Goal: Transaction & Acquisition: Purchase product/service

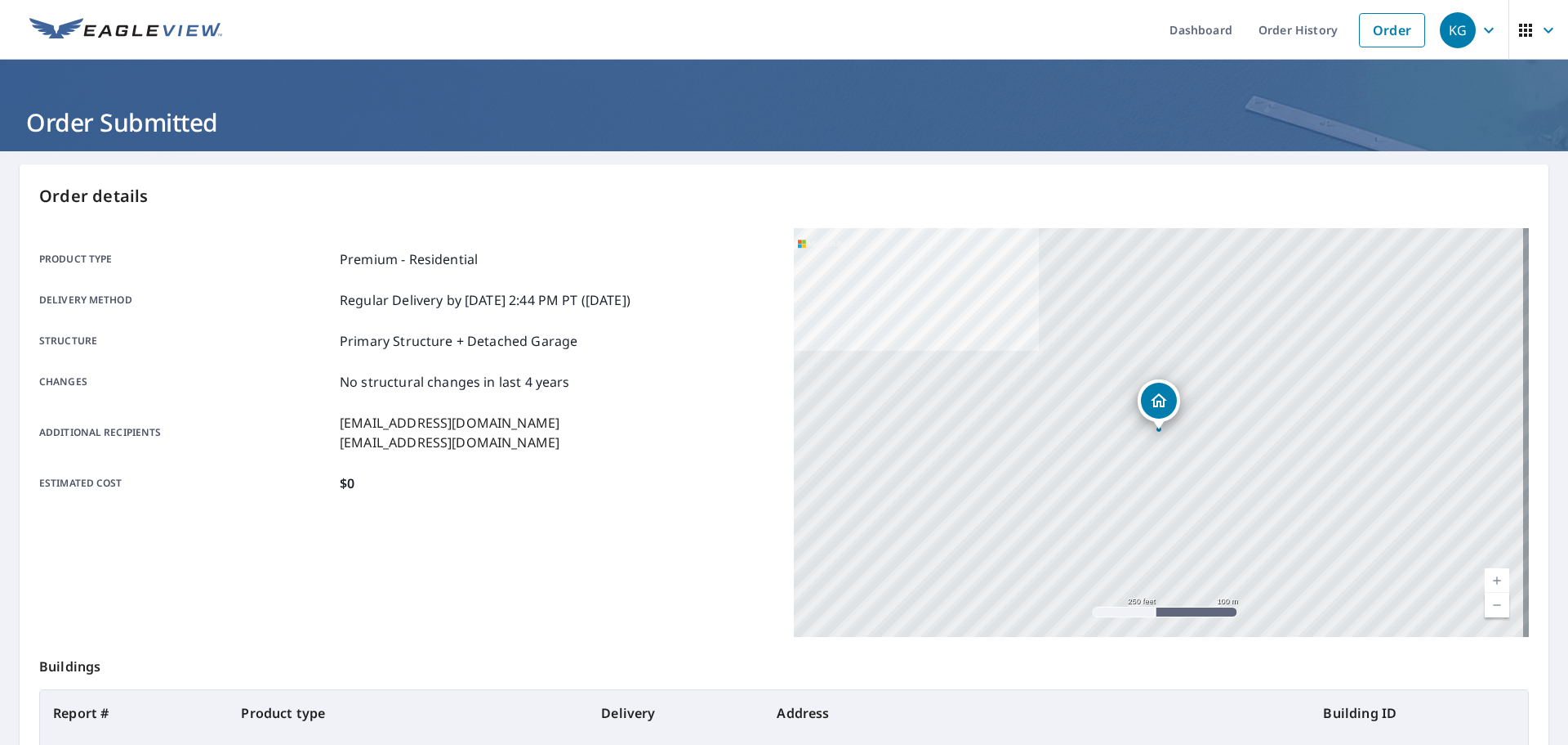
scroll to position [218, 0]
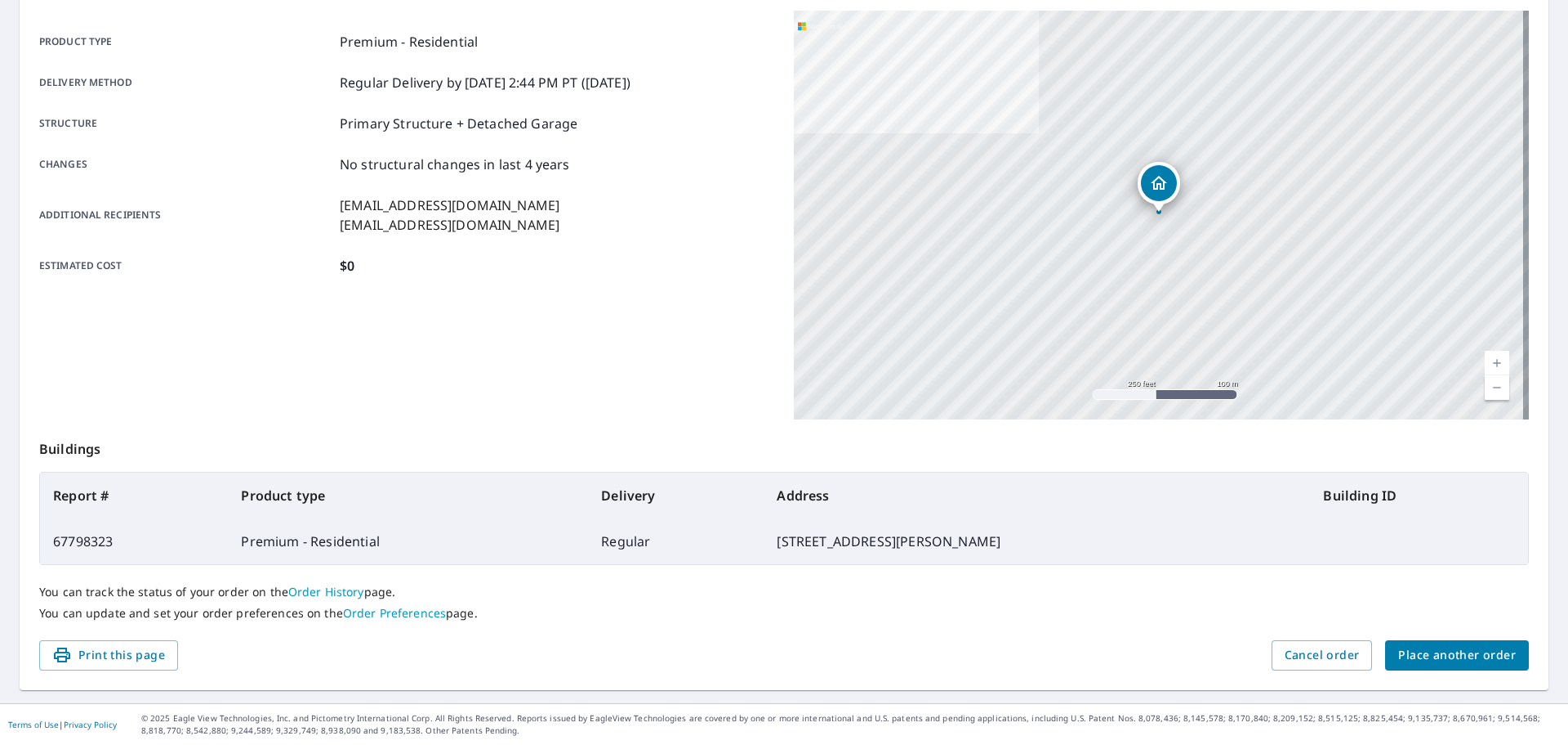
click at [1458, 662] on span "Place another order" at bounding box center [1457, 655] width 117 height 21
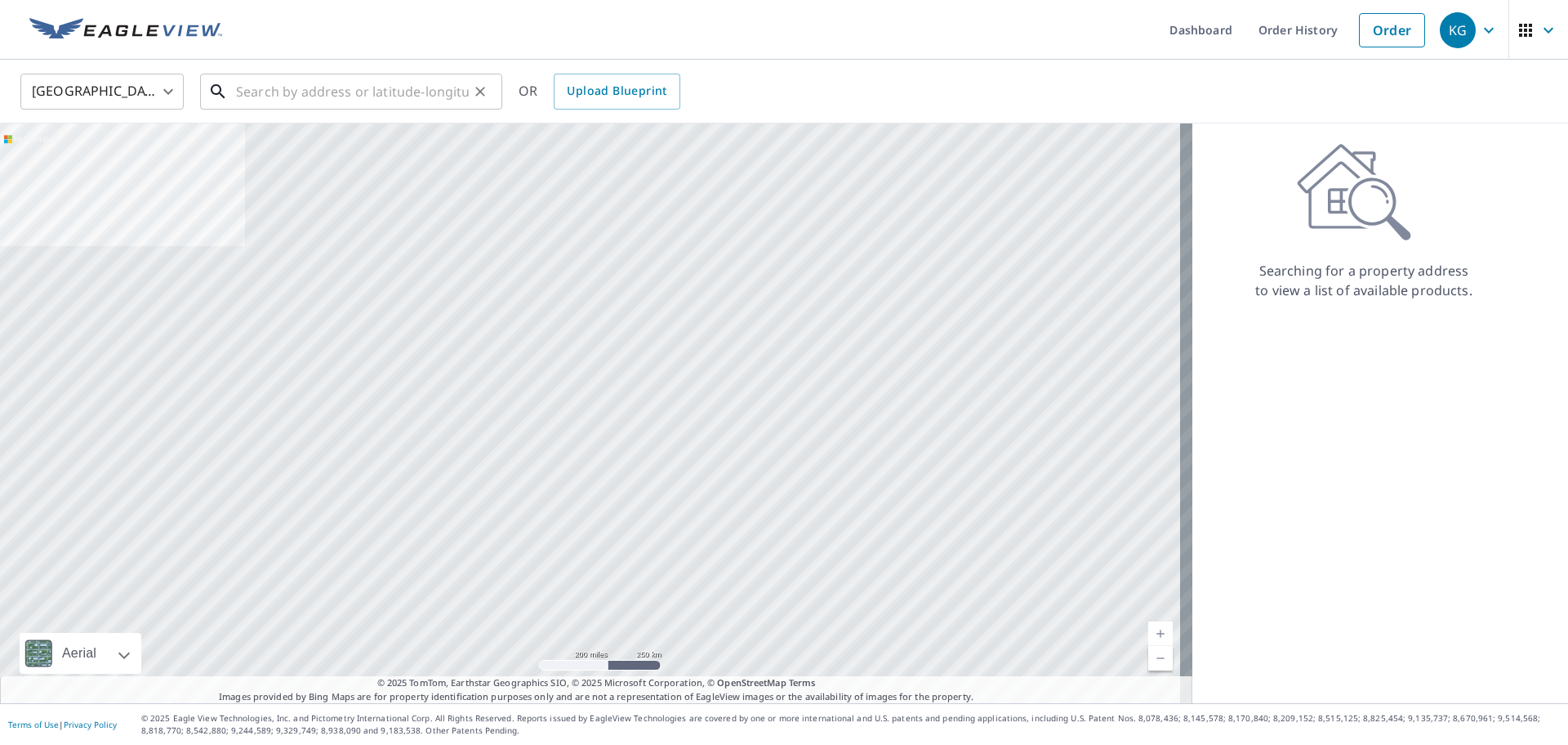
click at [259, 75] on input "text" at bounding box center [353, 91] width 233 height 46
click at [371, 105] on input "text" at bounding box center [353, 91] width 233 height 46
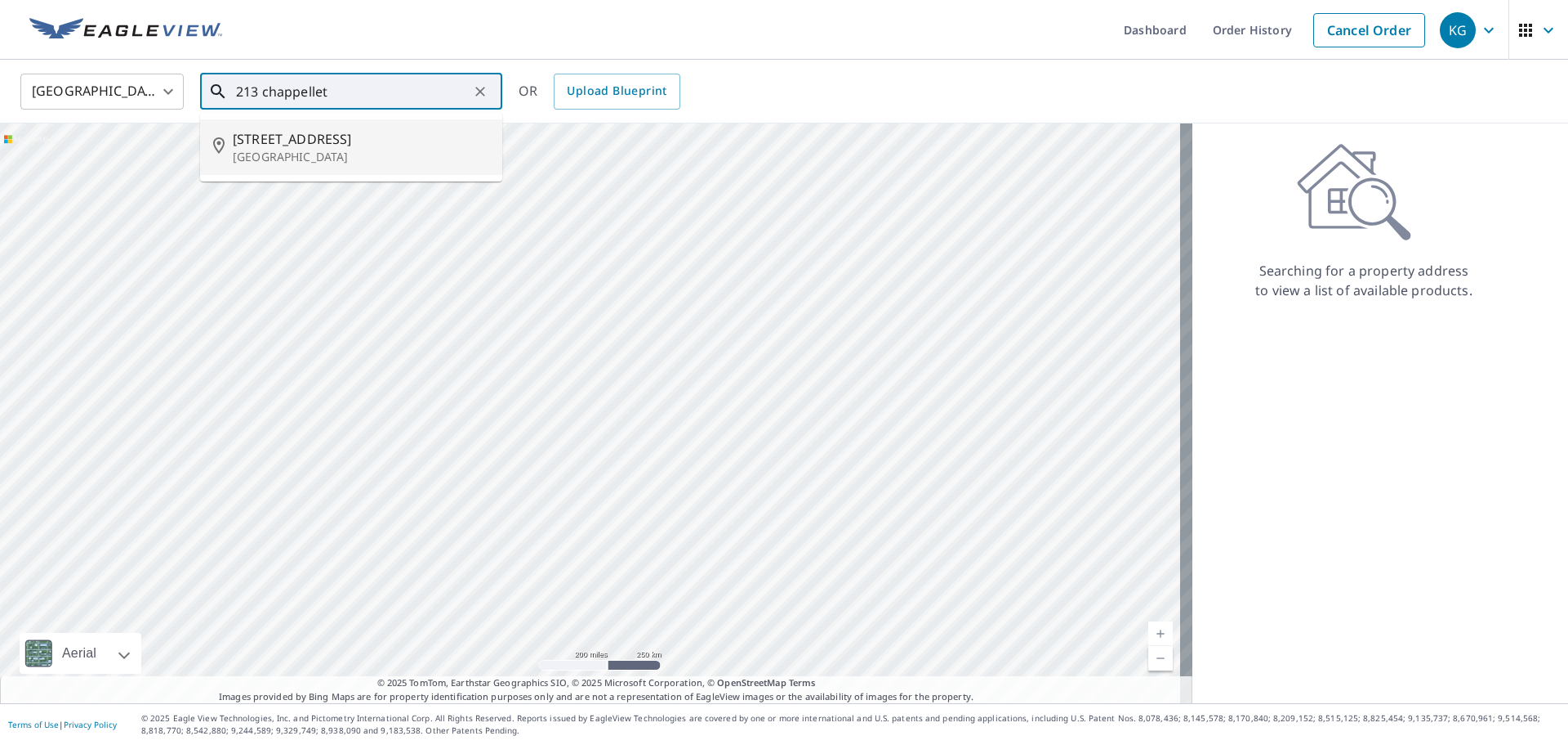
click at [405, 136] on span "[STREET_ADDRESS]" at bounding box center [361, 139] width 257 height 20
type input "[STREET_ADDRESS]"
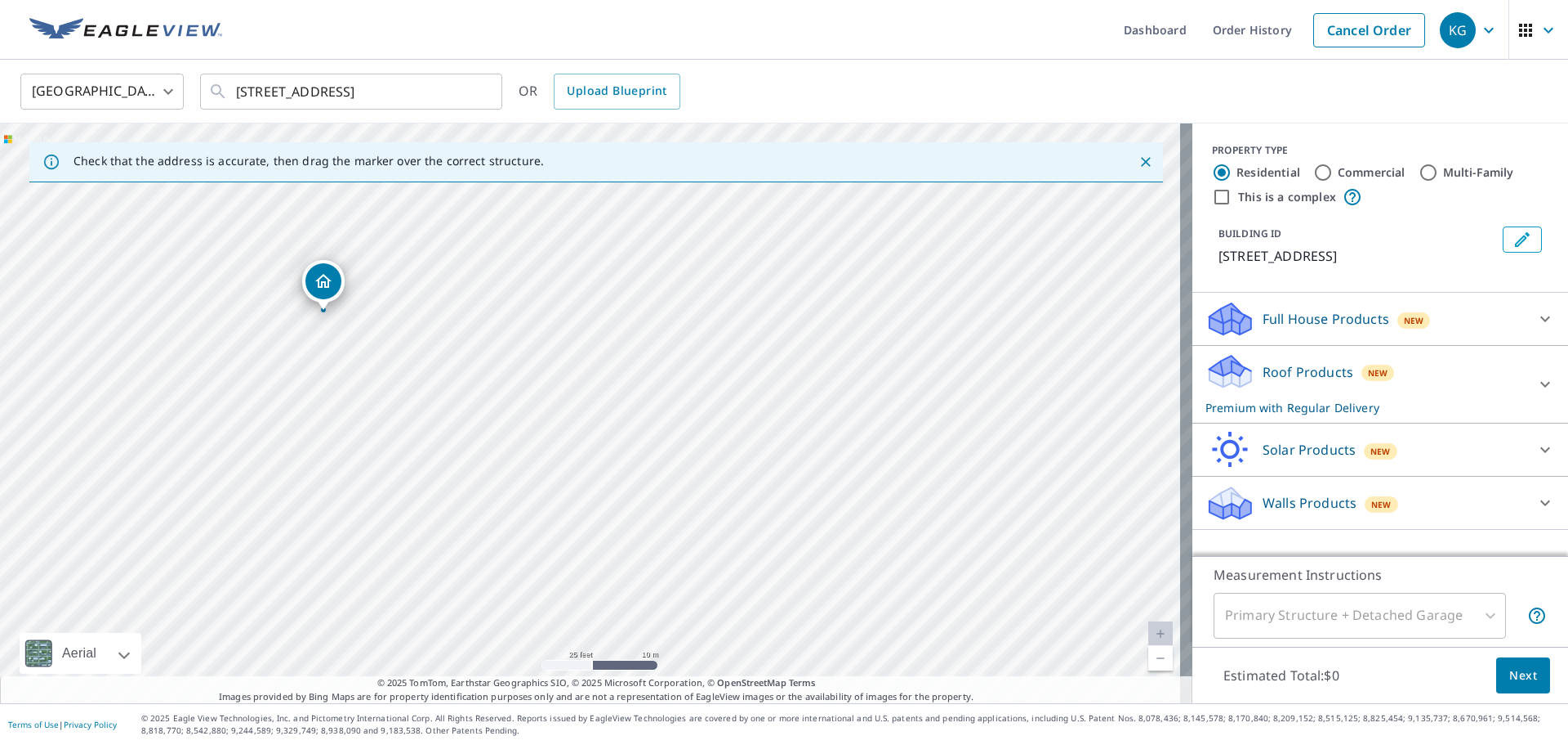
click at [1526, 685] on button "Next" at bounding box center [1523, 675] width 54 height 37
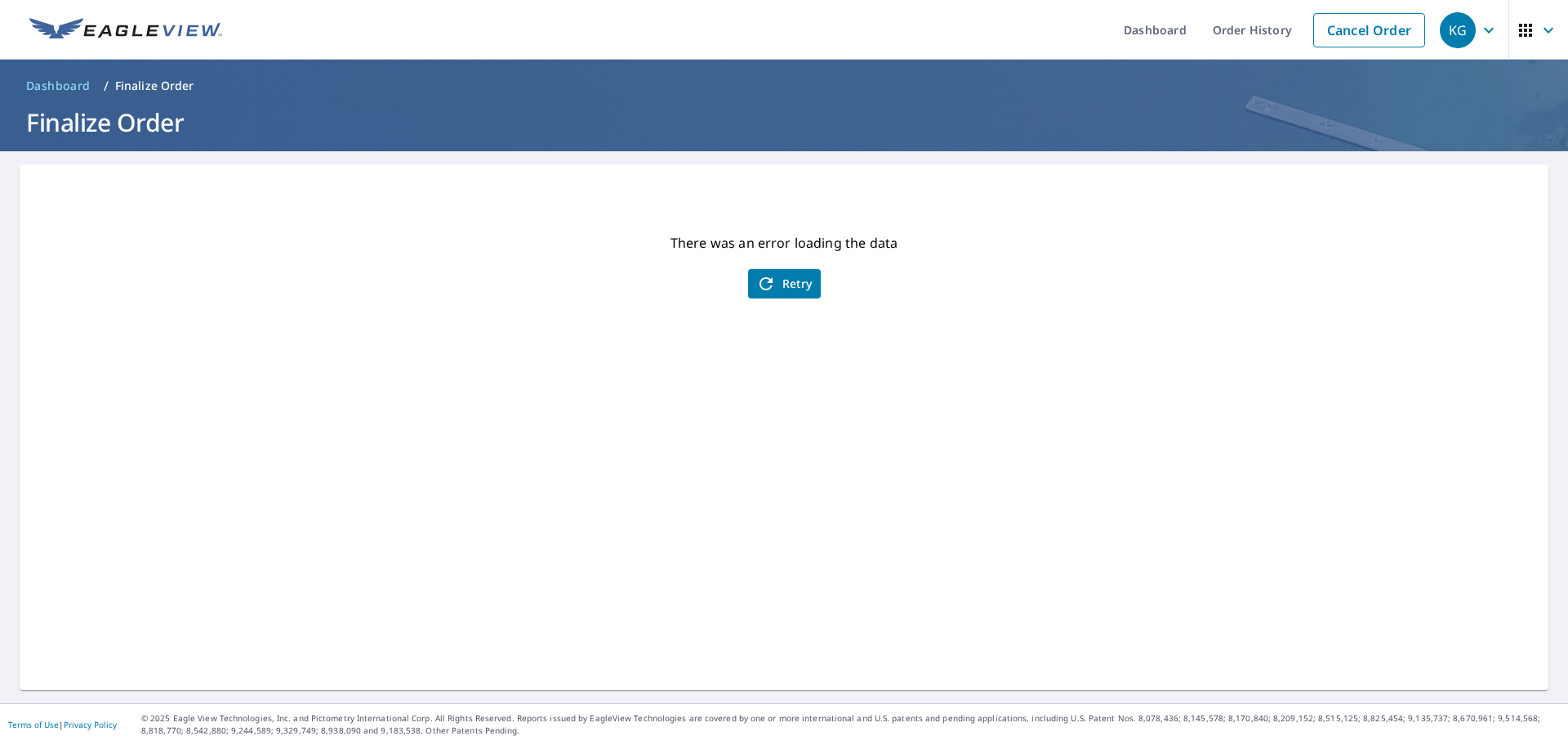
click at [815, 293] on div "There was an error loading the data Retry" at bounding box center [784, 426] width 1530 height 526
click at [771, 279] on span "Retry" at bounding box center [784, 284] width 56 height 20
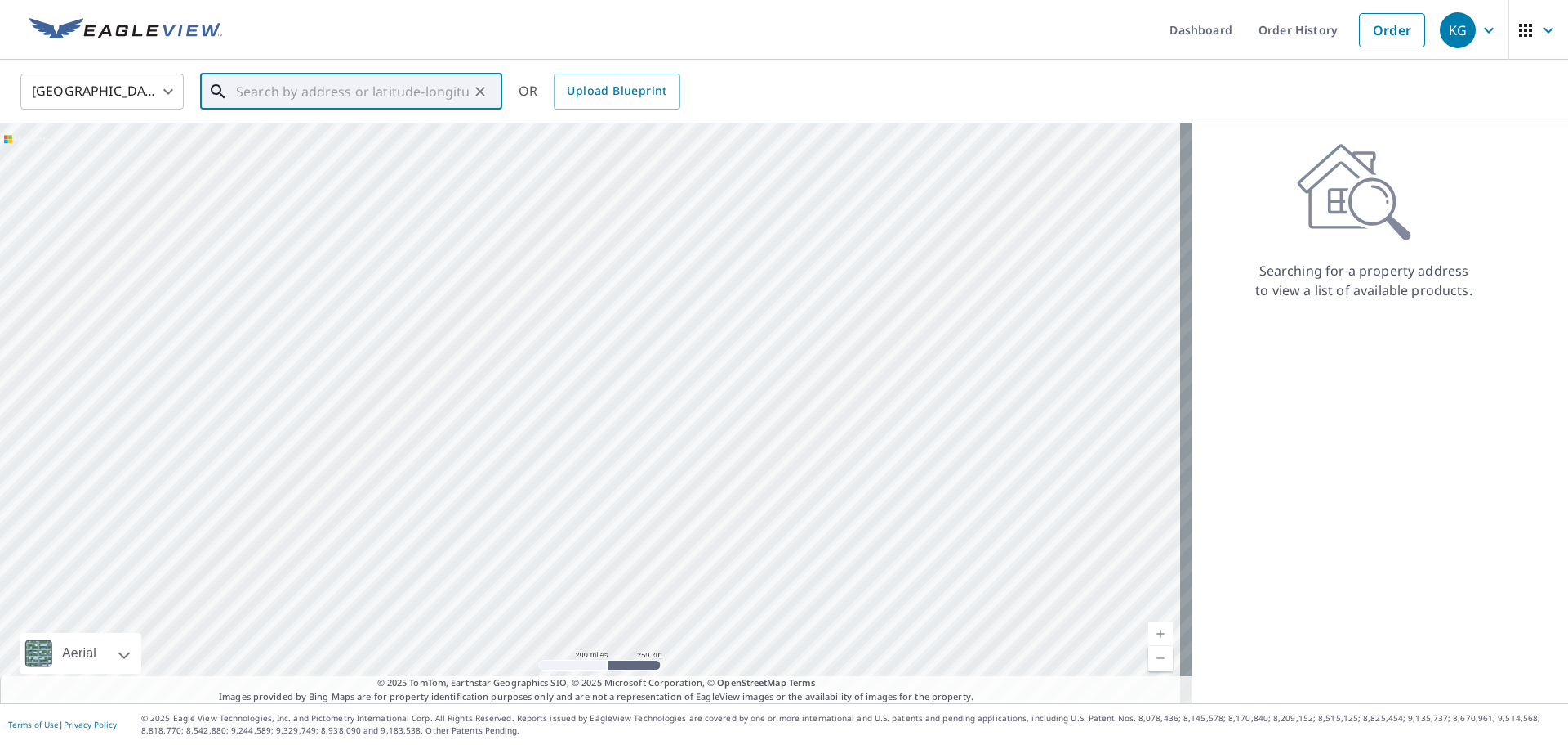
click at [443, 96] on input "text" at bounding box center [353, 91] width 233 height 46
click at [345, 133] on span "[STREET_ADDRESS]" at bounding box center [361, 139] width 257 height 20
type input "[STREET_ADDRESS]"
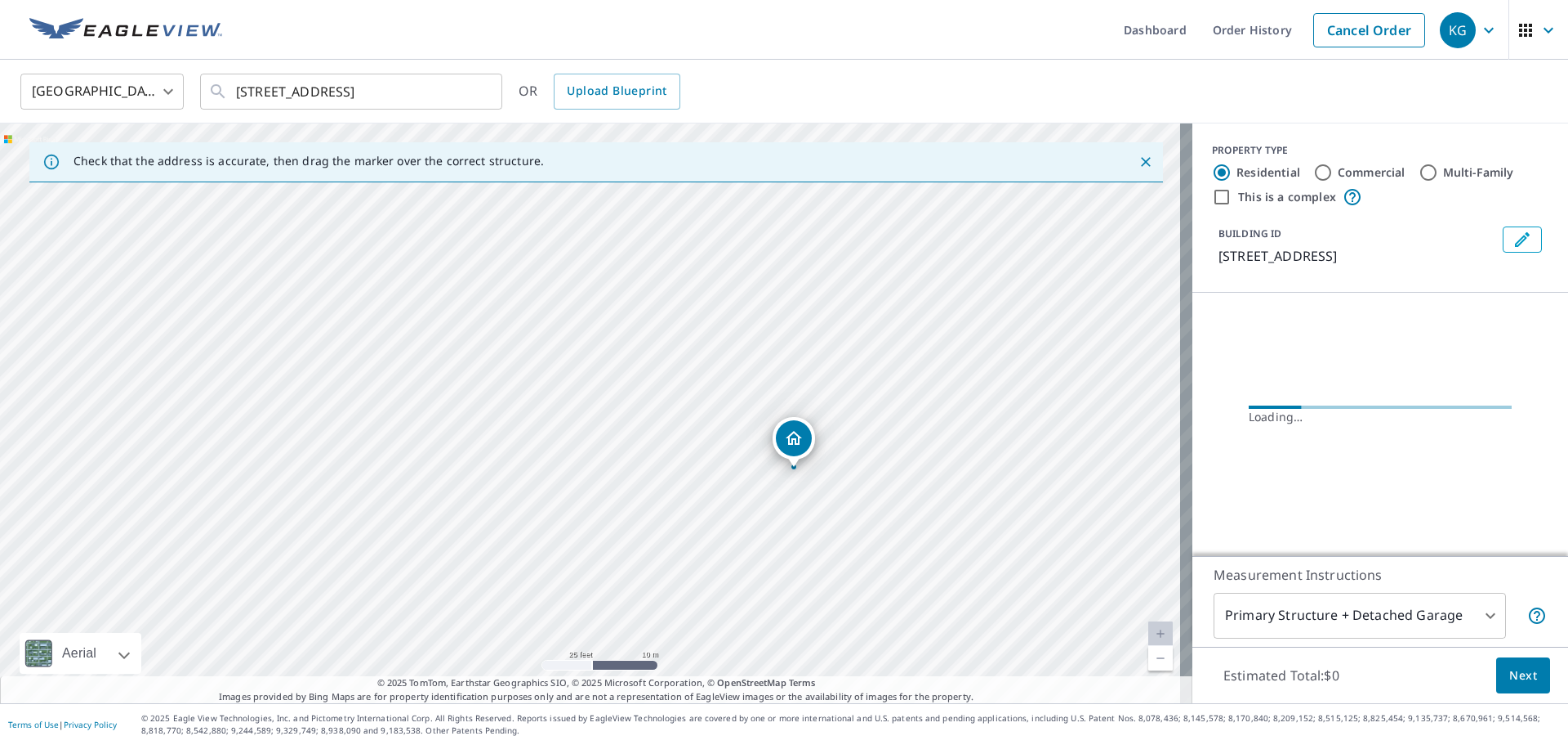
click at [1513, 673] on span "Next" at bounding box center [1523, 675] width 28 height 21
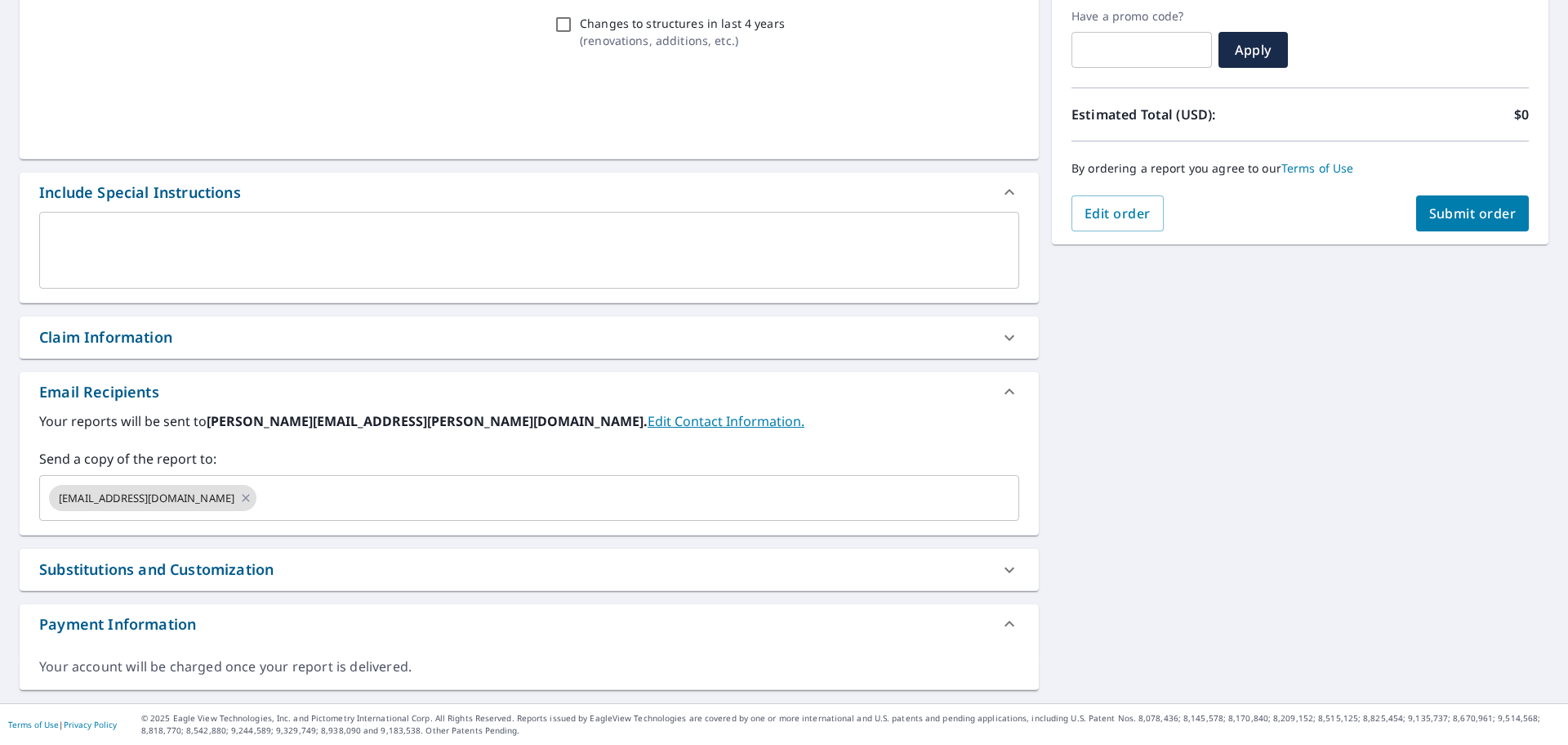
scroll to position [277, 0]
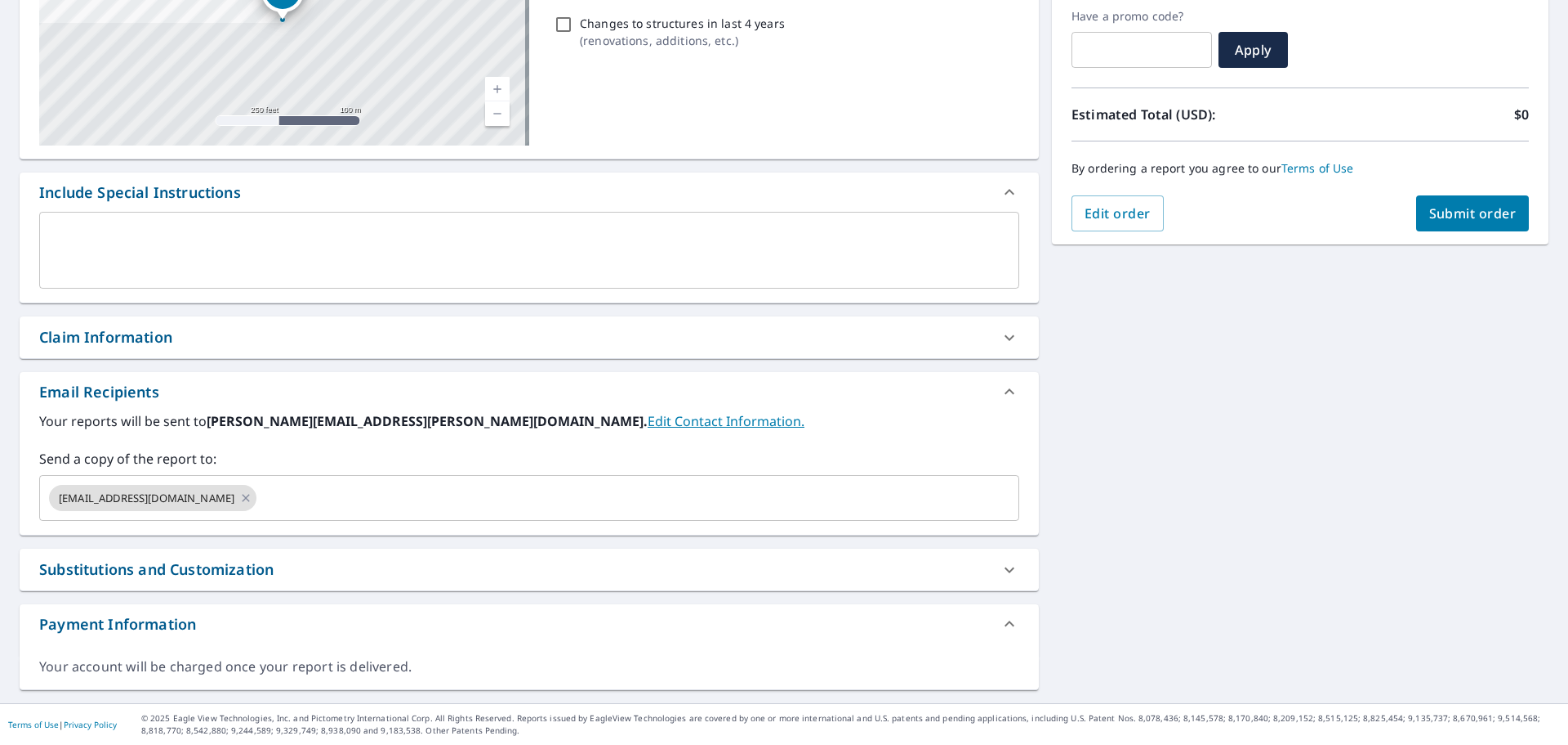
drag, startPoint x: 136, startPoint y: 355, endPoint x: 138, endPoint y: 374, distance: 19.1
click at [136, 355] on div "Claim Information" at bounding box center [529, 337] width 1019 height 42
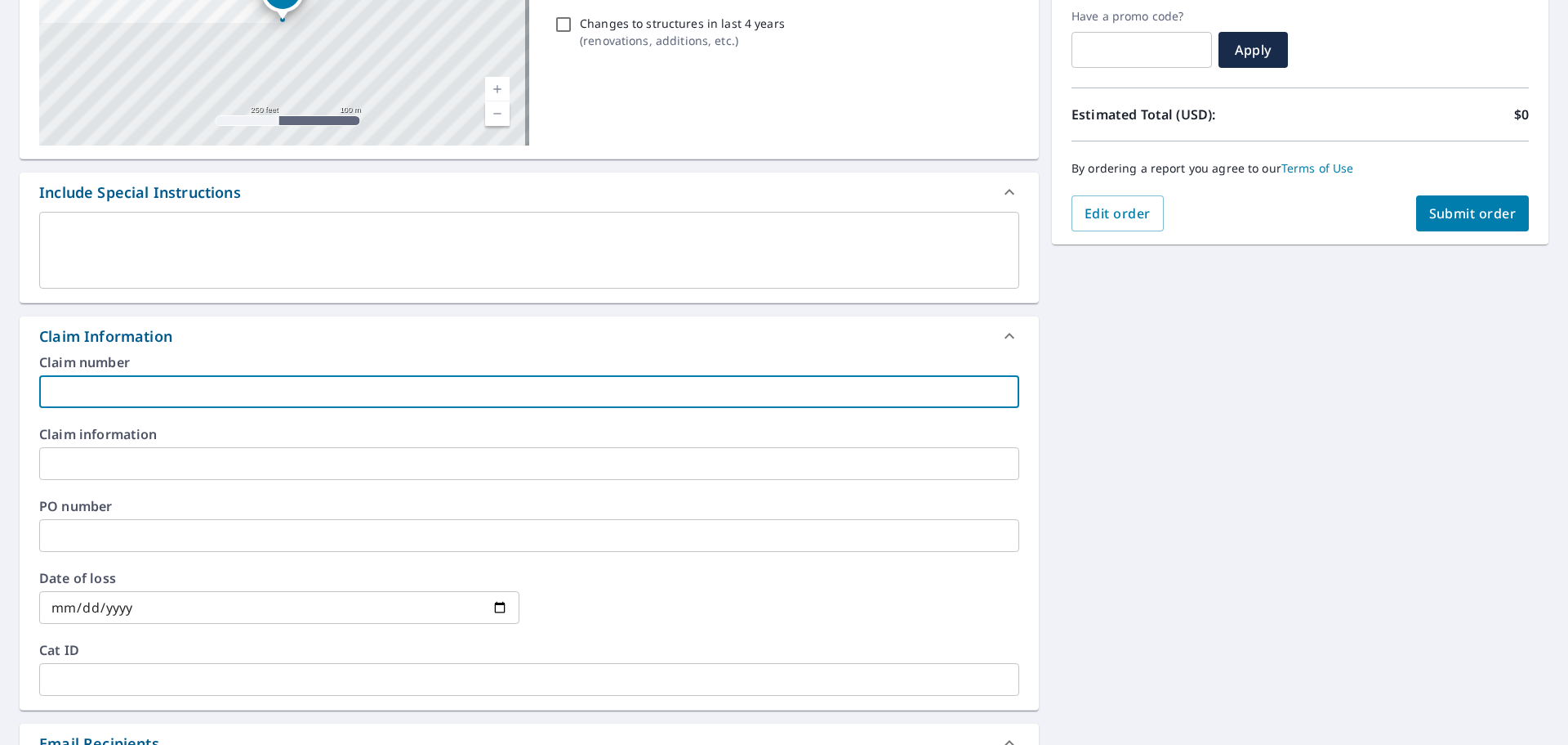
click at [141, 401] on input "text" at bounding box center [529, 391] width 980 height 33
type input "jase box-vs"
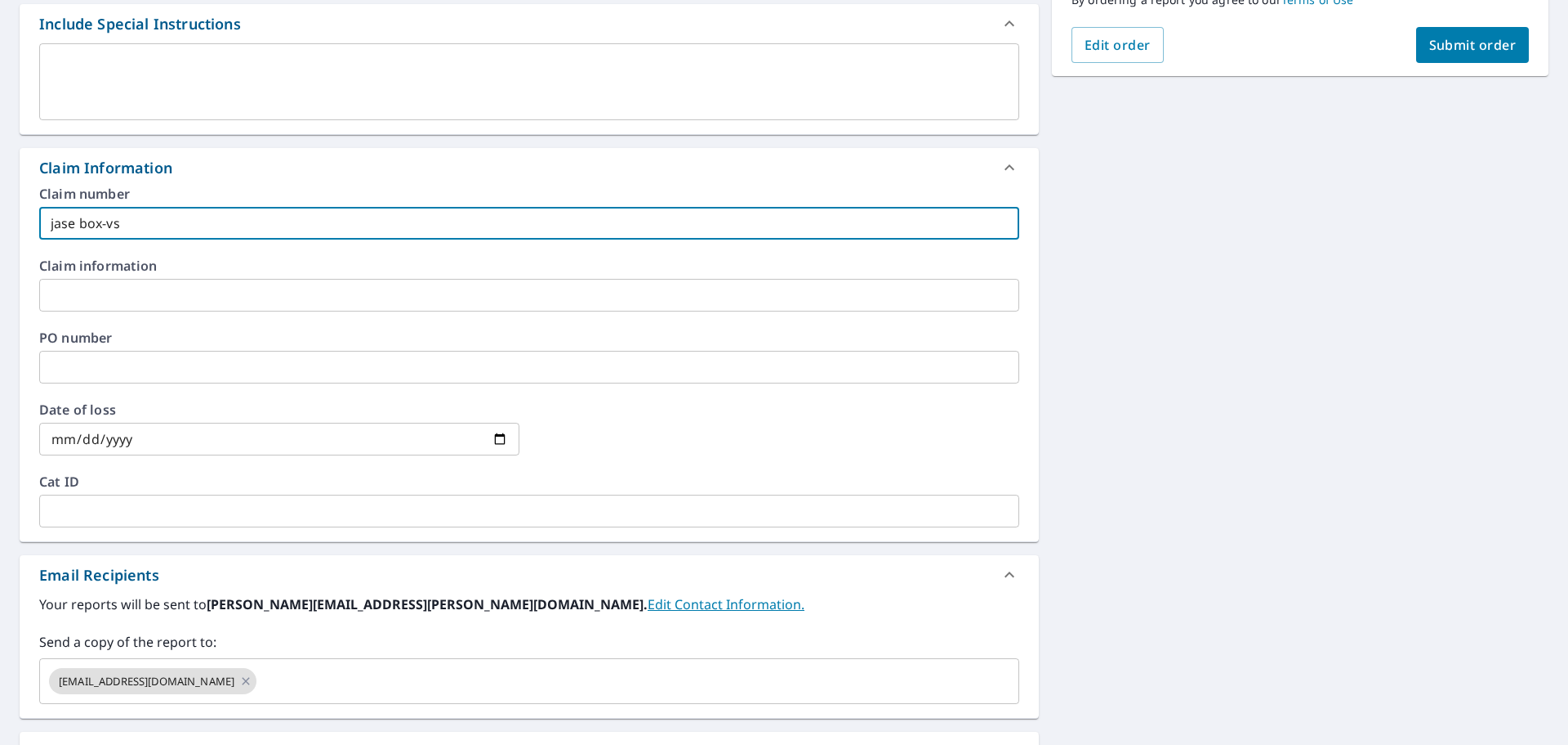
scroll to position [629, 0]
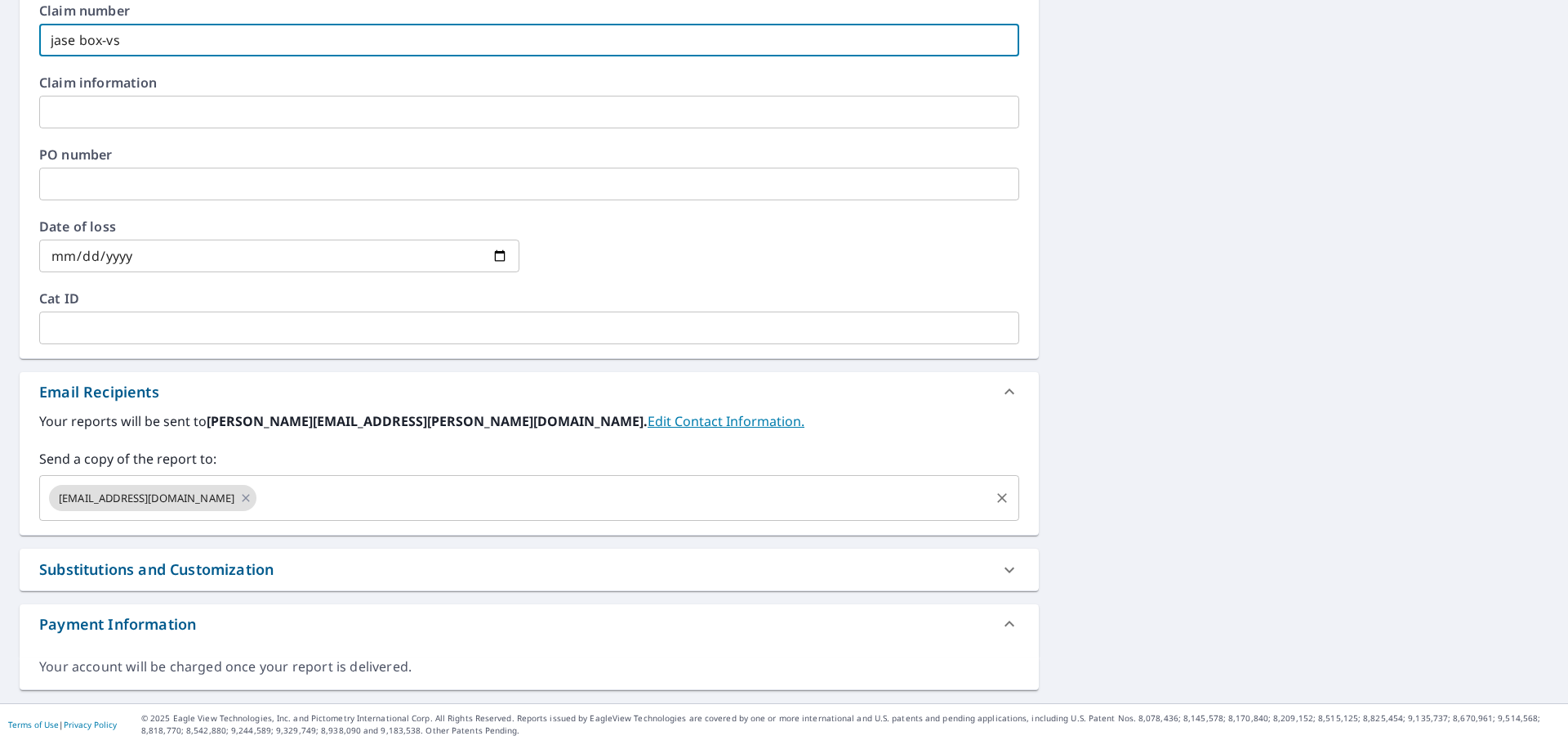
click at [337, 492] on input "text" at bounding box center [623, 498] width 729 height 31
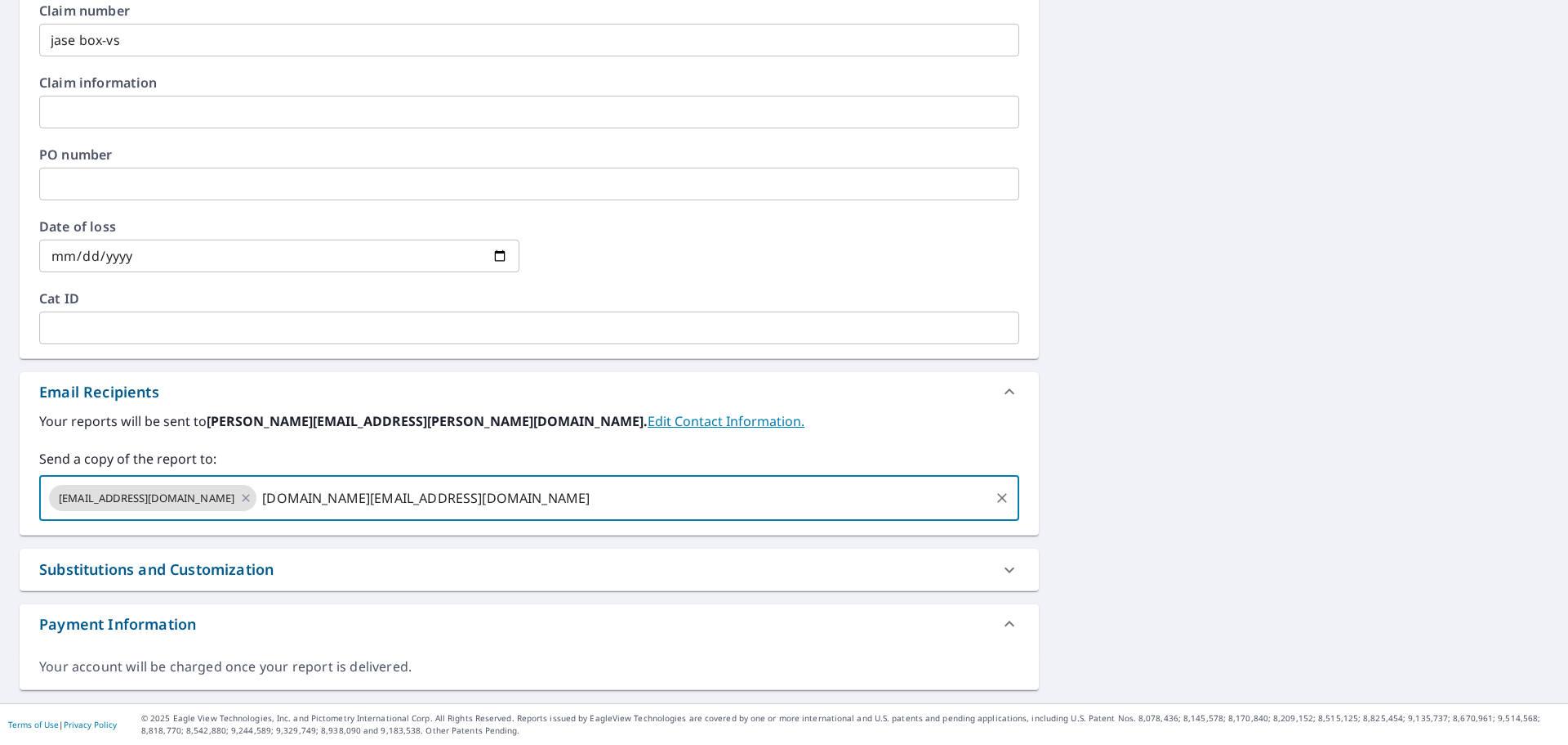
type input "[DOMAIN_NAME][EMAIL_ADDRESS][DOMAIN_NAME]"
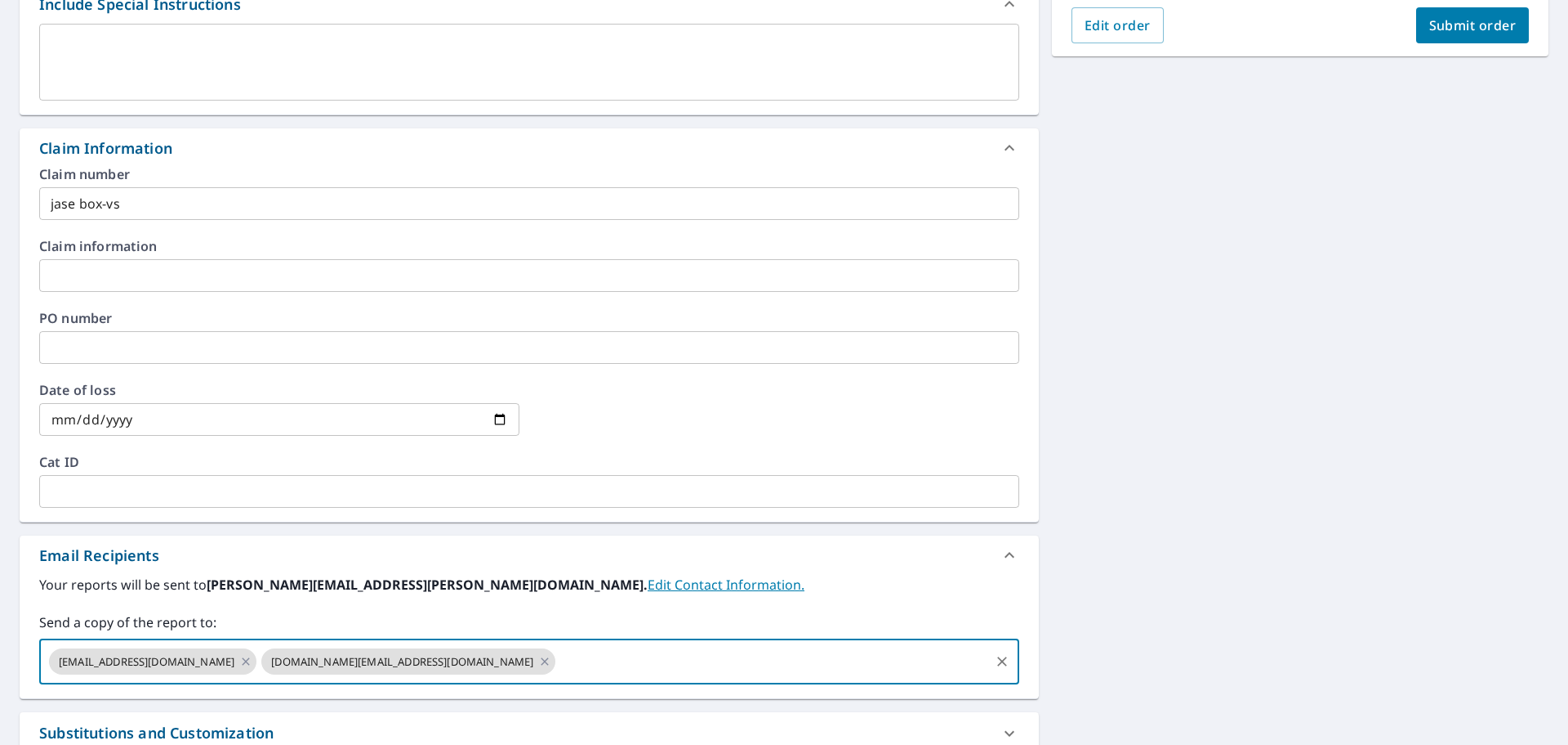
scroll to position [302, 0]
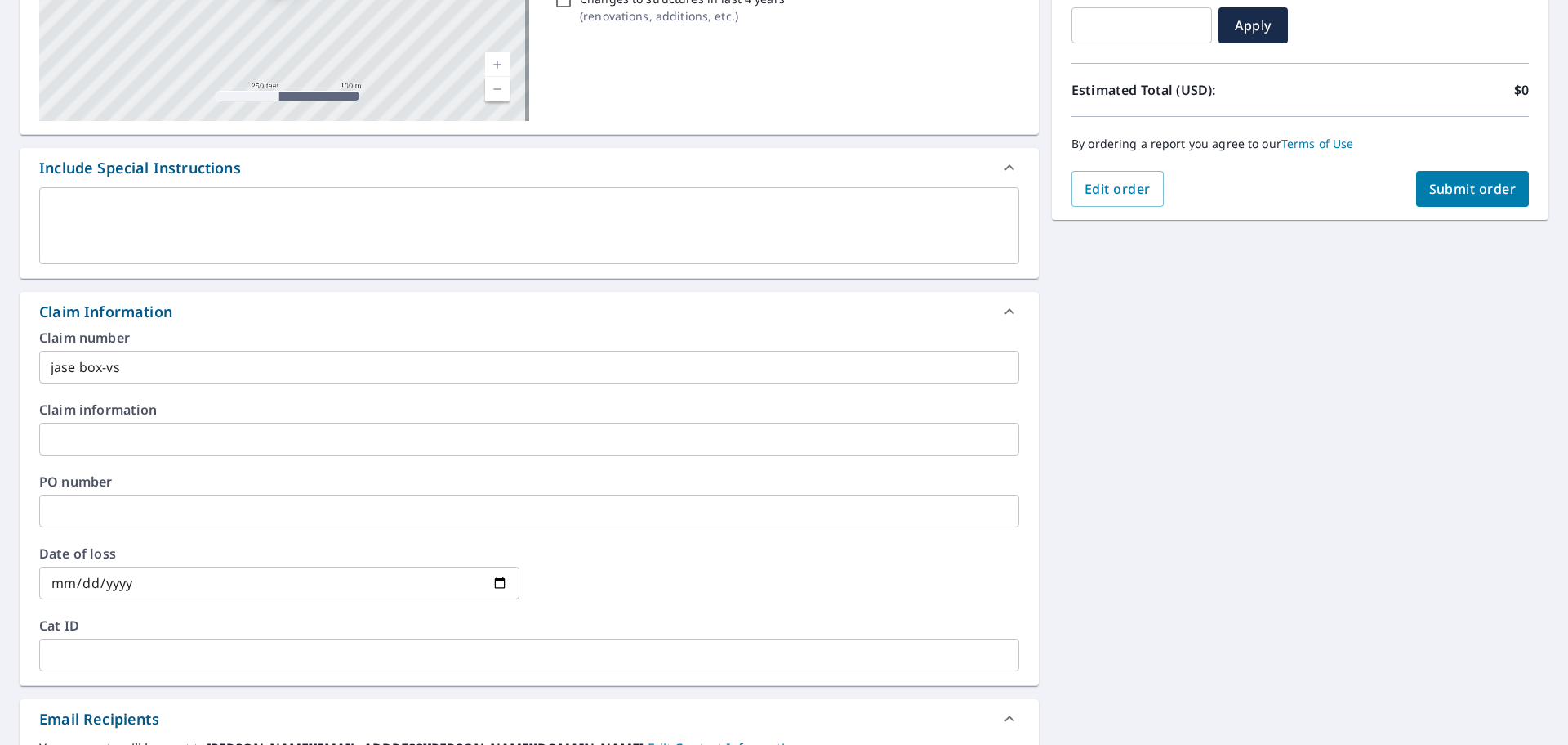
click at [1475, 201] on button "Submit order" at bounding box center [1473, 189] width 114 height 36
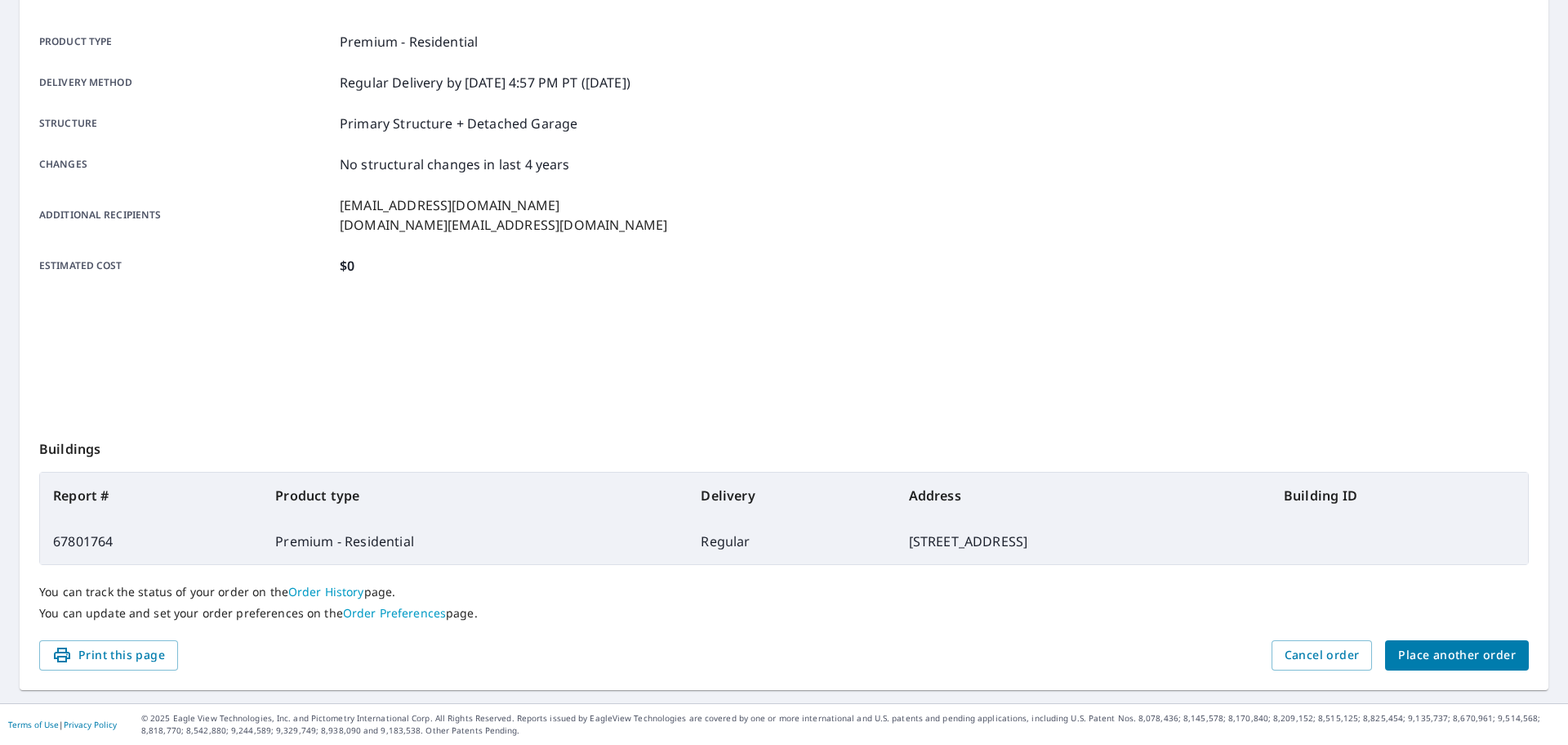
scroll to position [218, 0]
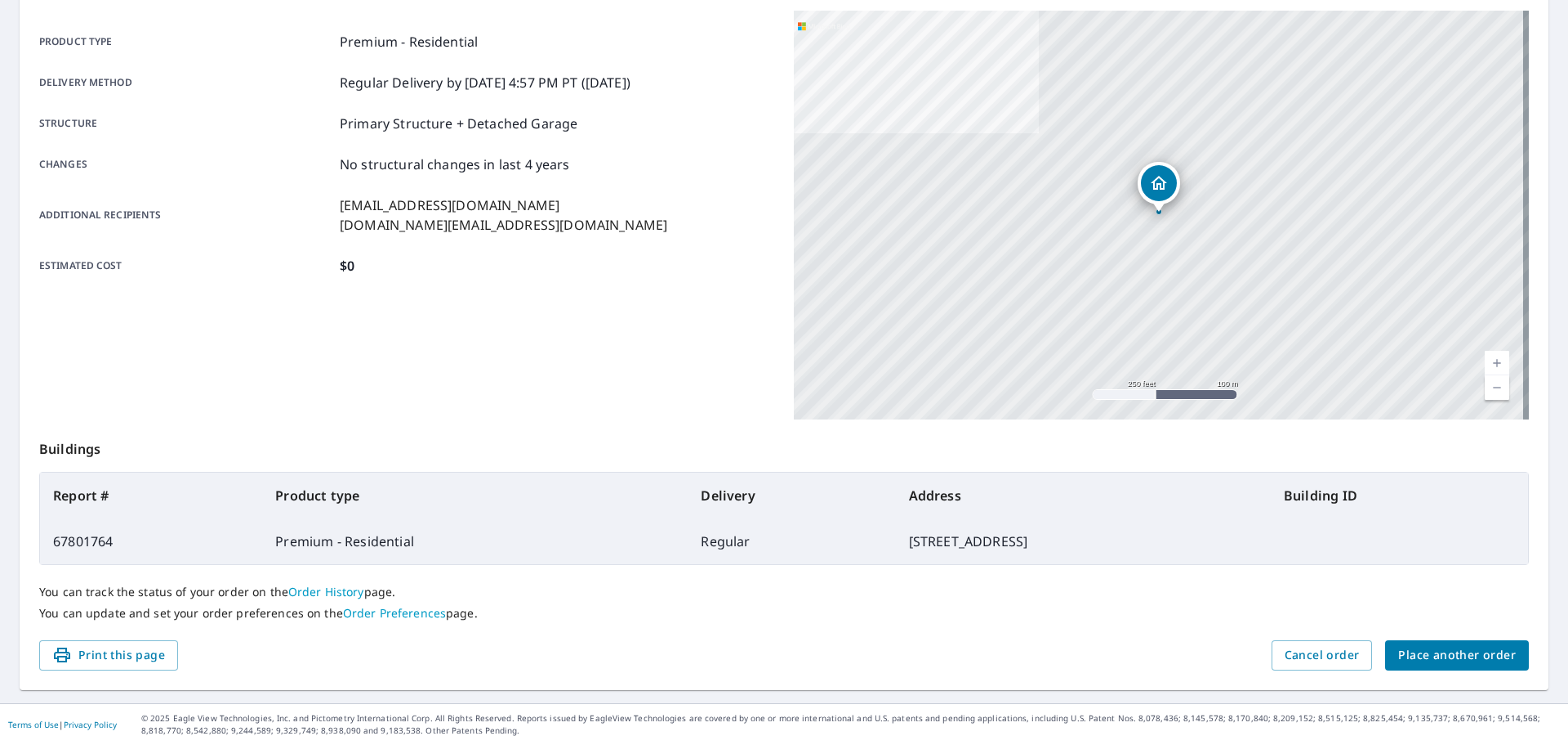
click at [1451, 656] on span "Place another order" at bounding box center [1457, 655] width 117 height 21
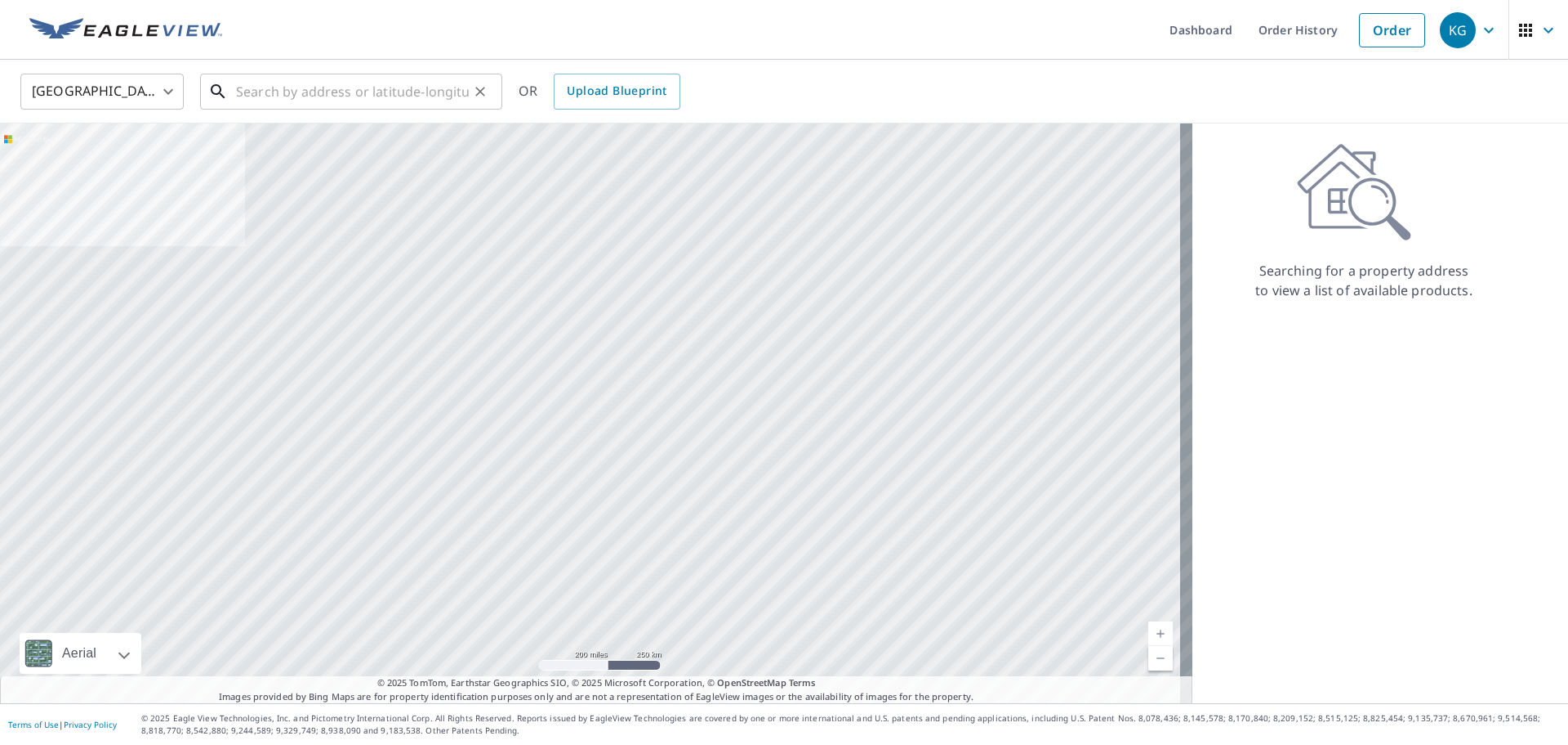
click at [332, 92] on input "text" at bounding box center [353, 91] width 233 height 46
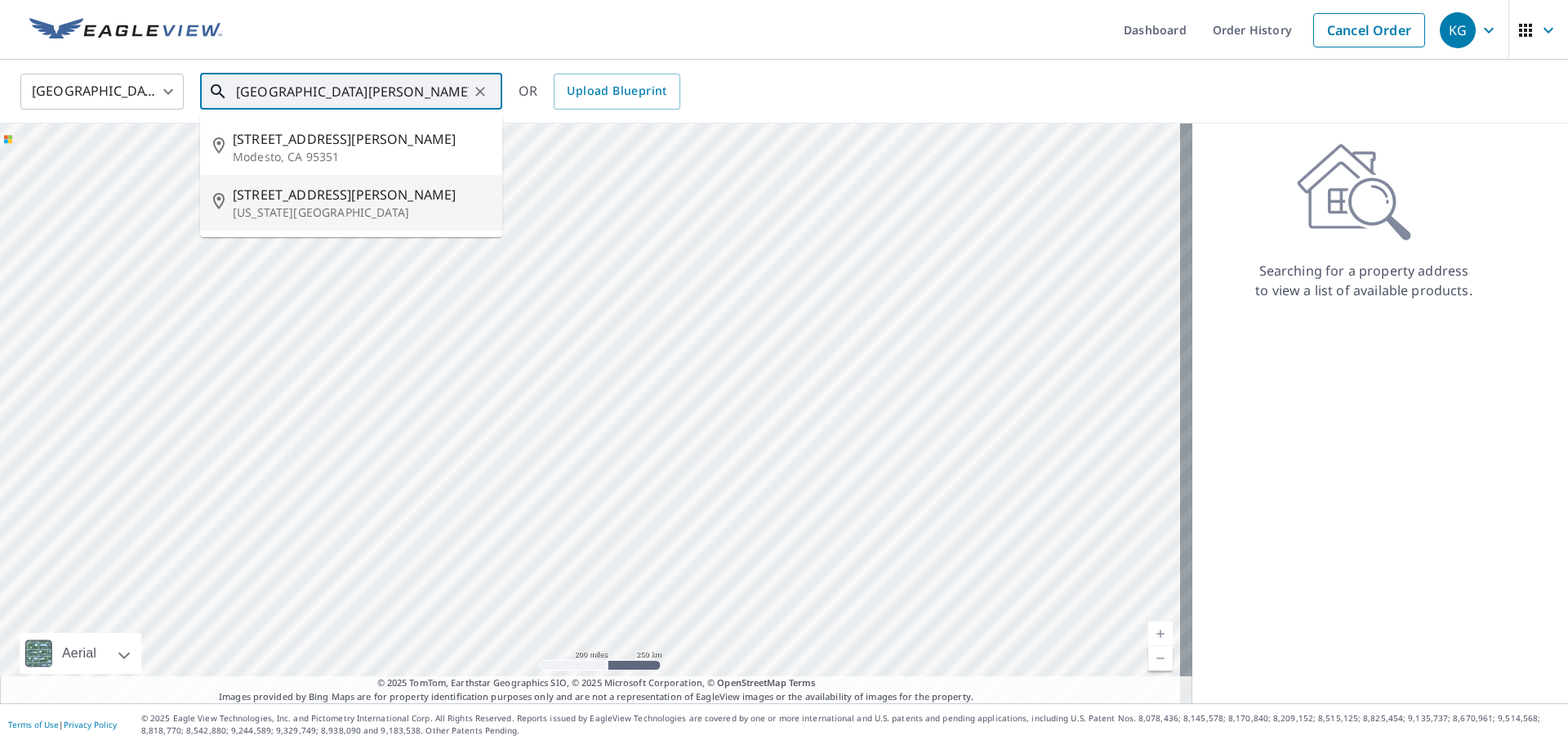
click at [345, 192] on span "[STREET_ADDRESS][PERSON_NAME]" at bounding box center [361, 194] width 257 height 20
type input "[STREET_ADDRESS][PERSON_NAME][US_STATE]"
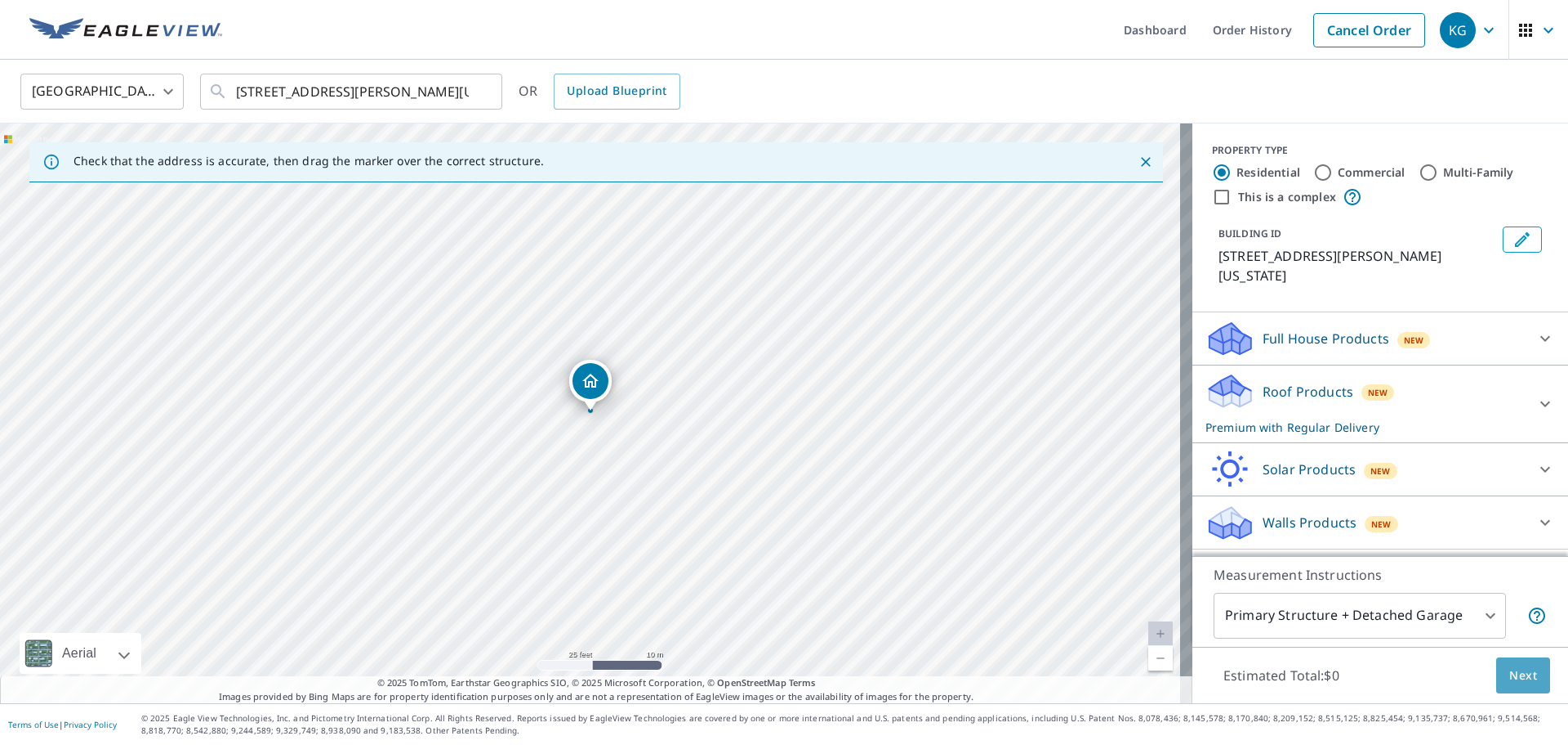
click at [1513, 676] on span "Next" at bounding box center [1523, 675] width 28 height 21
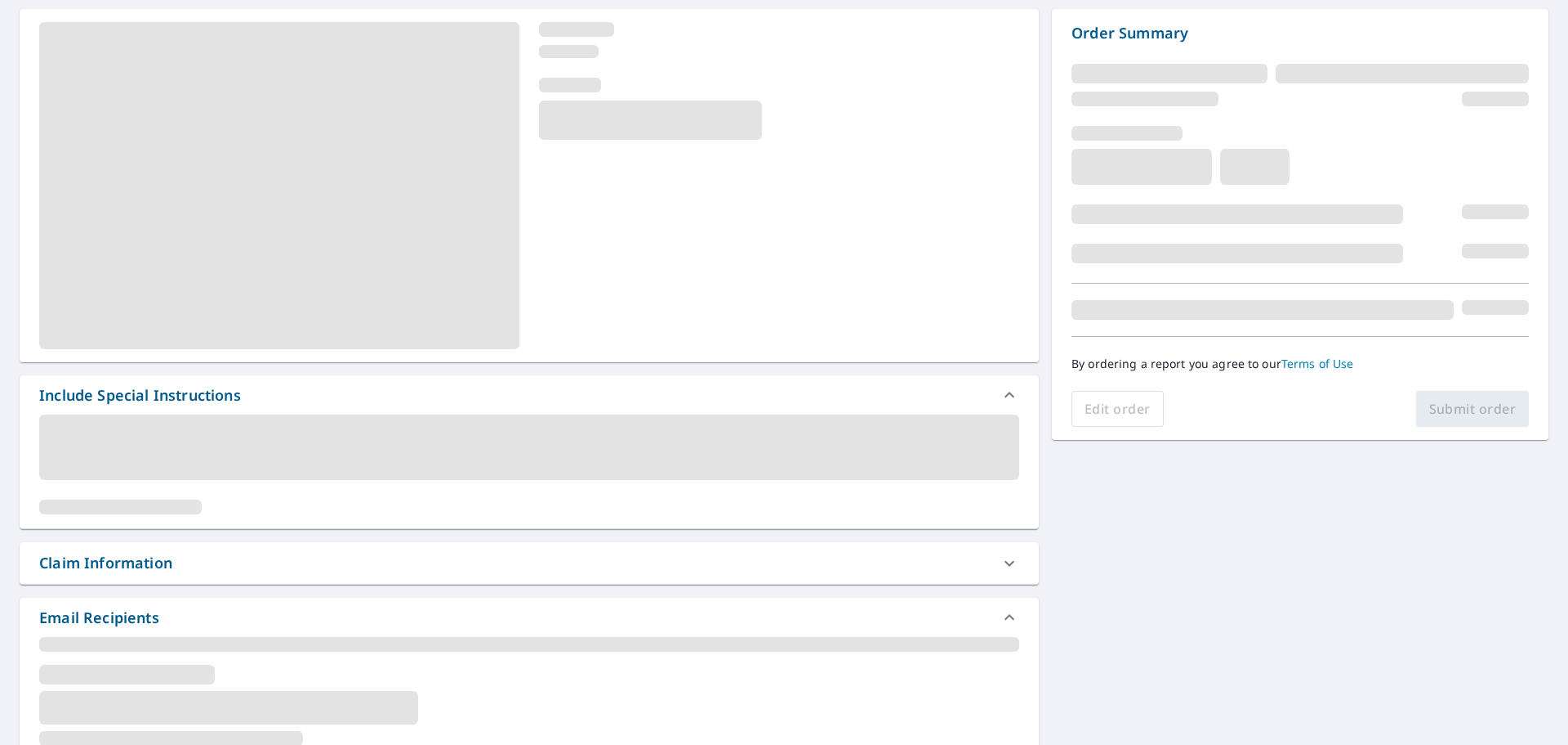
scroll to position [245, 0]
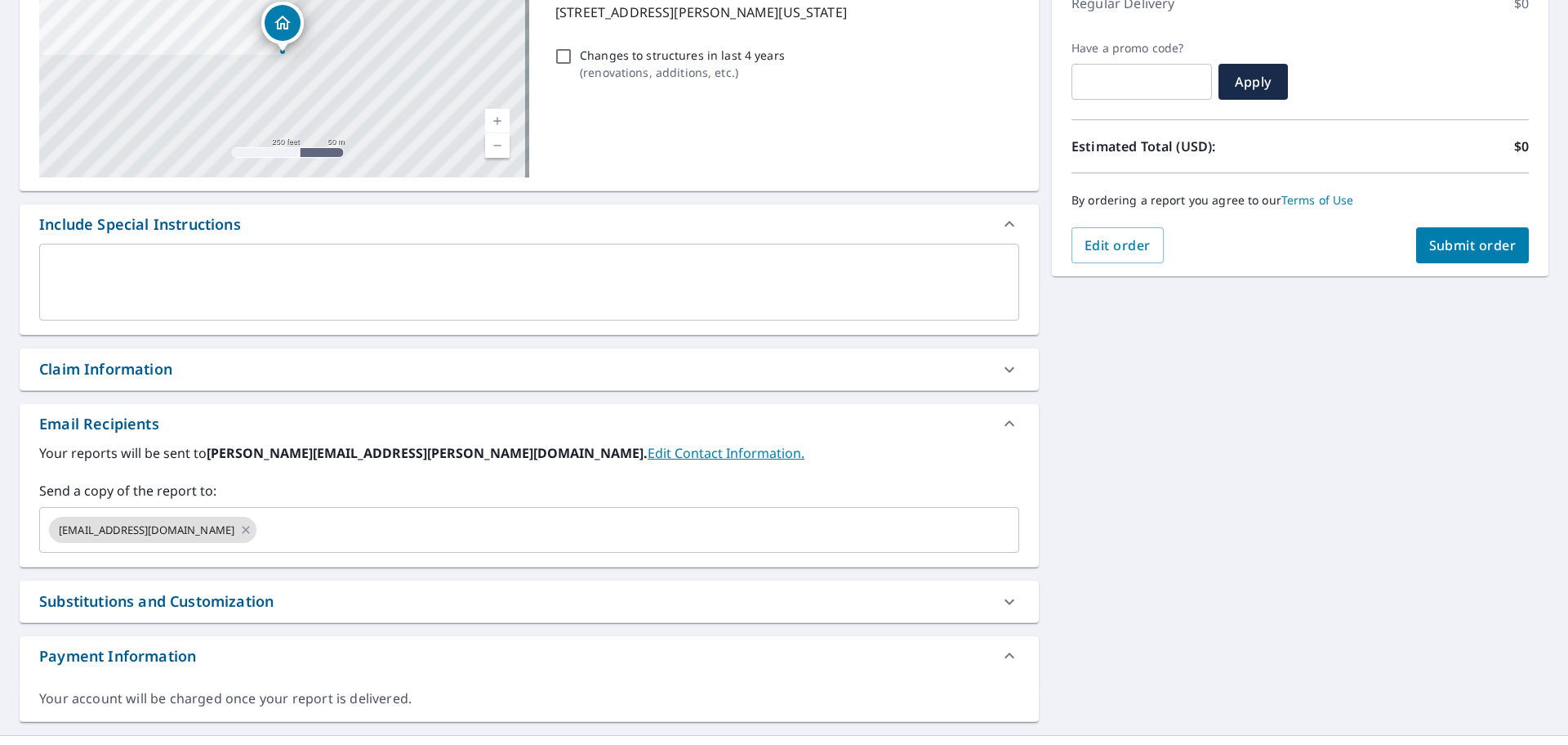
click at [205, 360] on div "Claim Information" at bounding box center [515, 369] width 950 height 22
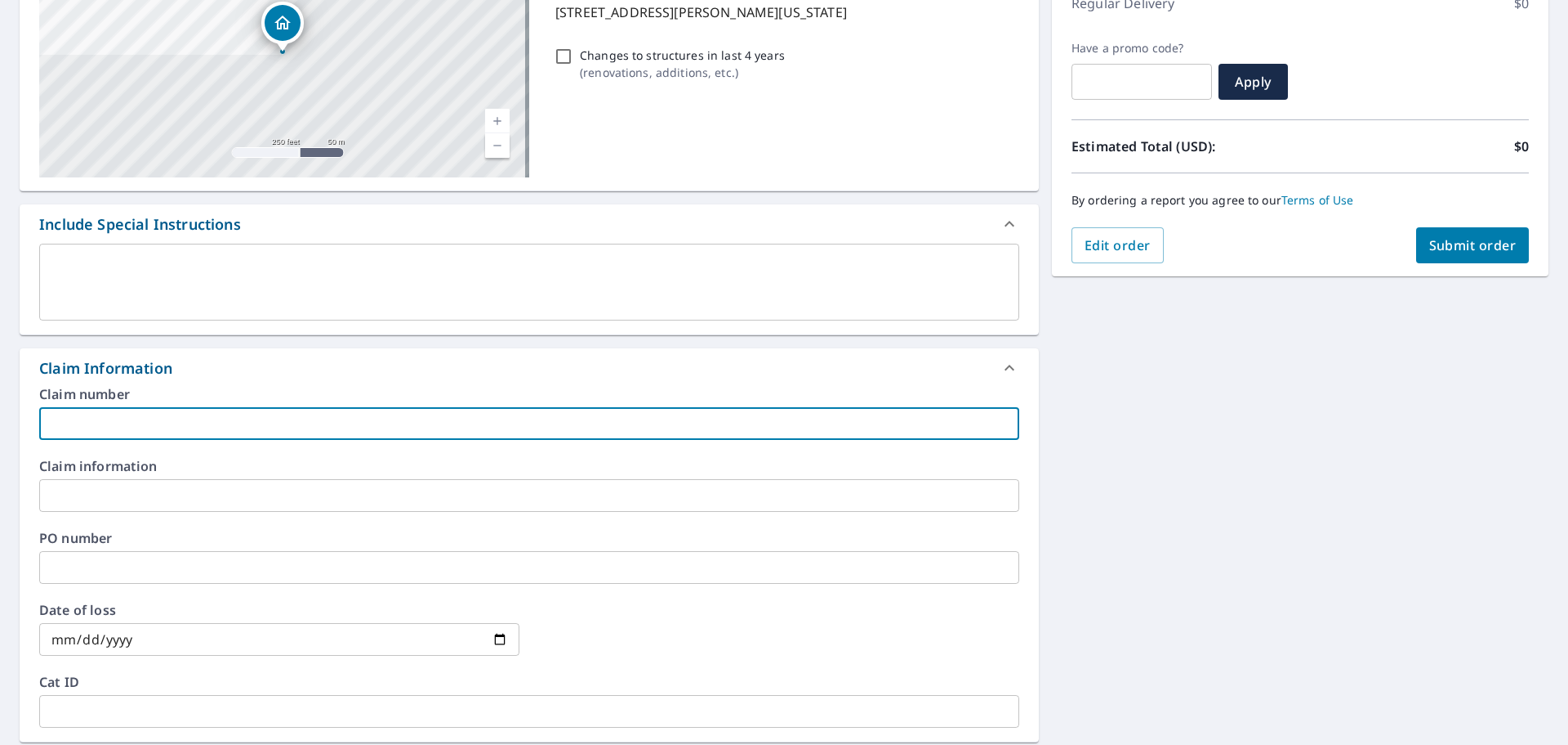
click at [224, 427] on input "text" at bounding box center [529, 424] width 980 height 33
type input "[PERSON_NAME]-vs"
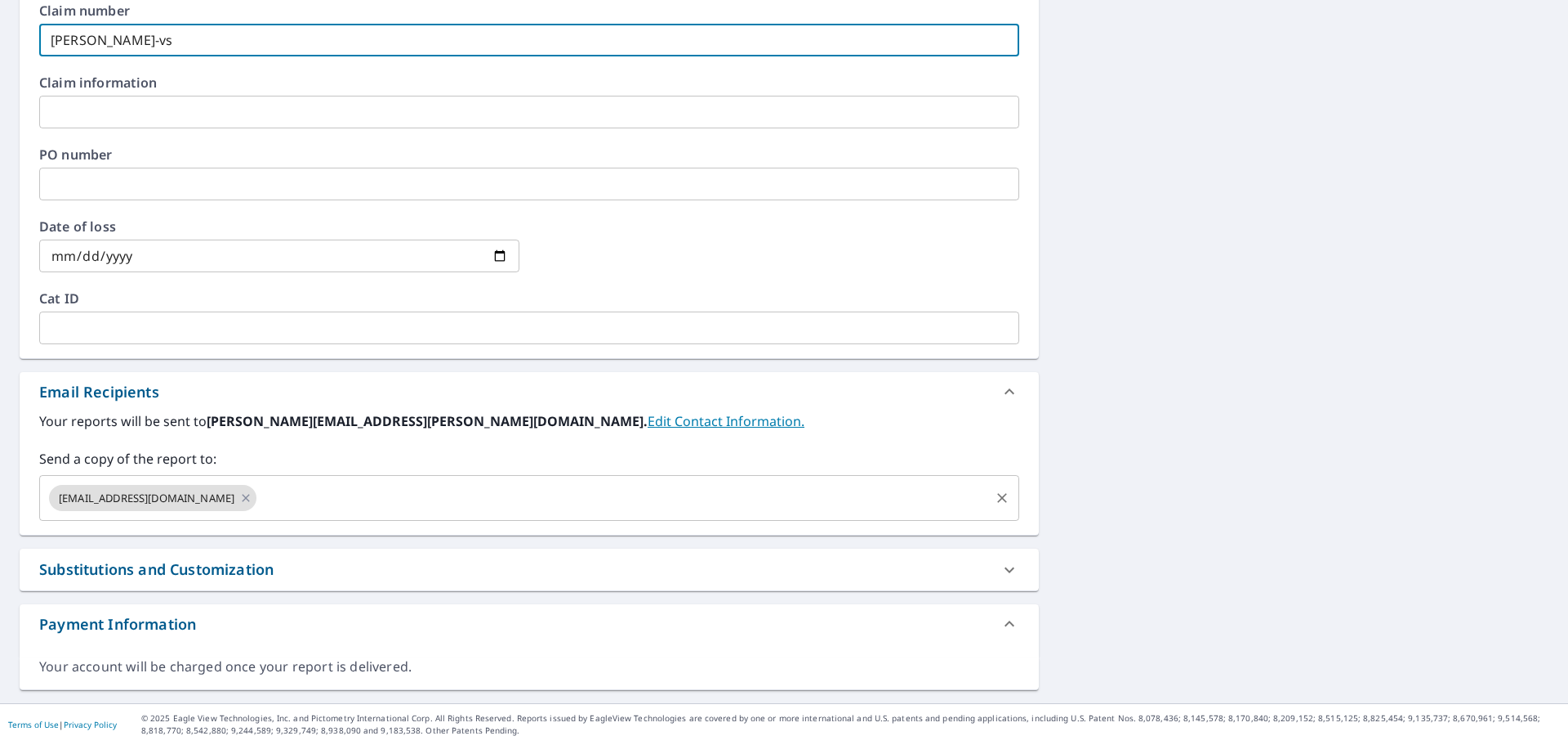
click at [278, 499] on input "text" at bounding box center [623, 498] width 729 height 31
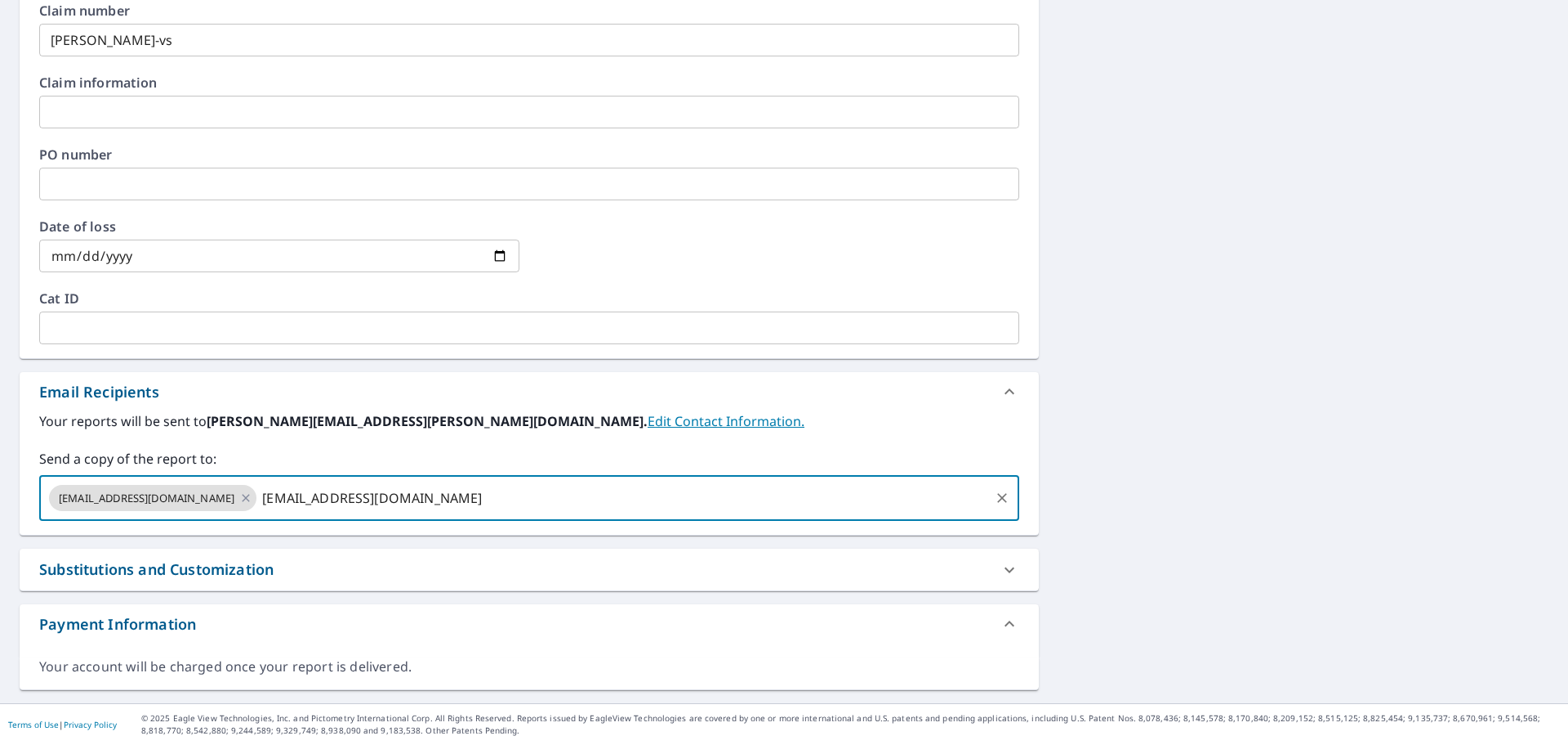
type input "[EMAIL_ADDRESS][DOMAIN_NAME]"
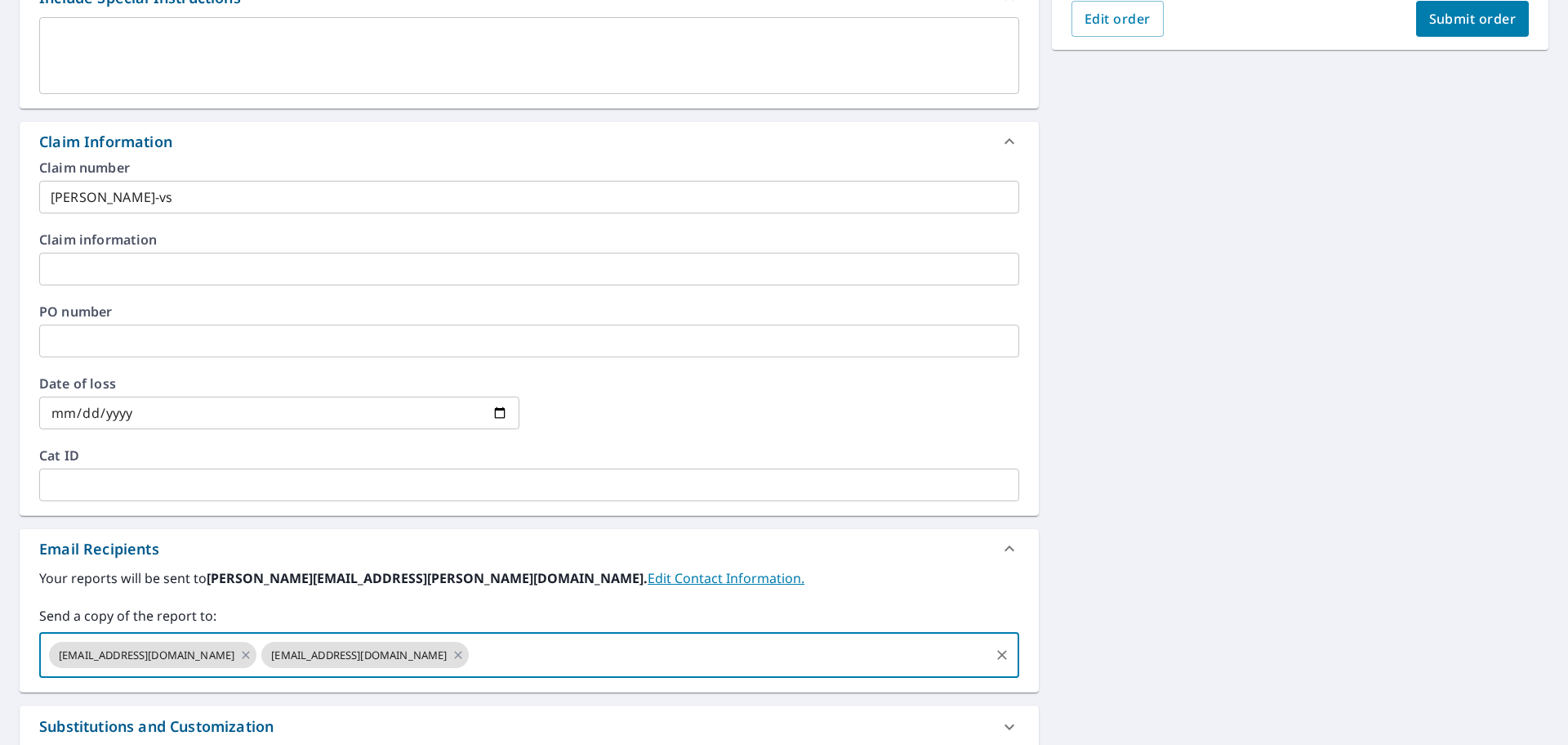
scroll to position [302, 0]
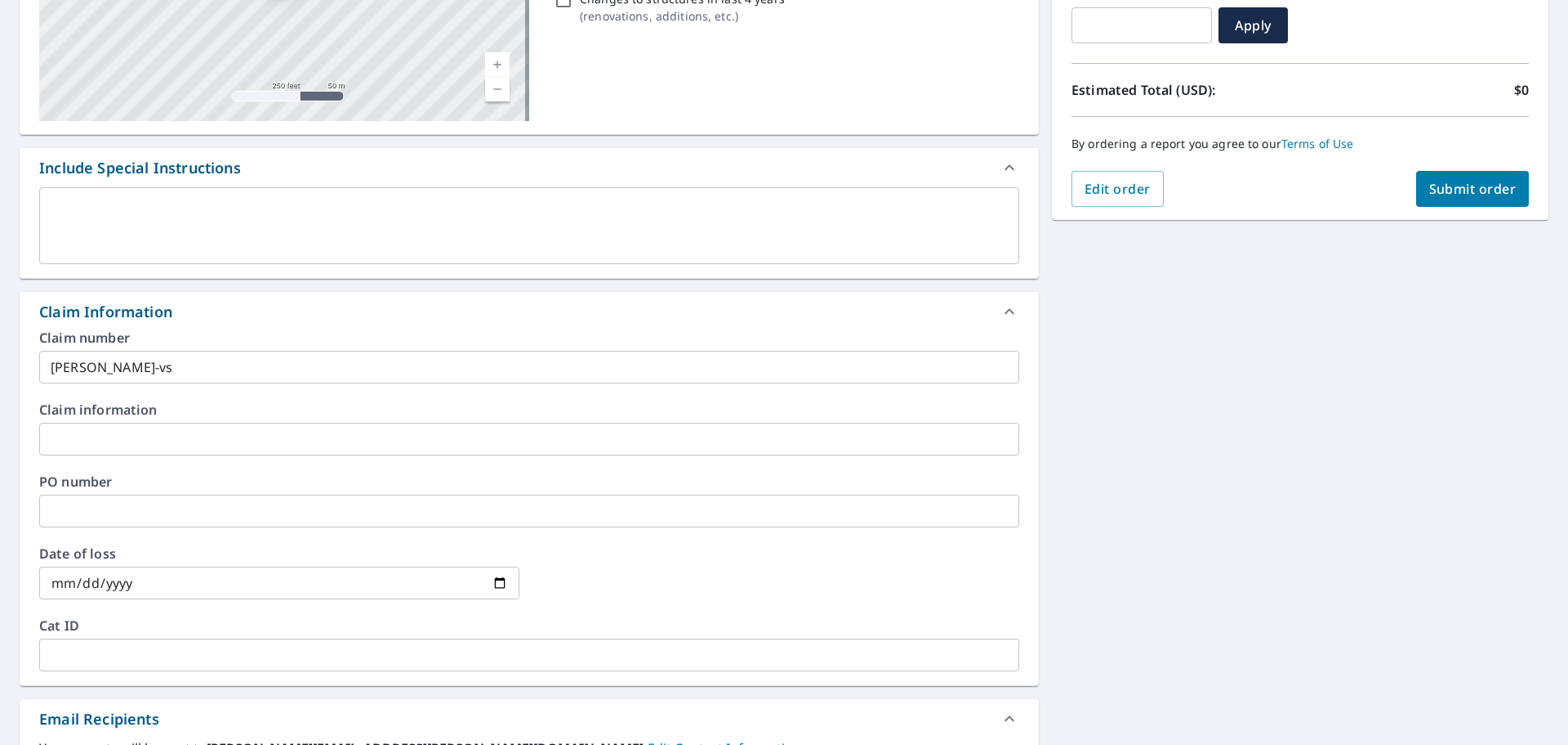
click at [1507, 197] on button "Submit order" at bounding box center [1473, 189] width 114 height 36
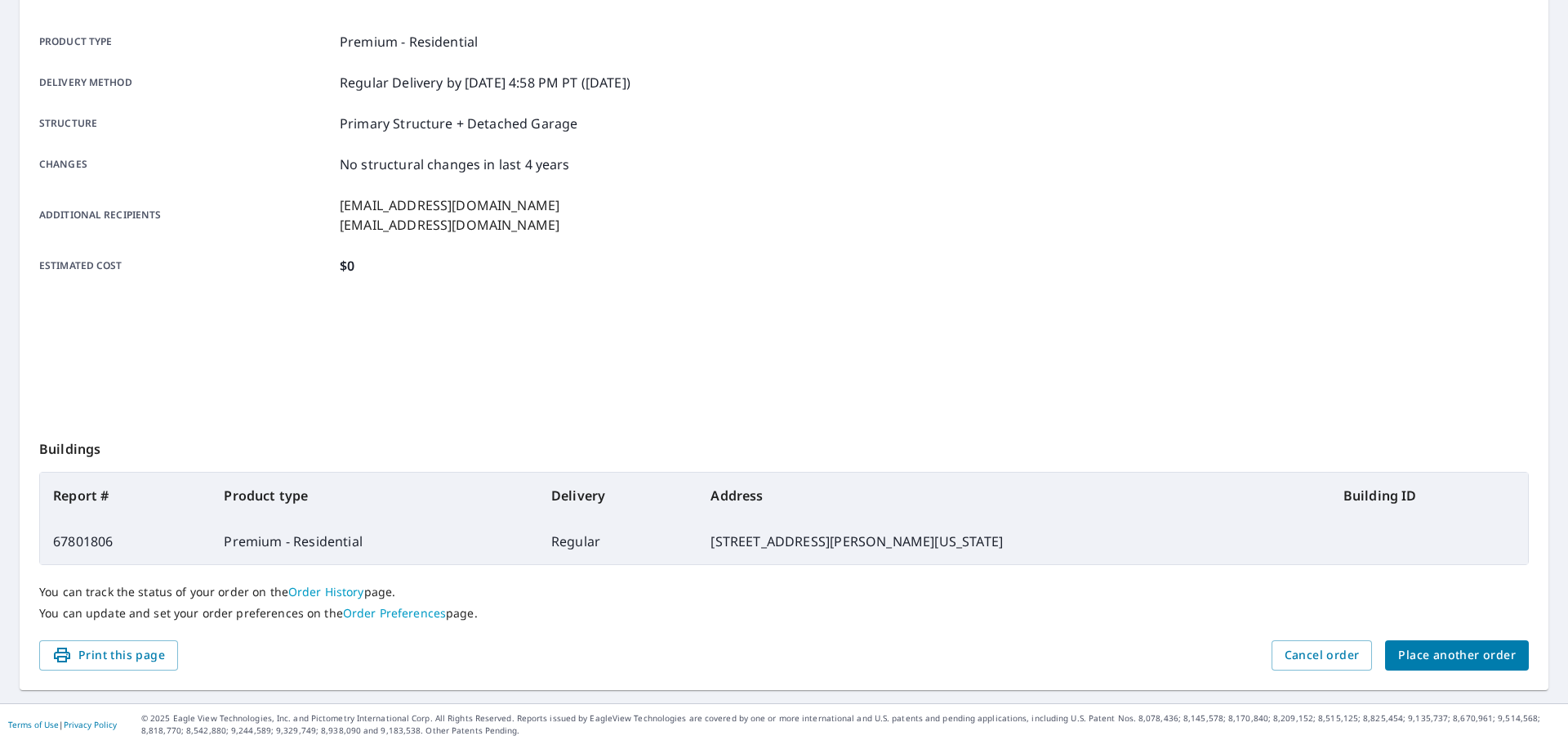
scroll to position [218, 0]
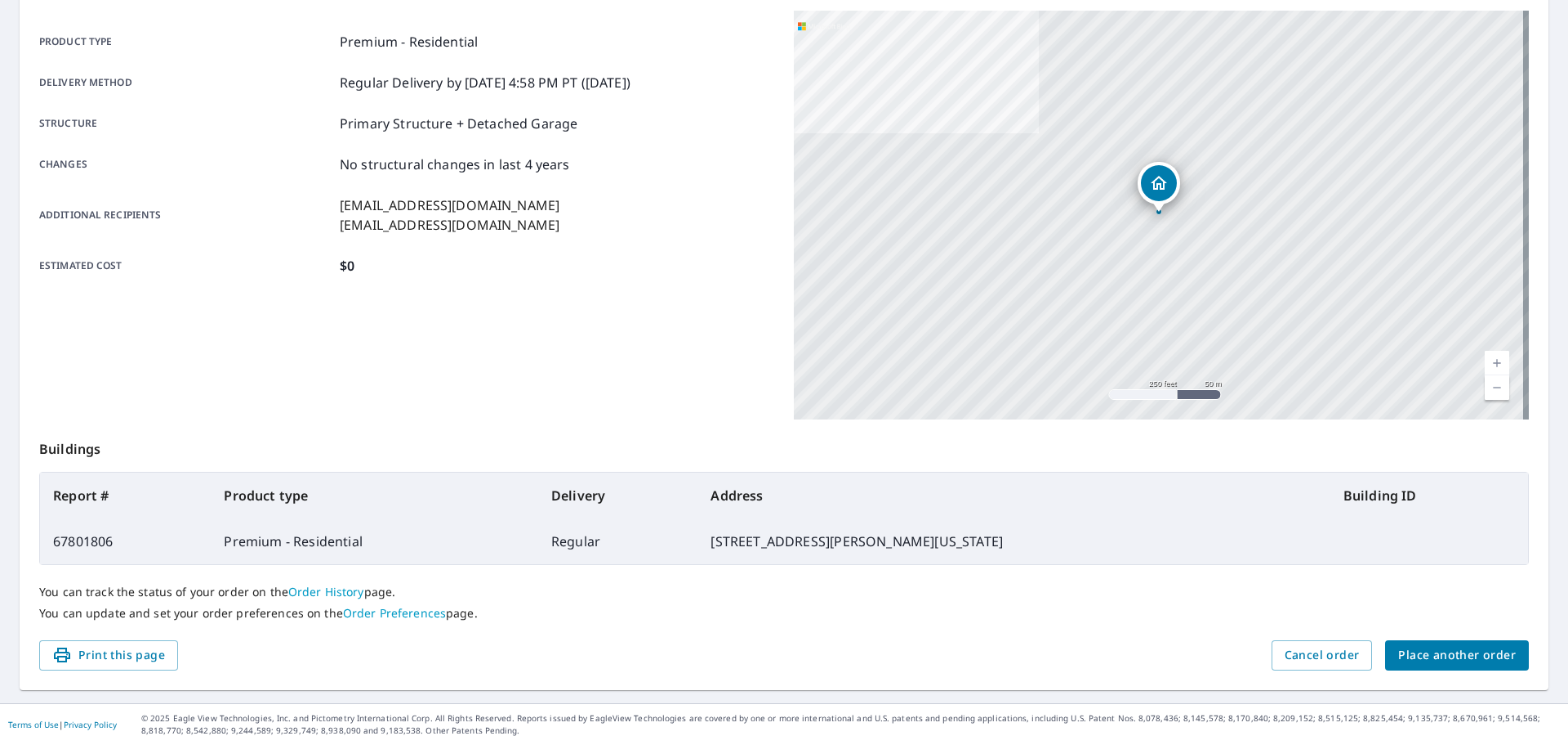
click at [1440, 652] on span "Place another order" at bounding box center [1457, 655] width 117 height 21
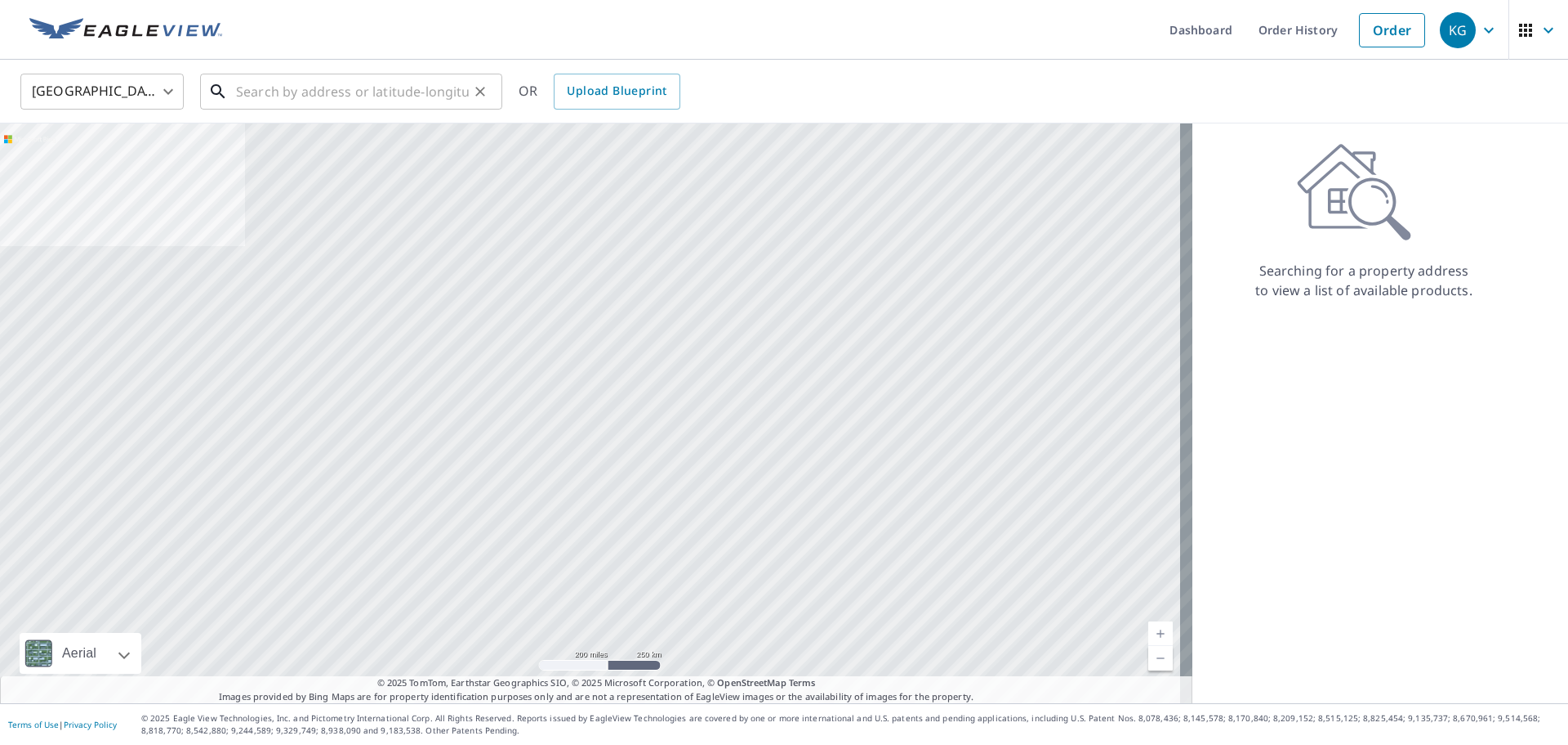
click at [434, 103] on input "text" at bounding box center [353, 91] width 233 height 46
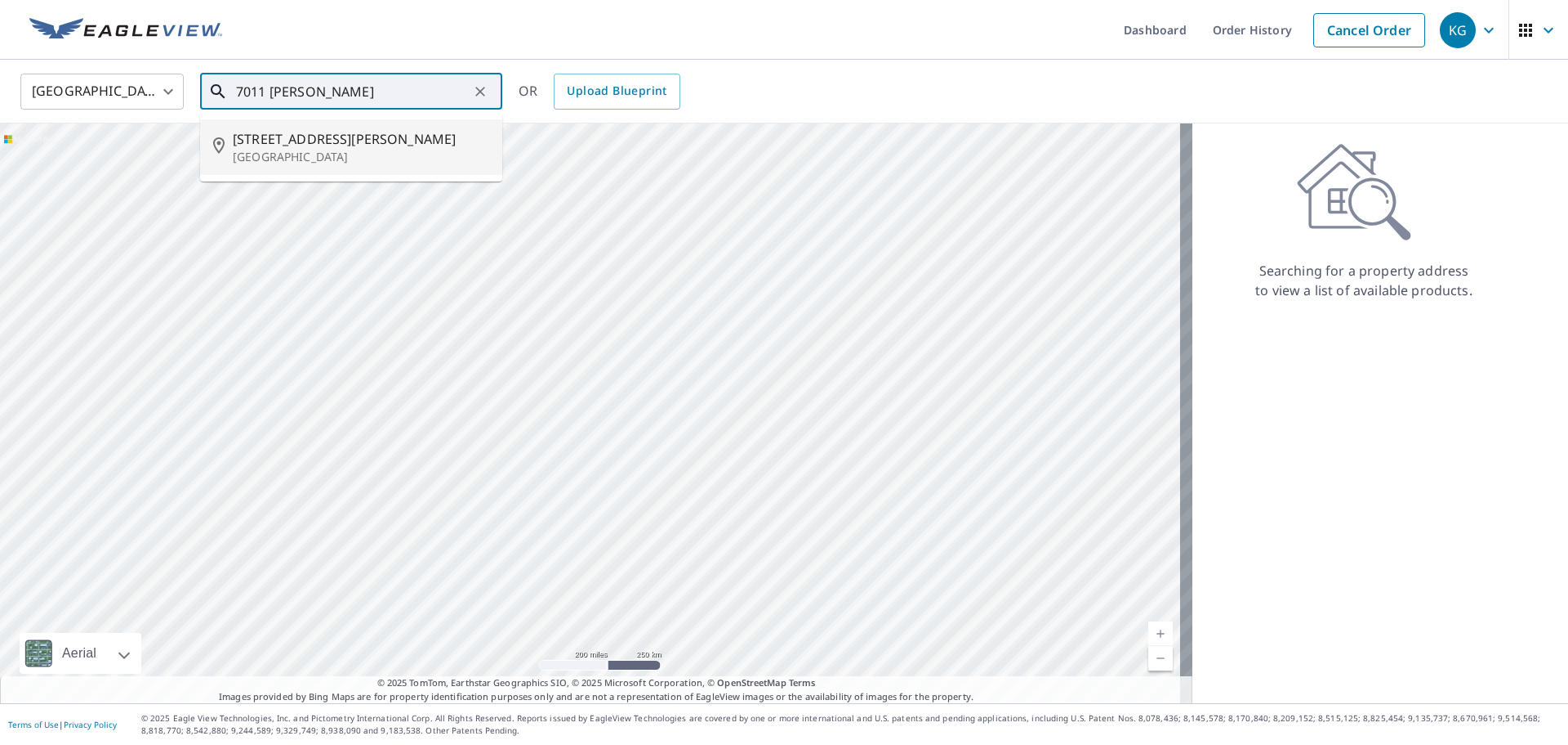
click at [408, 155] on p "[GEOGRAPHIC_DATA]" at bounding box center [361, 157] width 257 height 16
type input "[STREET_ADDRESS][PERSON_NAME]"
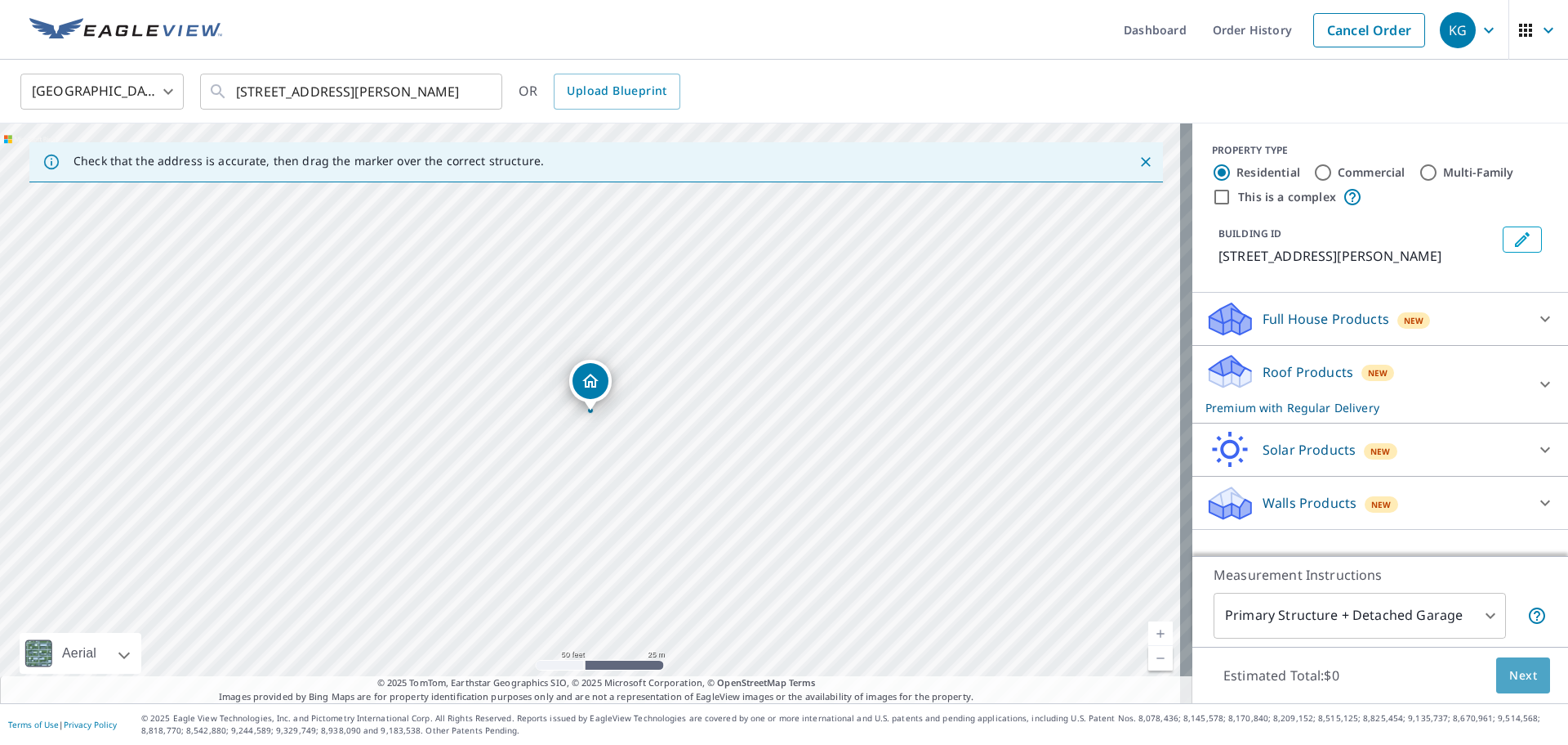
click at [1517, 672] on span "Next" at bounding box center [1523, 675] width 28 height 21
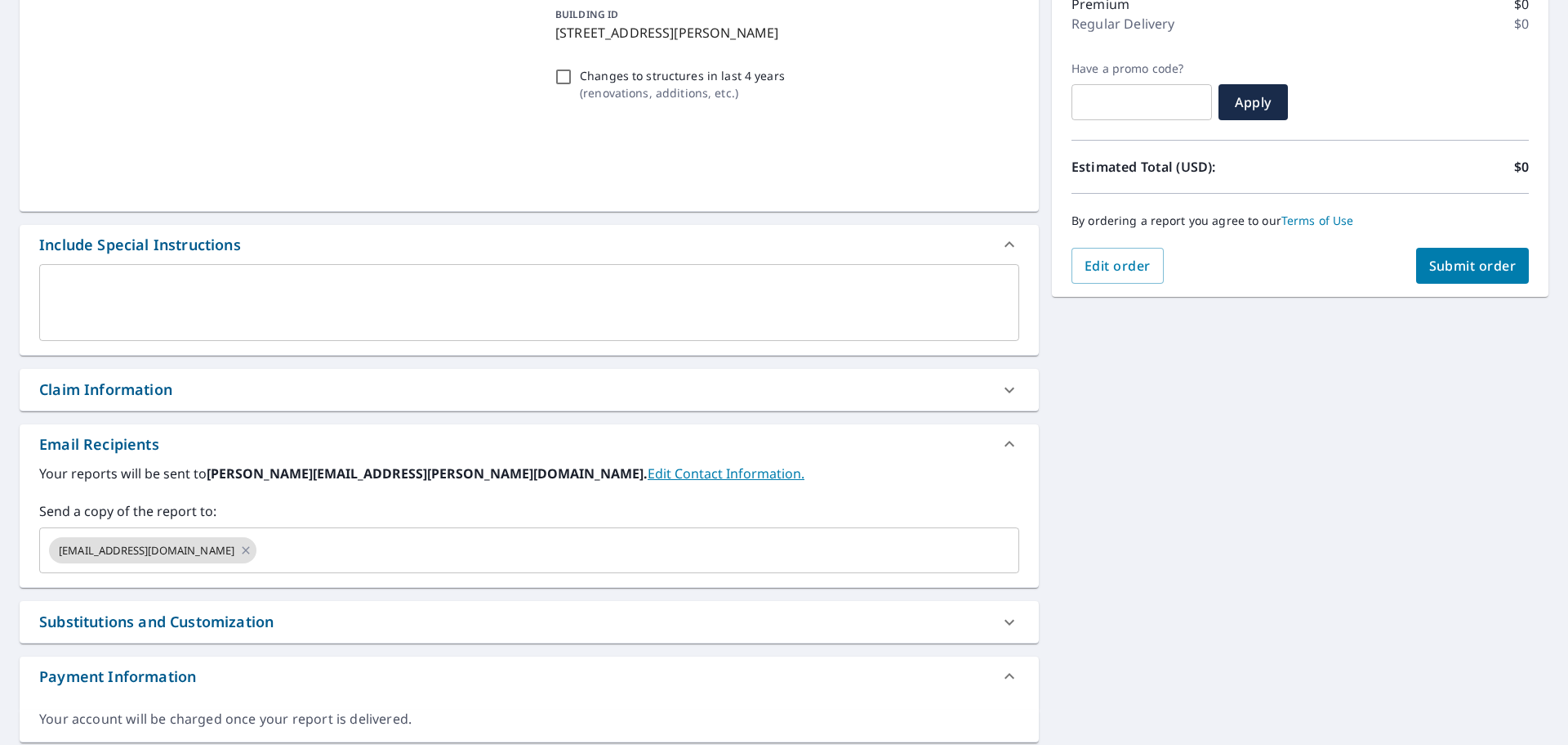
scroll to position [245, 0]
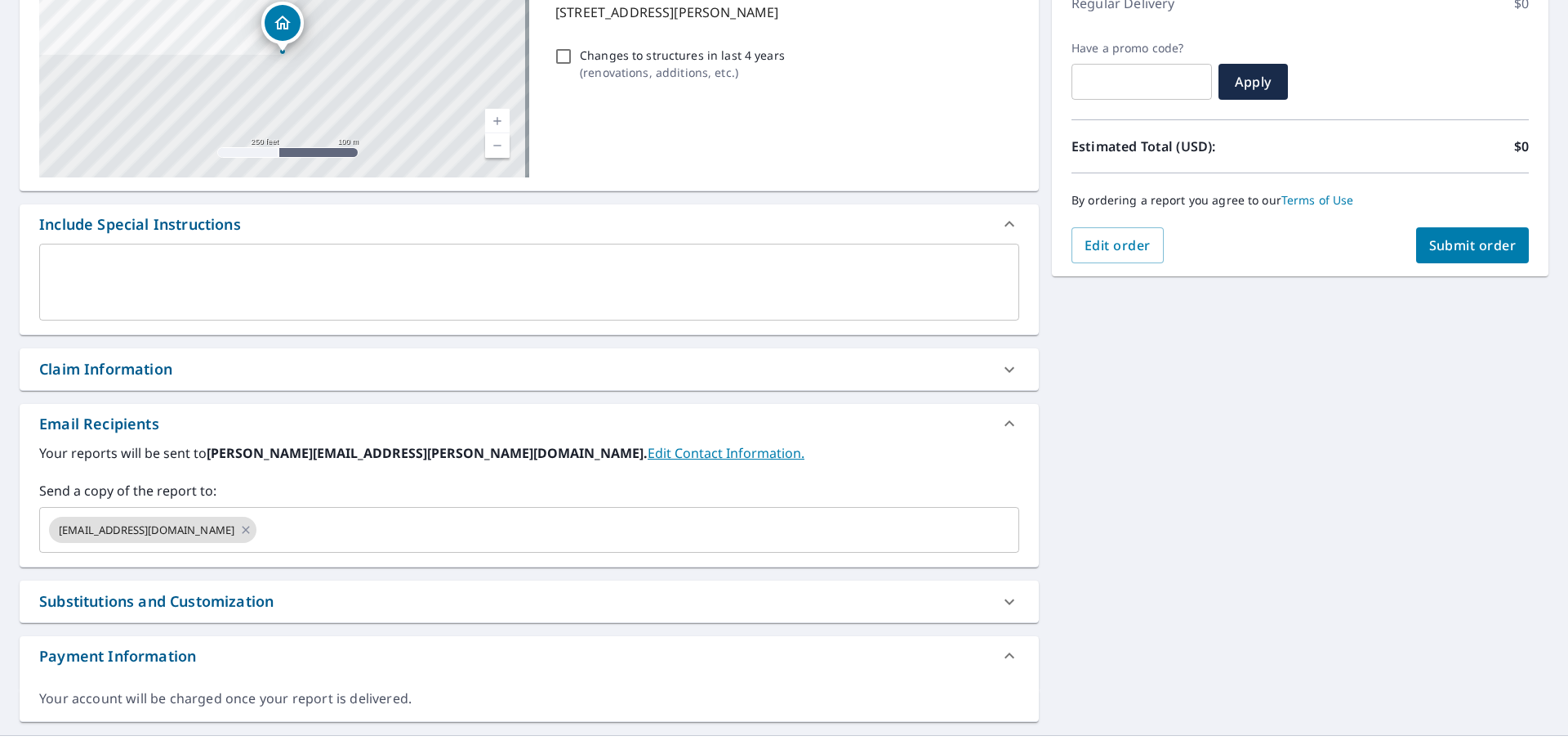
click at [224, 360] on div "Claim Information" at bounding box center [515, 369] width 950 height 22
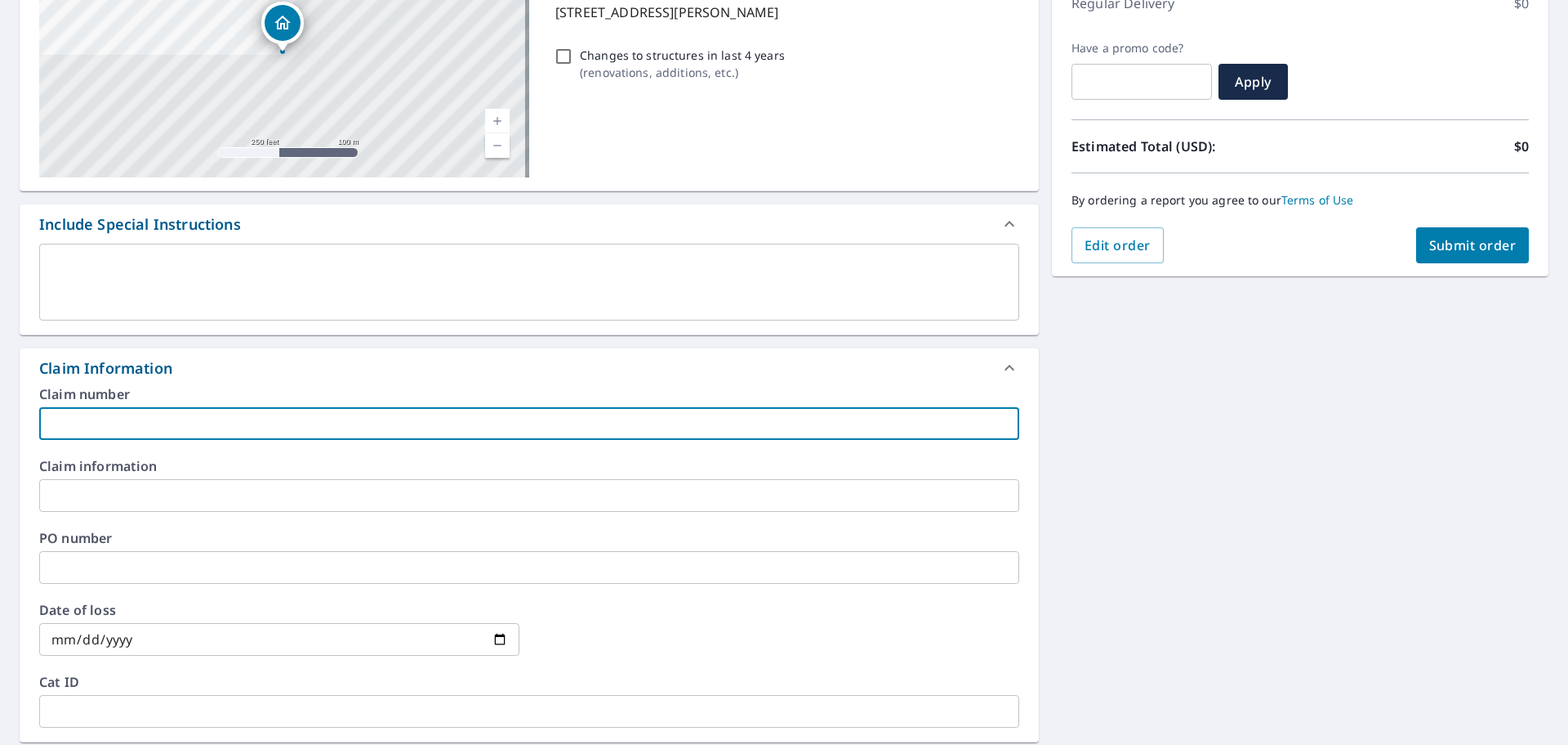
click at [229, 423] on input "text" at bounding box center [529, 424] width 980 height 33
click at [236, 424] on input "text" at bounding box center [529, 424] width 980 height 33
type input "[PERSON_NAME]-vs"
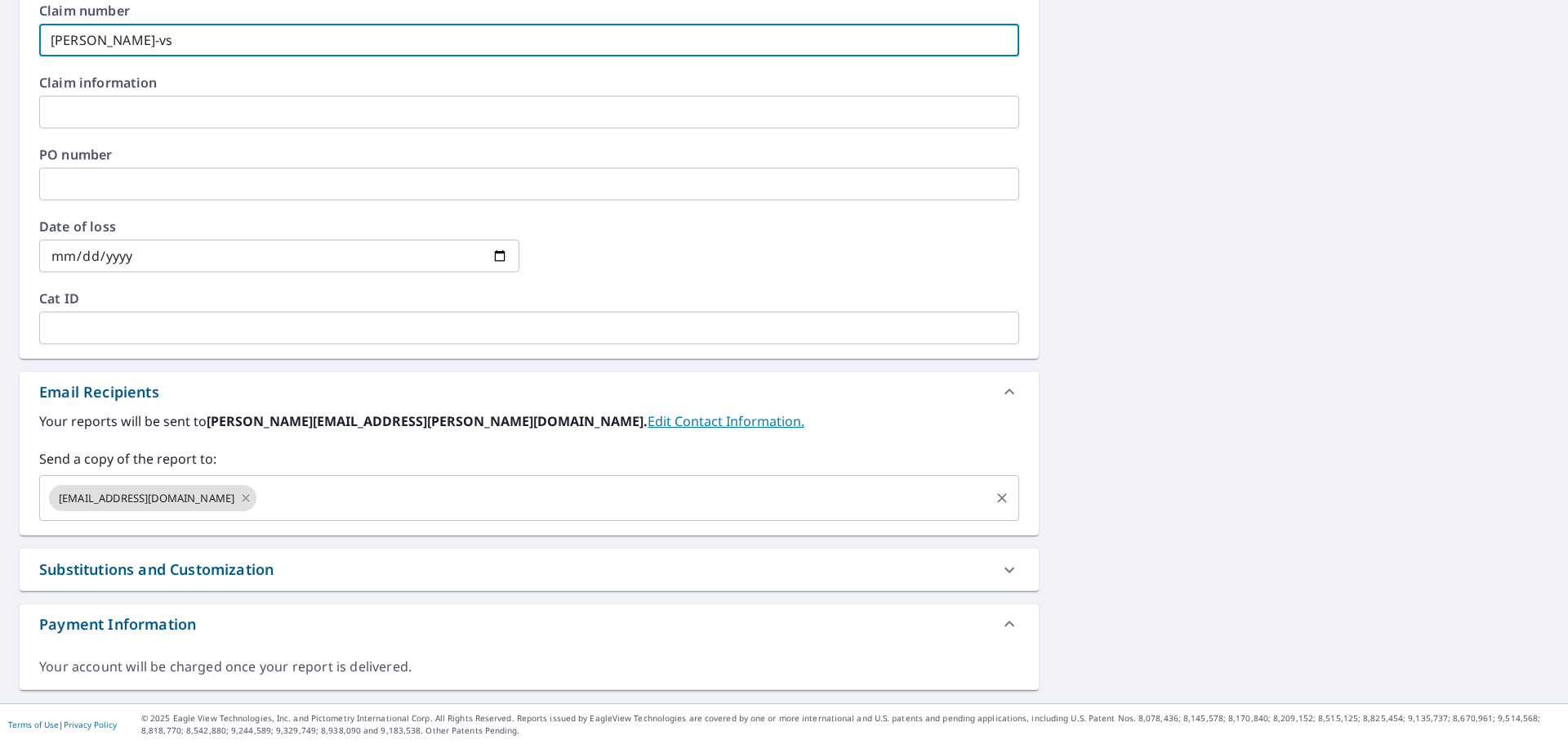
click at [277, 506] on input "text" at bounding box center [623, 498] width 729 height 31
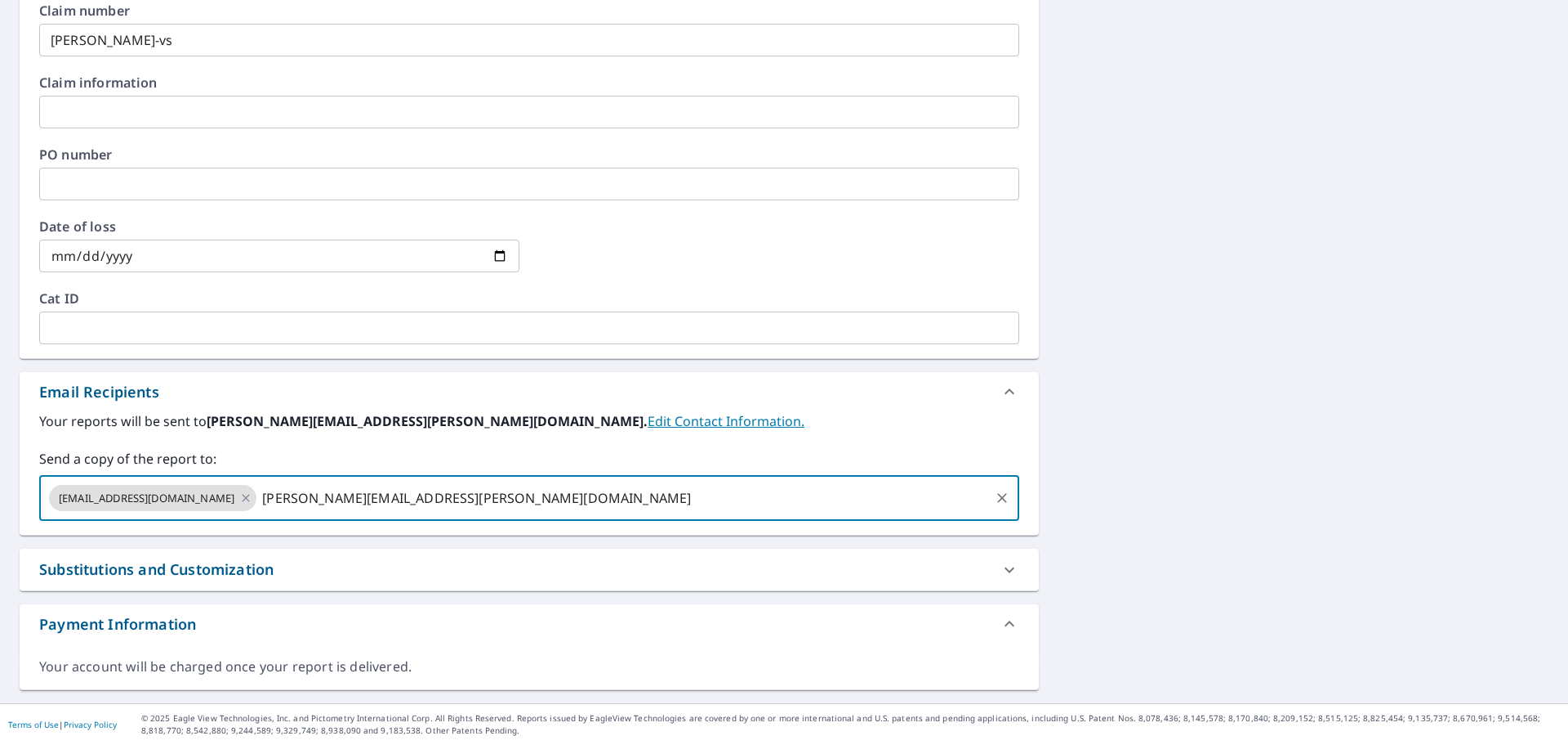
type input "[PERSON_NAME][EMAIL_ADDRESS][PERSON_NAME][DOMAIN_NAME]"
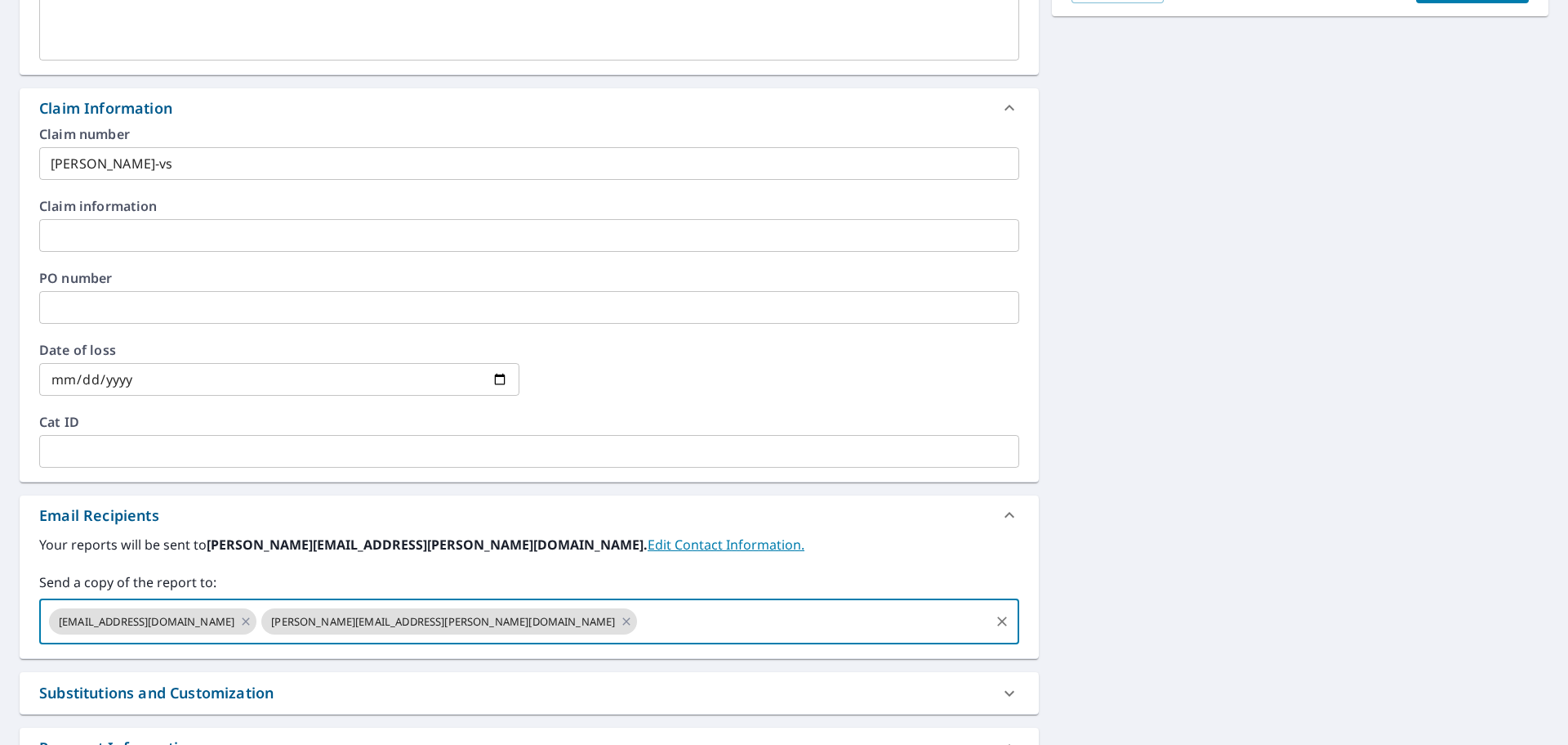
scroll to position [383, 0]
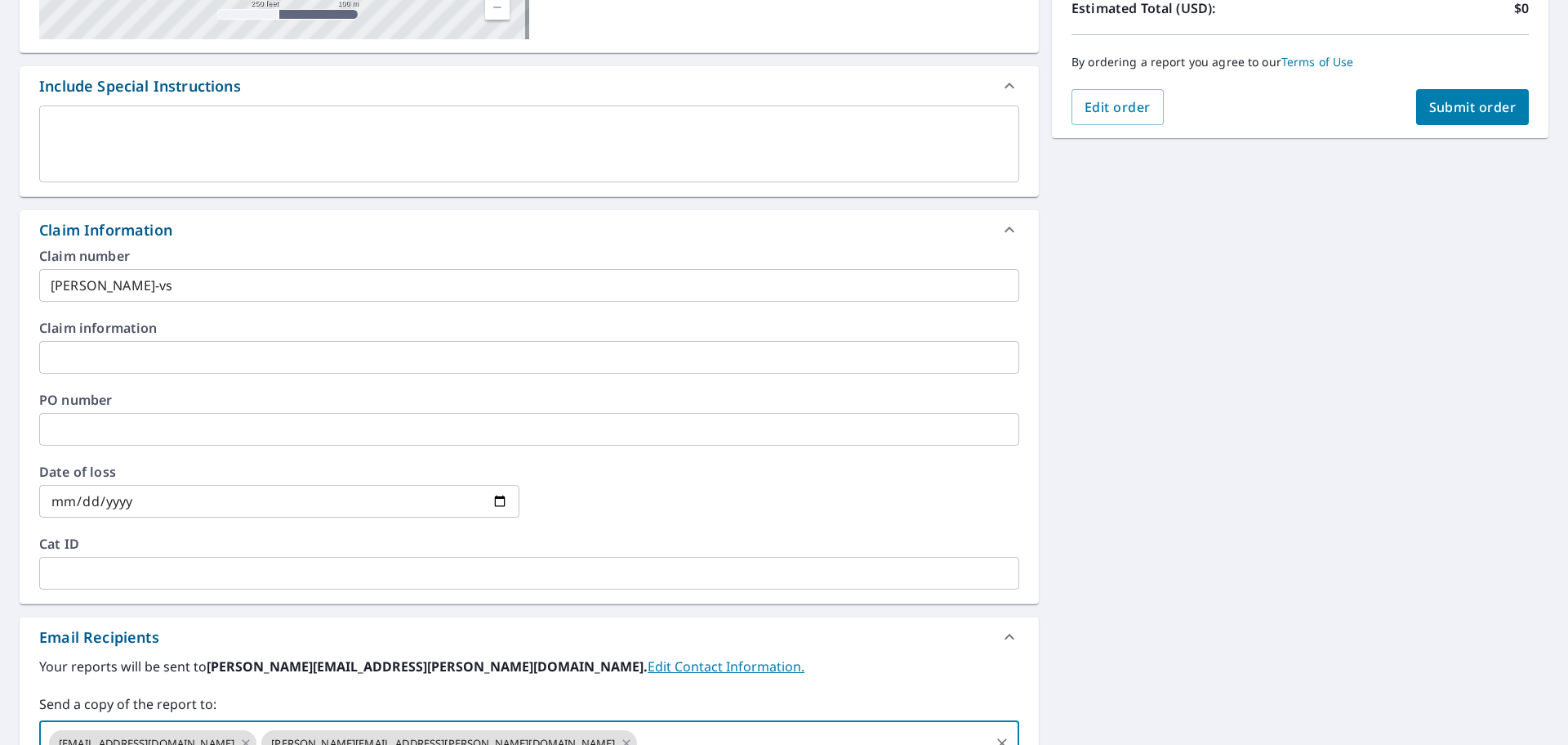
click at [1479, 116] on button "Submit order" at bounding box center [1473, 107] width 114 height 36
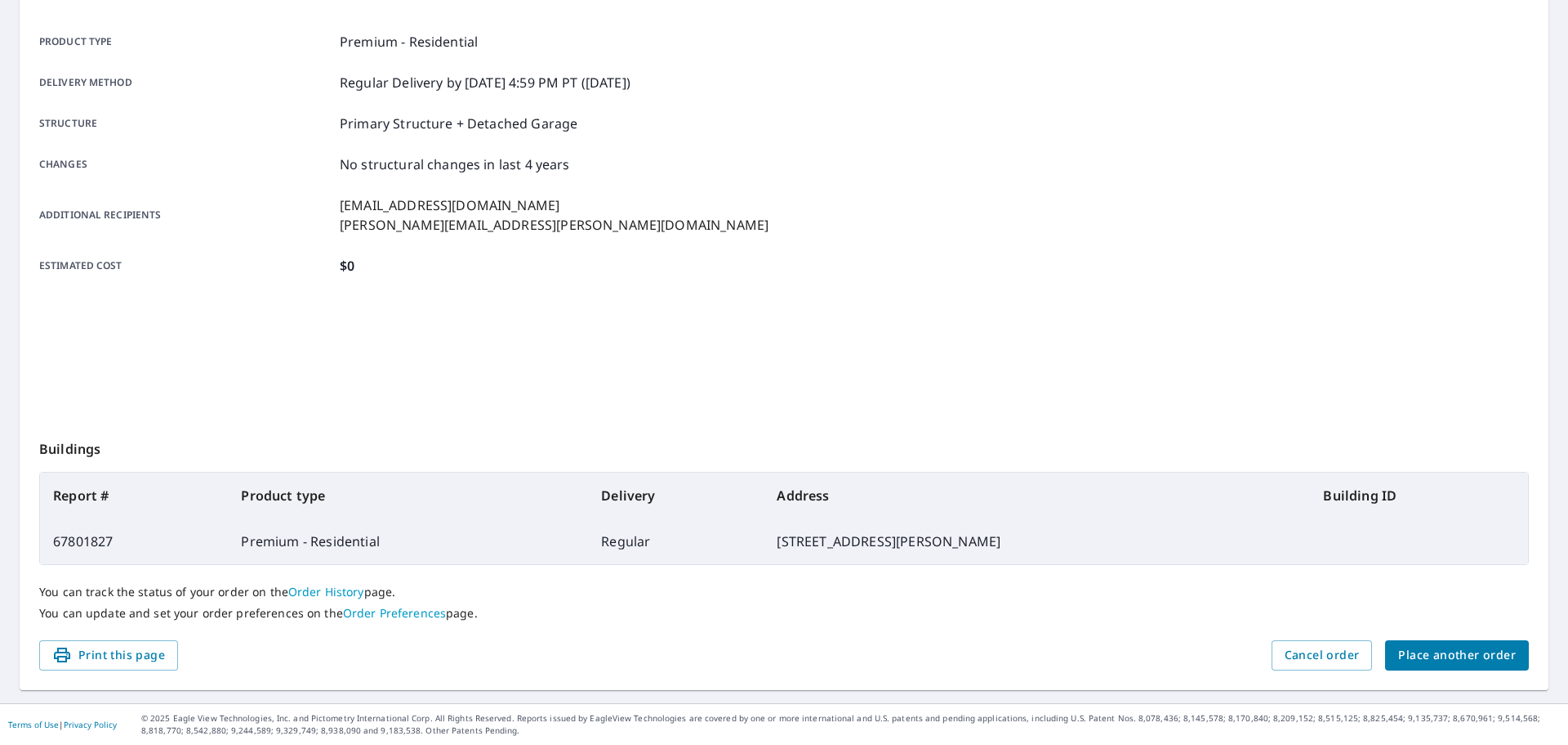
scroll to position [218, 0]
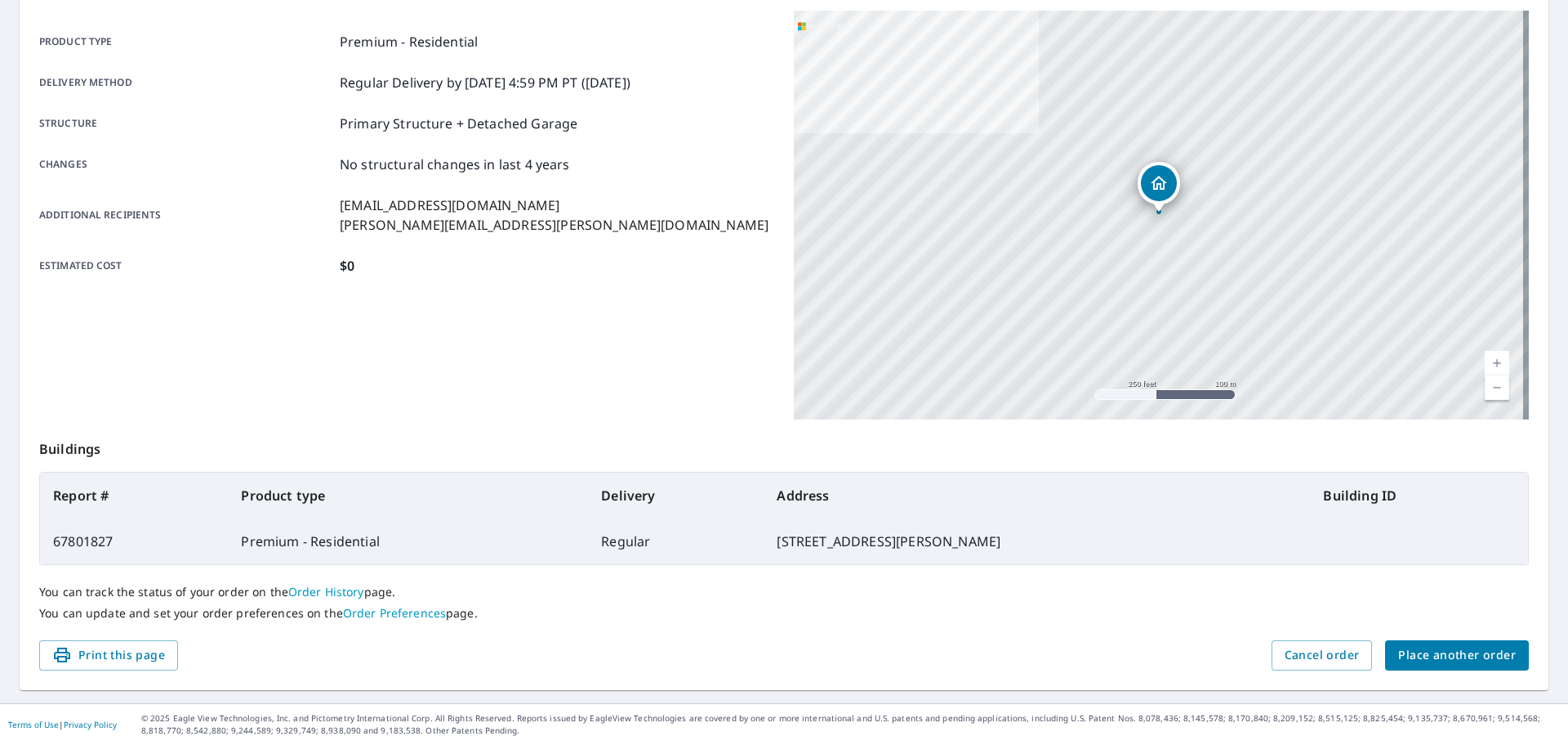
click at [1479, 644] on button "Place another order" at bounding box center [1457, 655] width 144 height 30
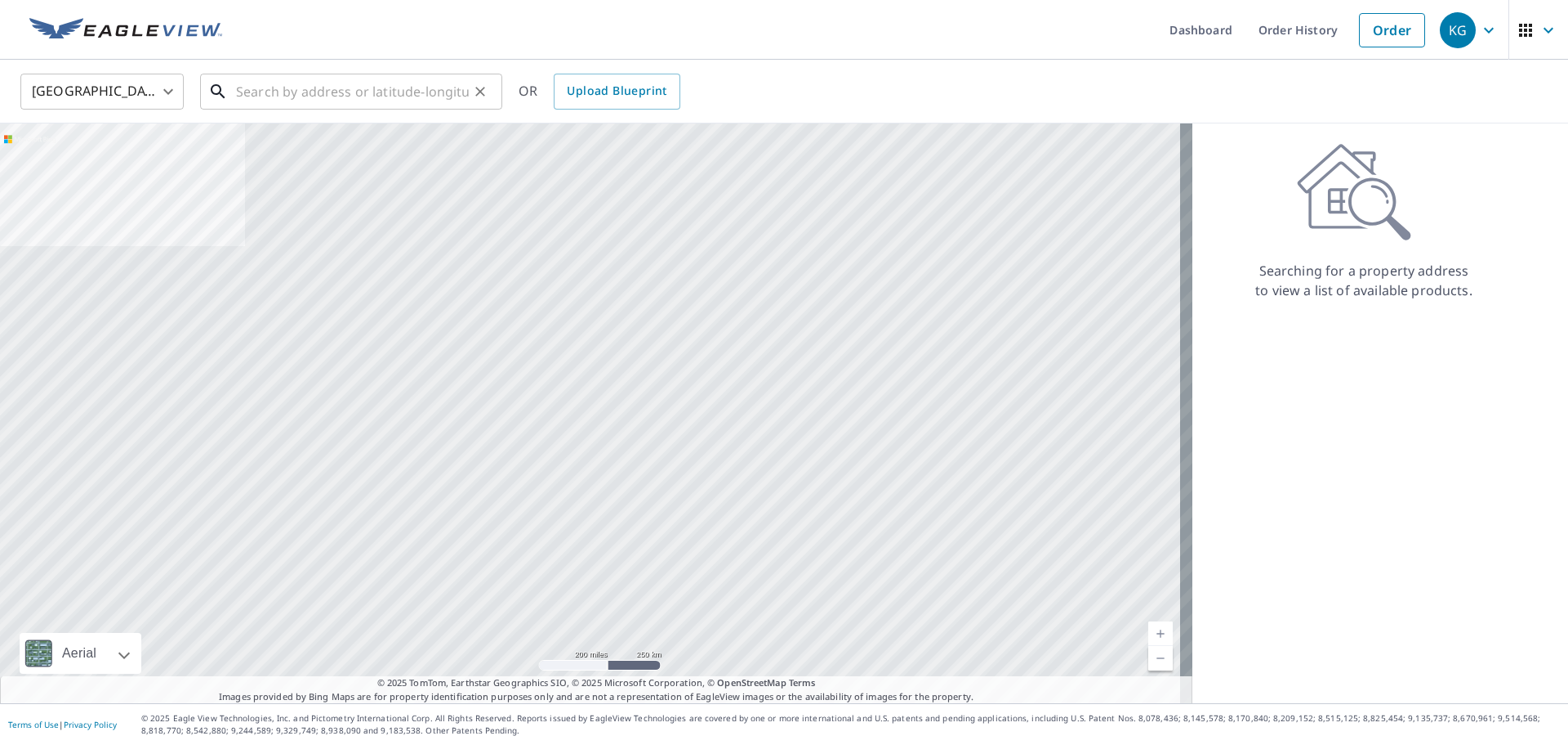
click at [419, 71] on input "text" at bounding box center [353, 91] width 233 height 46
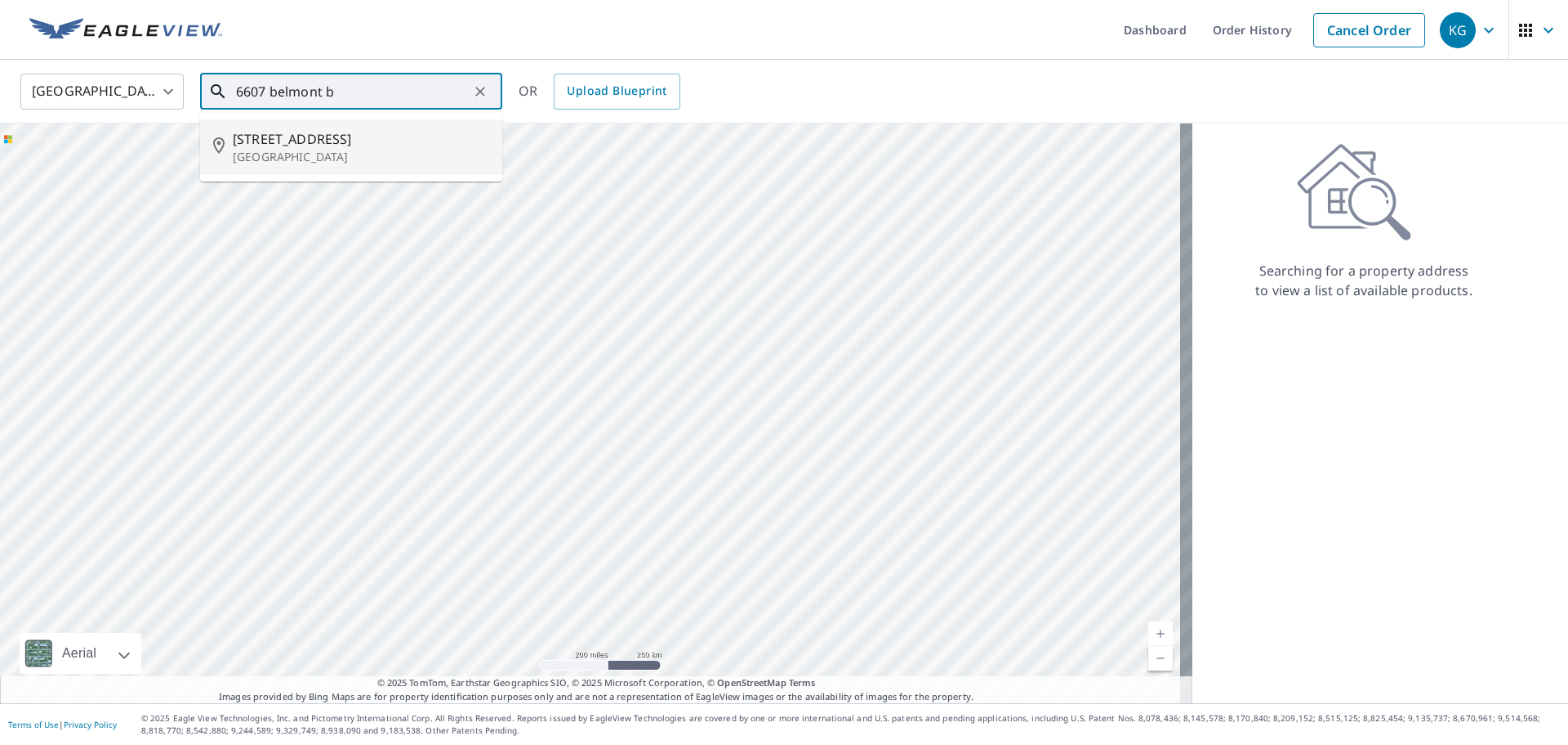
click at [393, 140] on span "[STREET_ADDRESS]" at bounding box center [361, 139] width 257 height 20
type input "[STREET_ADDRESS]"
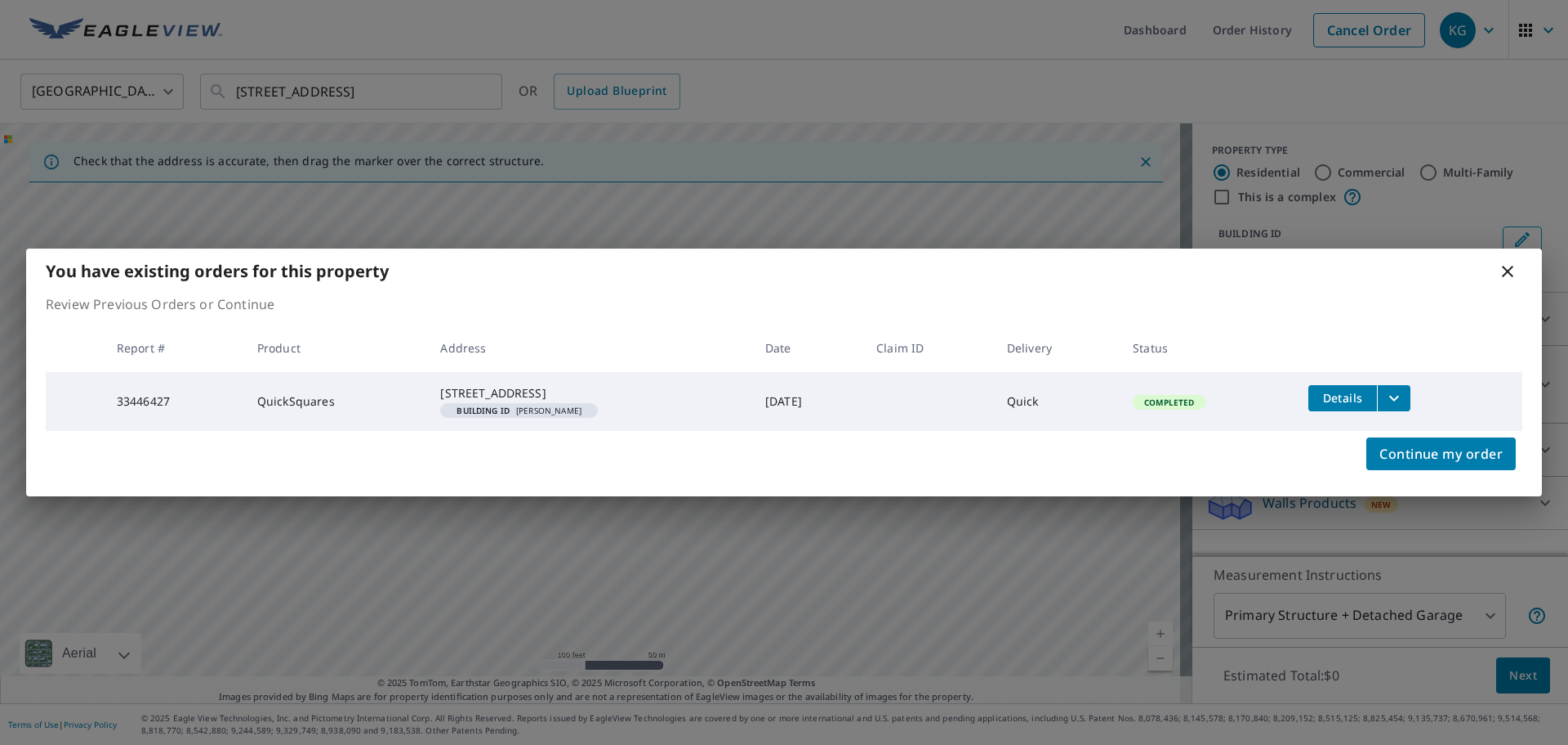
click at [1508, 261] on icon at bounding box center [1508, 271] width 20 height 20
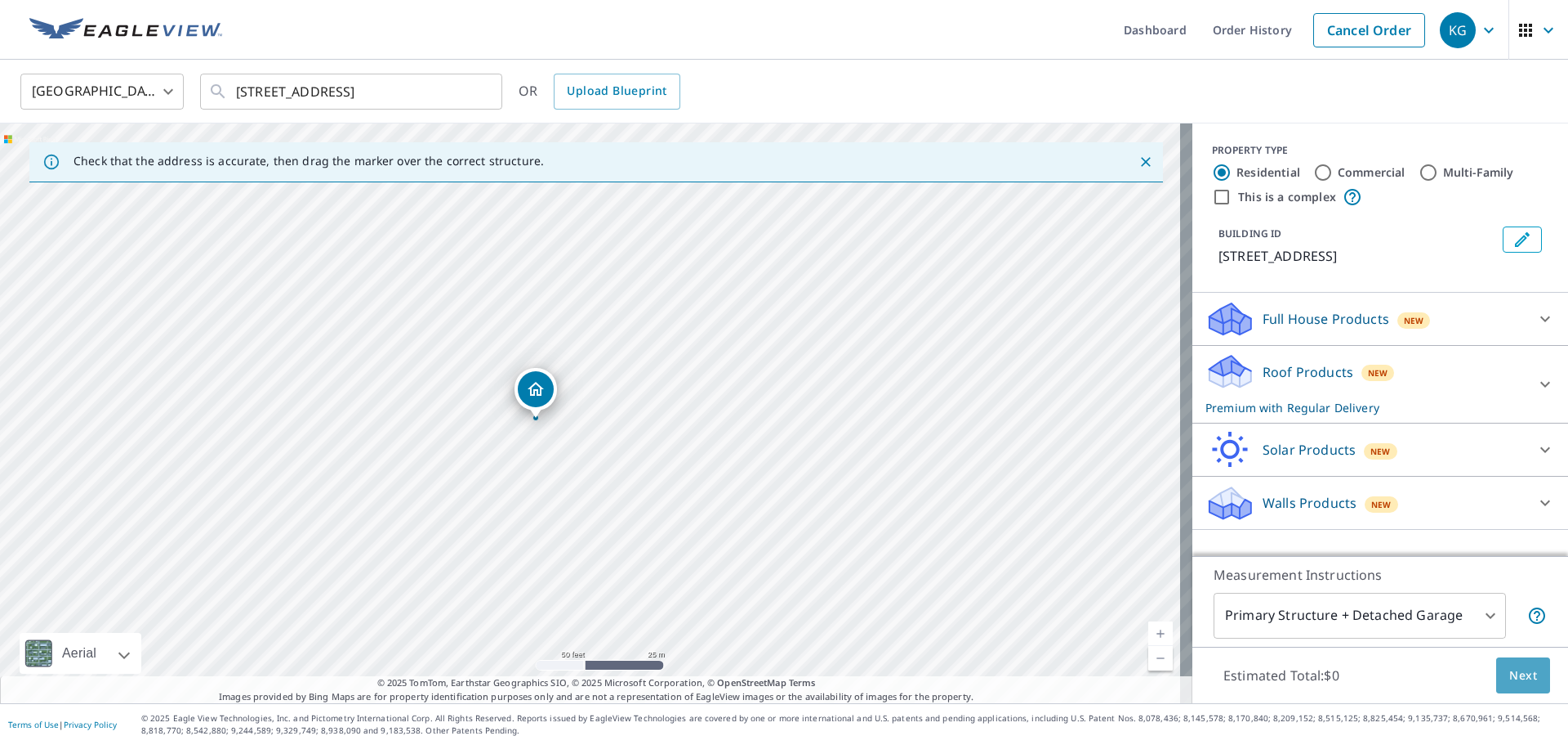
click at [1521, 672] on span "Next" at bounding box center [1523, 675] width 28 height 21
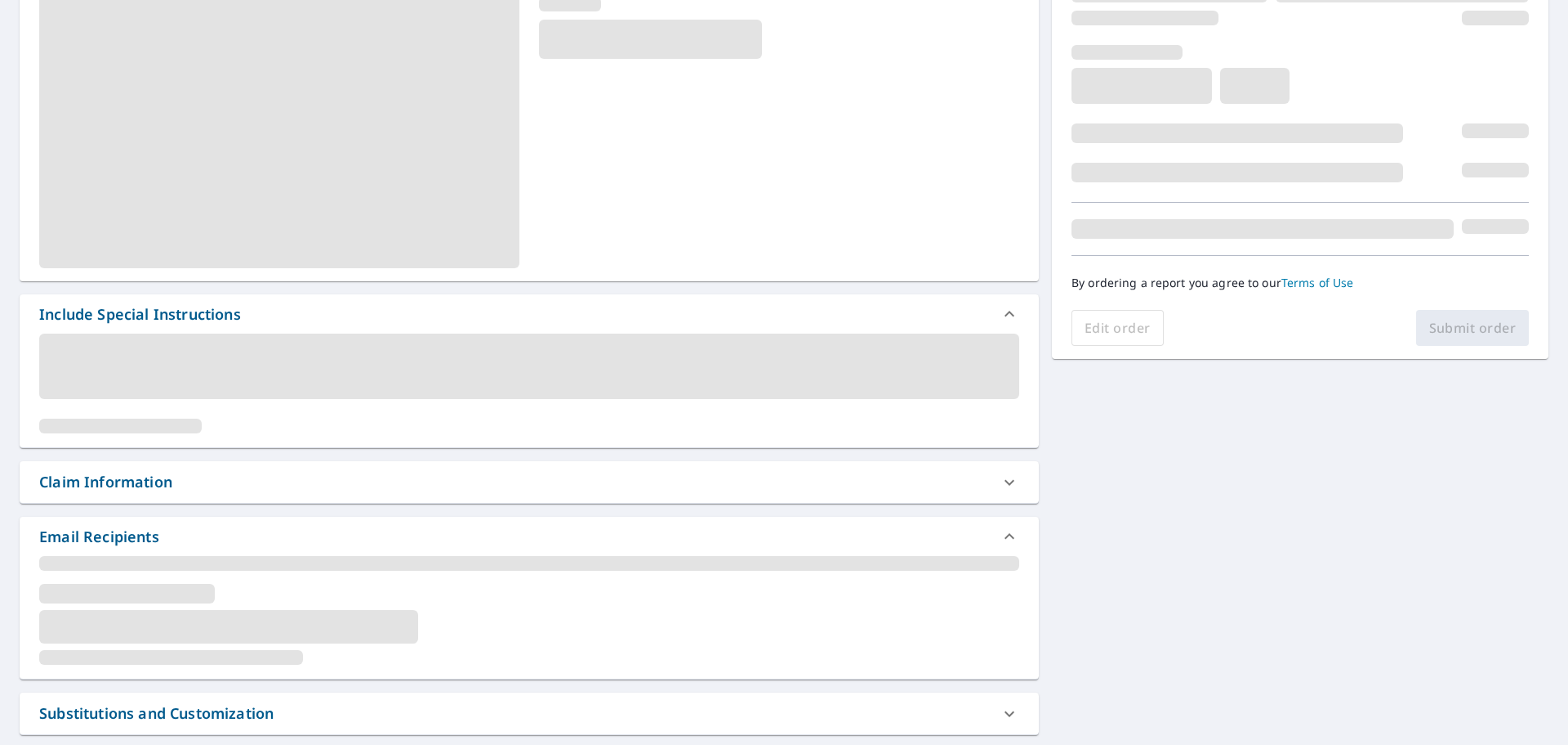
scroll to position [245, 0]
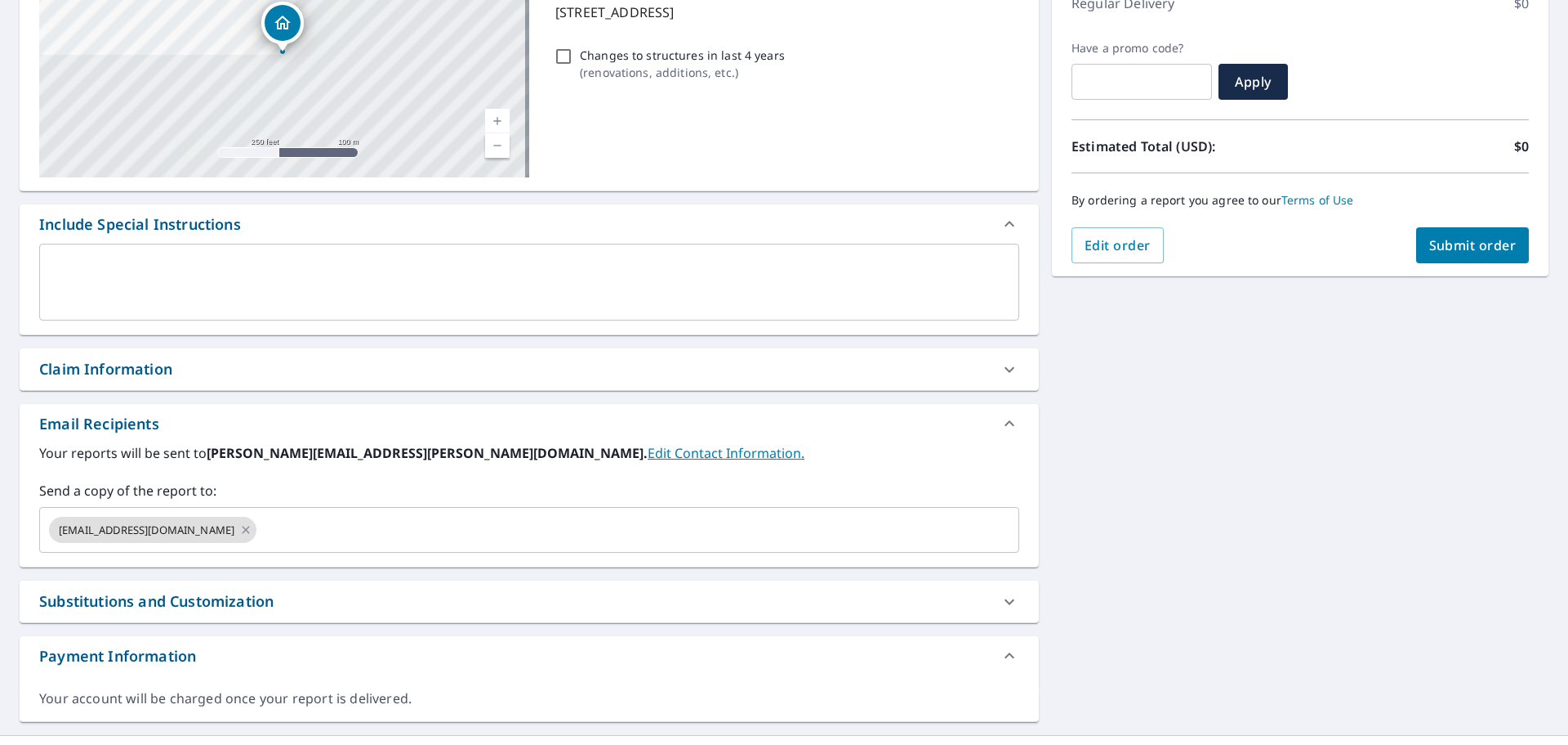
click at [112, 407] on div "Email Recipients" at bounding box center [529, 424] width 1019 height 39
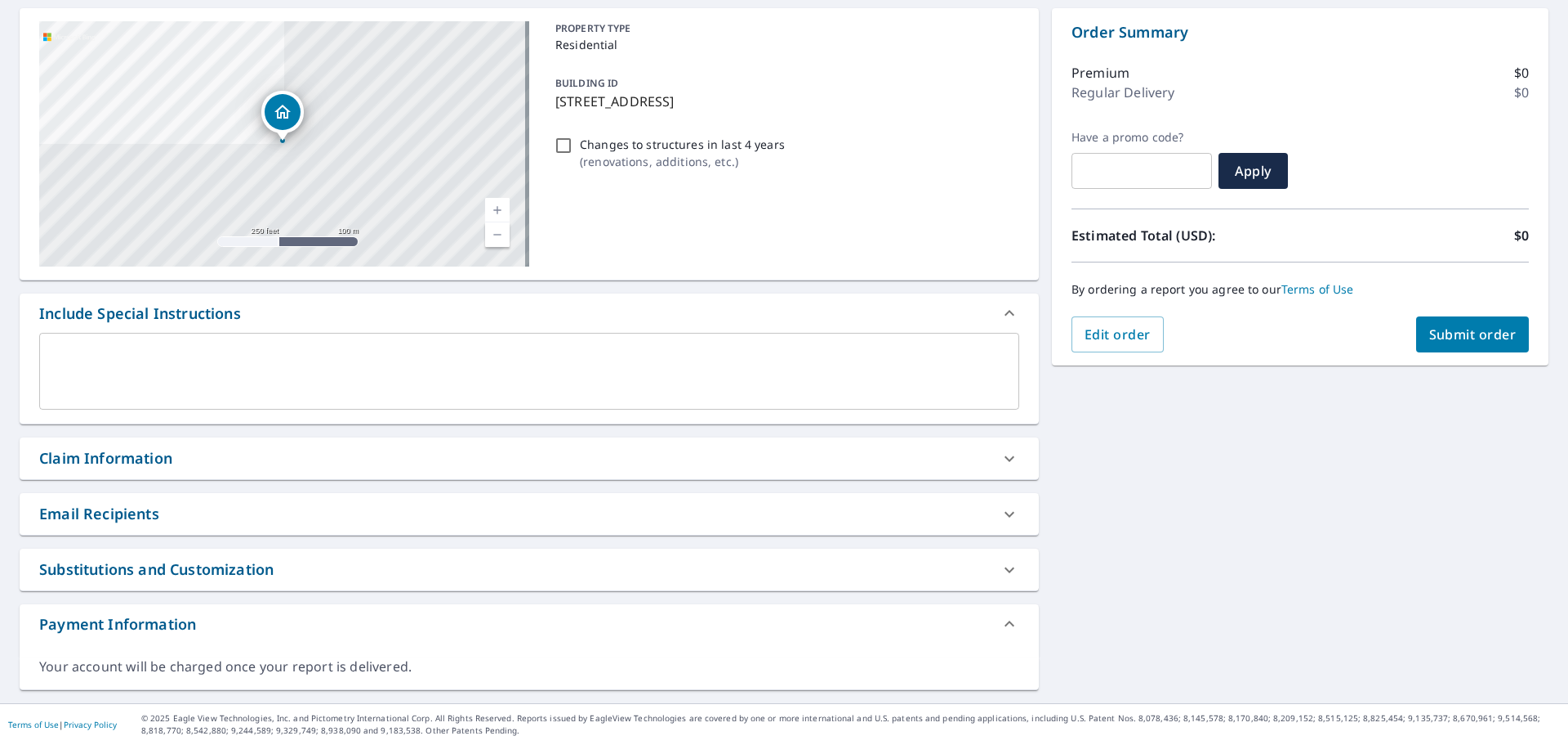
scroll to position [156, 0]
click at [117, 371] on textarea at bounding box center [530, 372] width 958 height 47
click at [118, 447] on div "Claim Information" at bounding box center [529, 458] width 1019 height 42
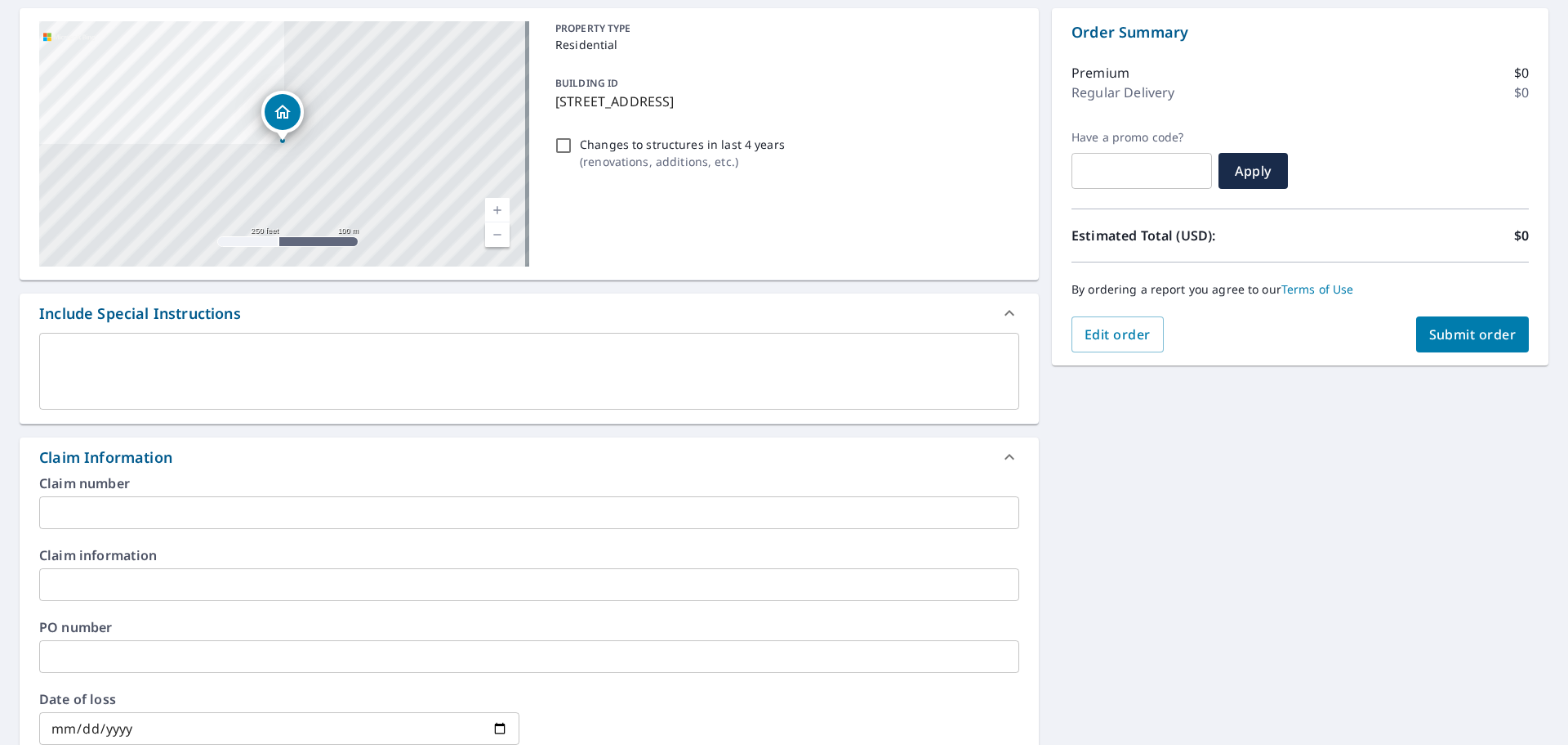
click at [151, 508] on input "text" at bounding box center [529, 512] width 980 height 33
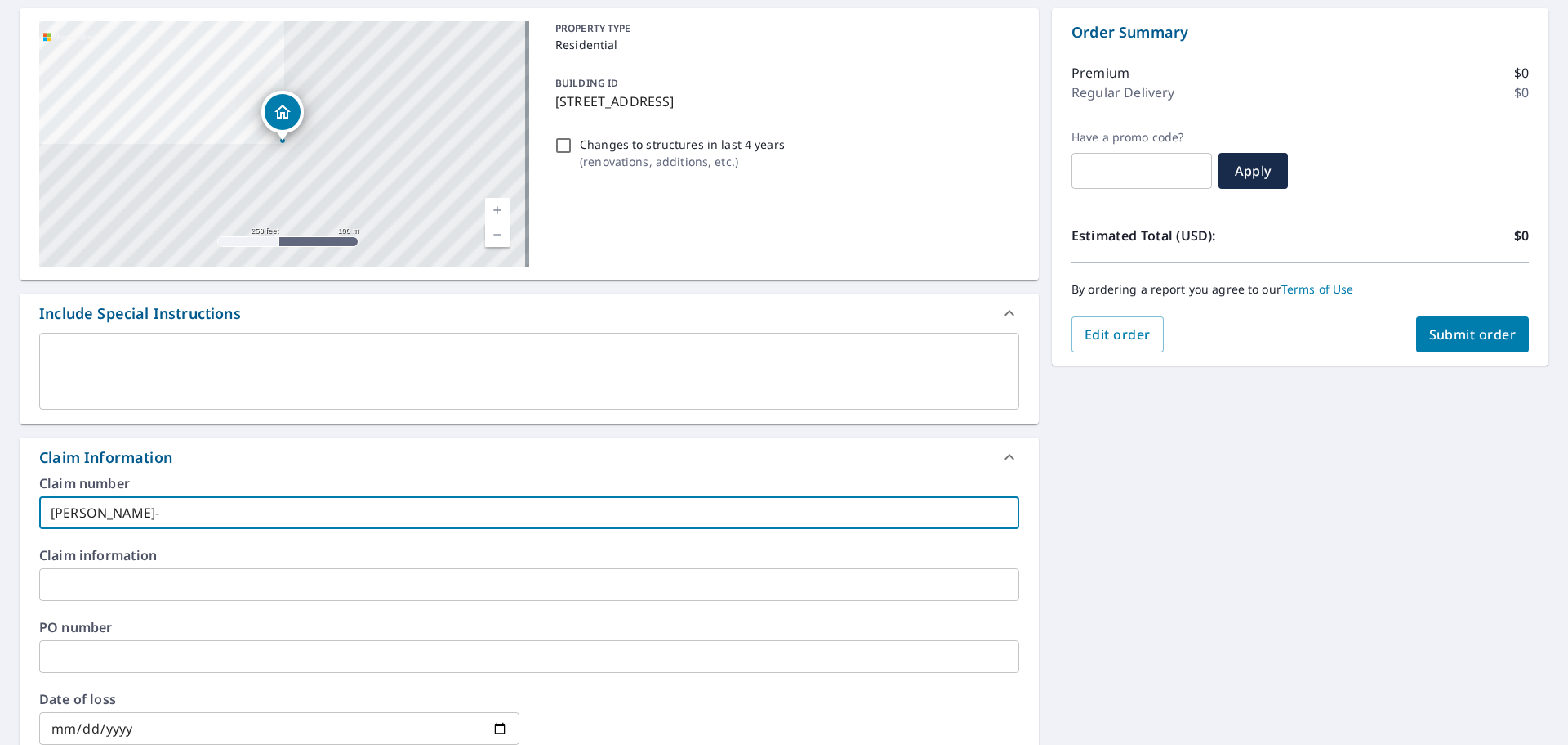
type input "[PERSON_NAME]-vs"
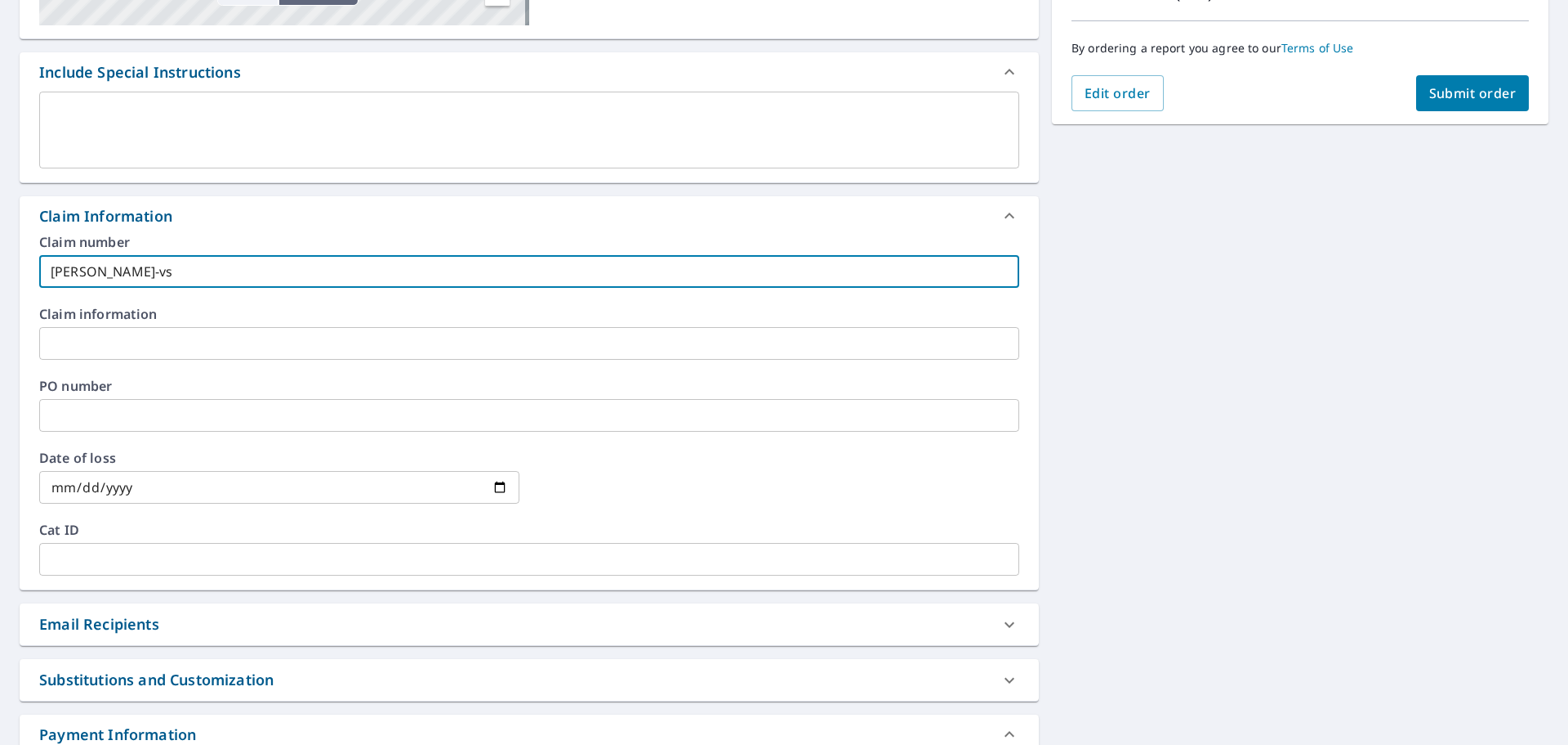
scroll to position [401, 0]
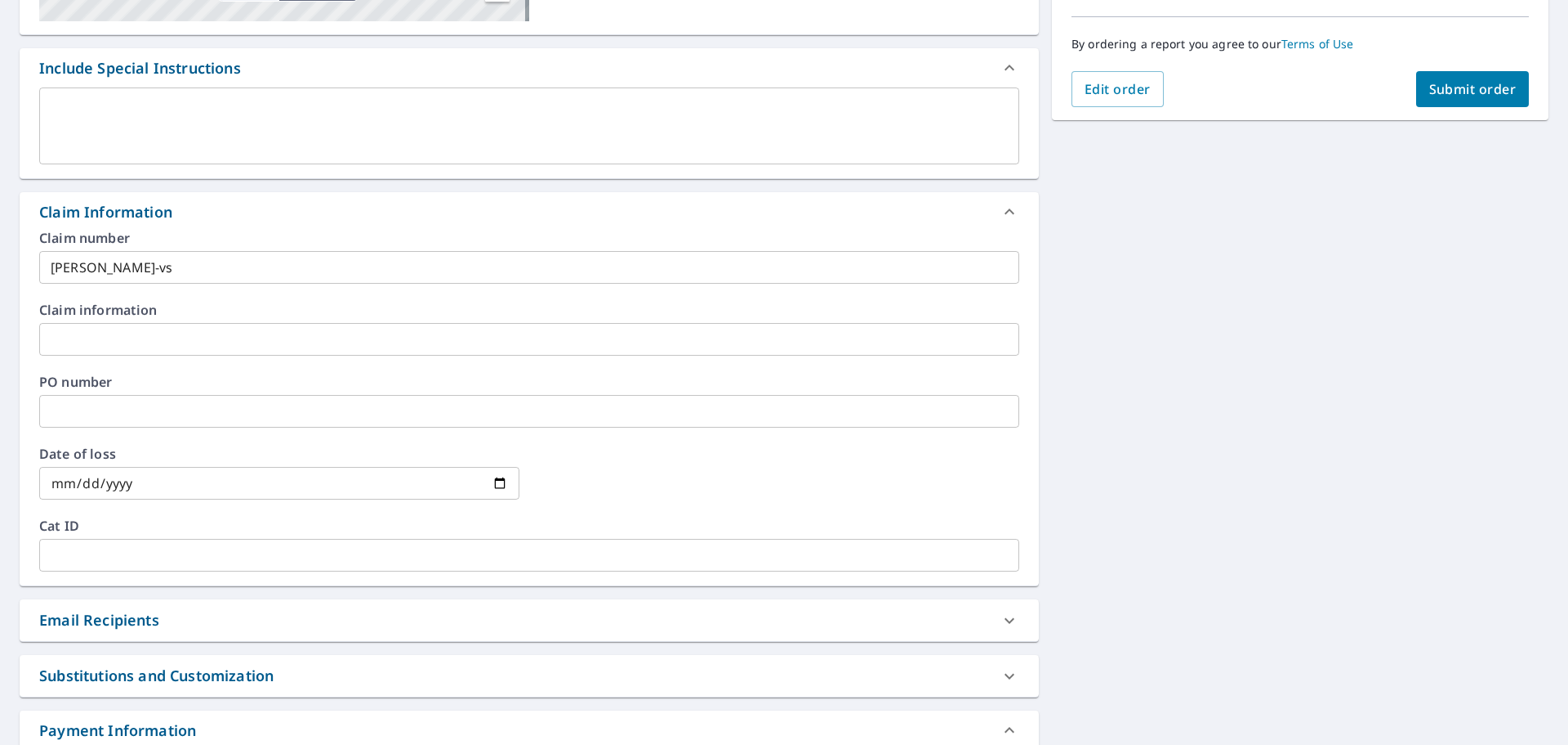
click at [266, 615] on div "Email Recipients" at bounding box center [515, 620] width 950 height 22
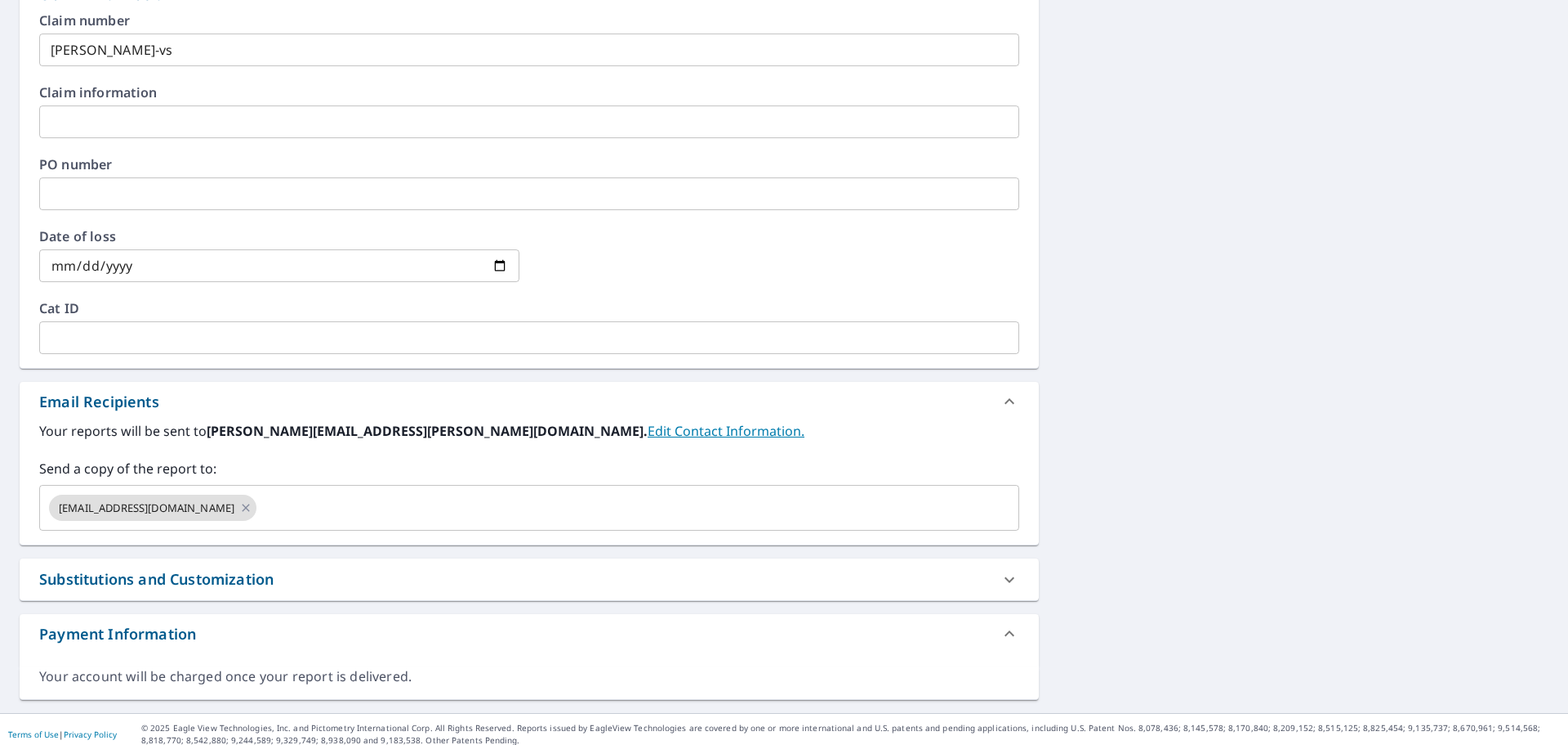
scroll to position [629, 0]
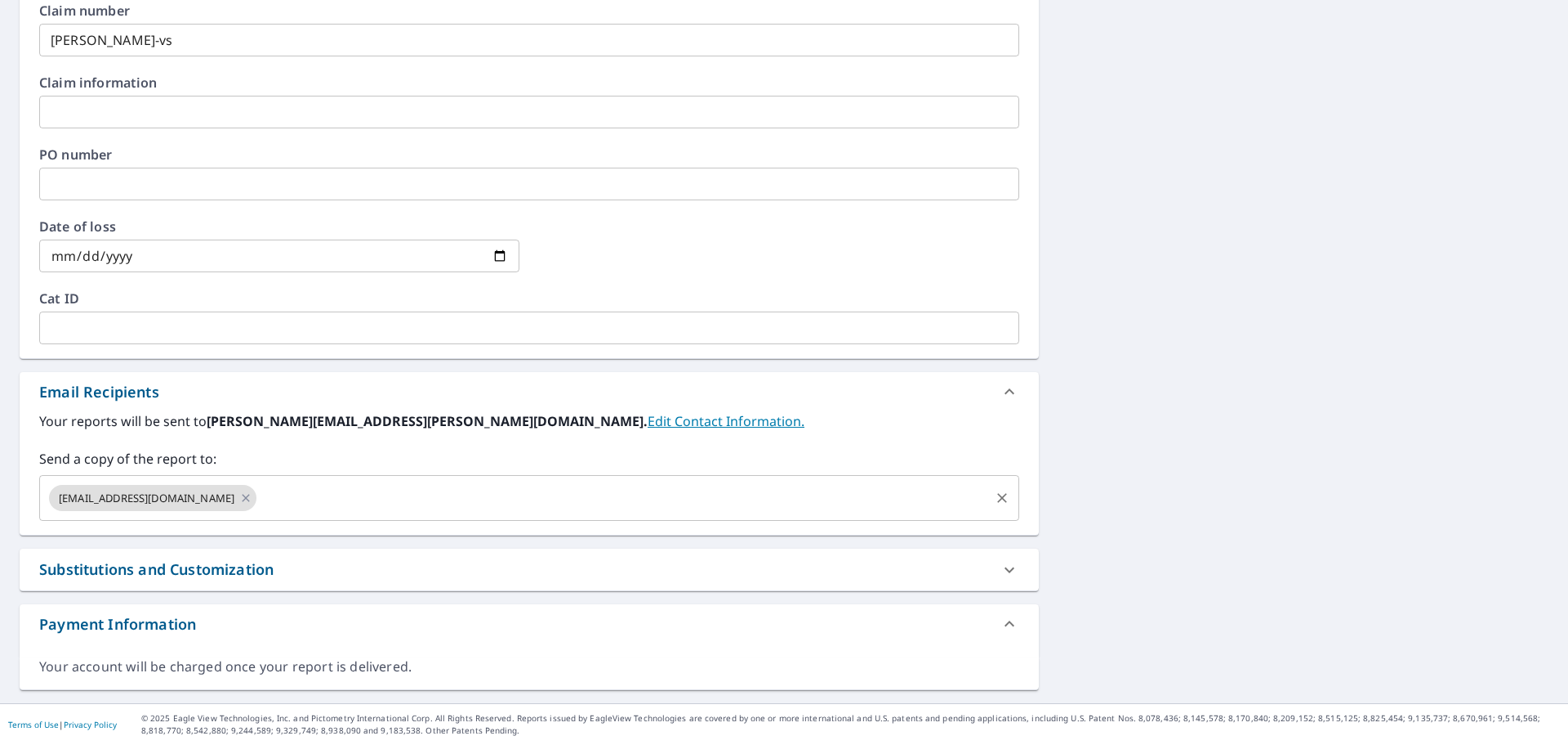
click at [268, 503] on input "text" at bounding box center [623, 498] width 729 height 31
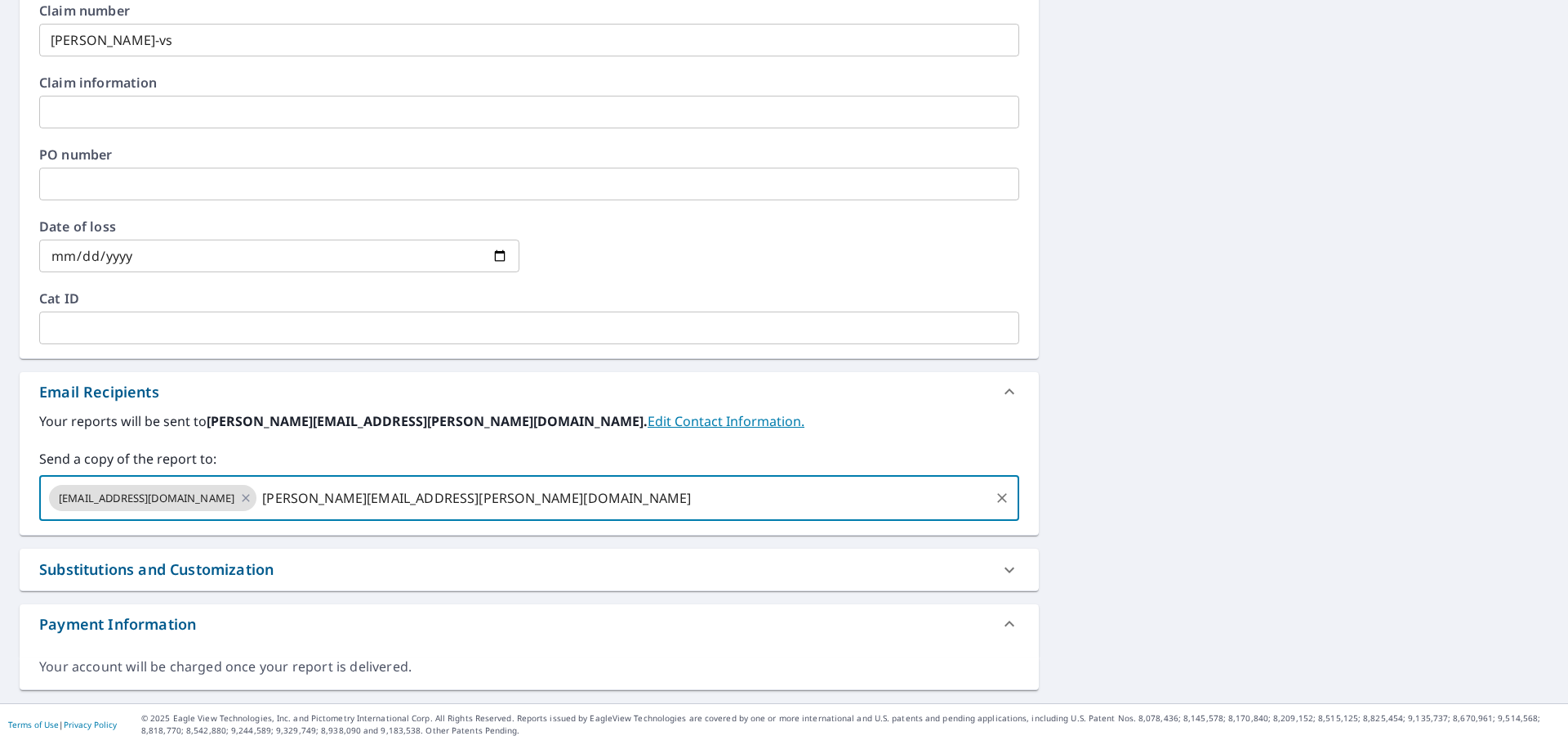
type input "[PERSON_NAME][EMAIL_ADDRESS][PERSON_NAME][DOMAIN_NAME]"
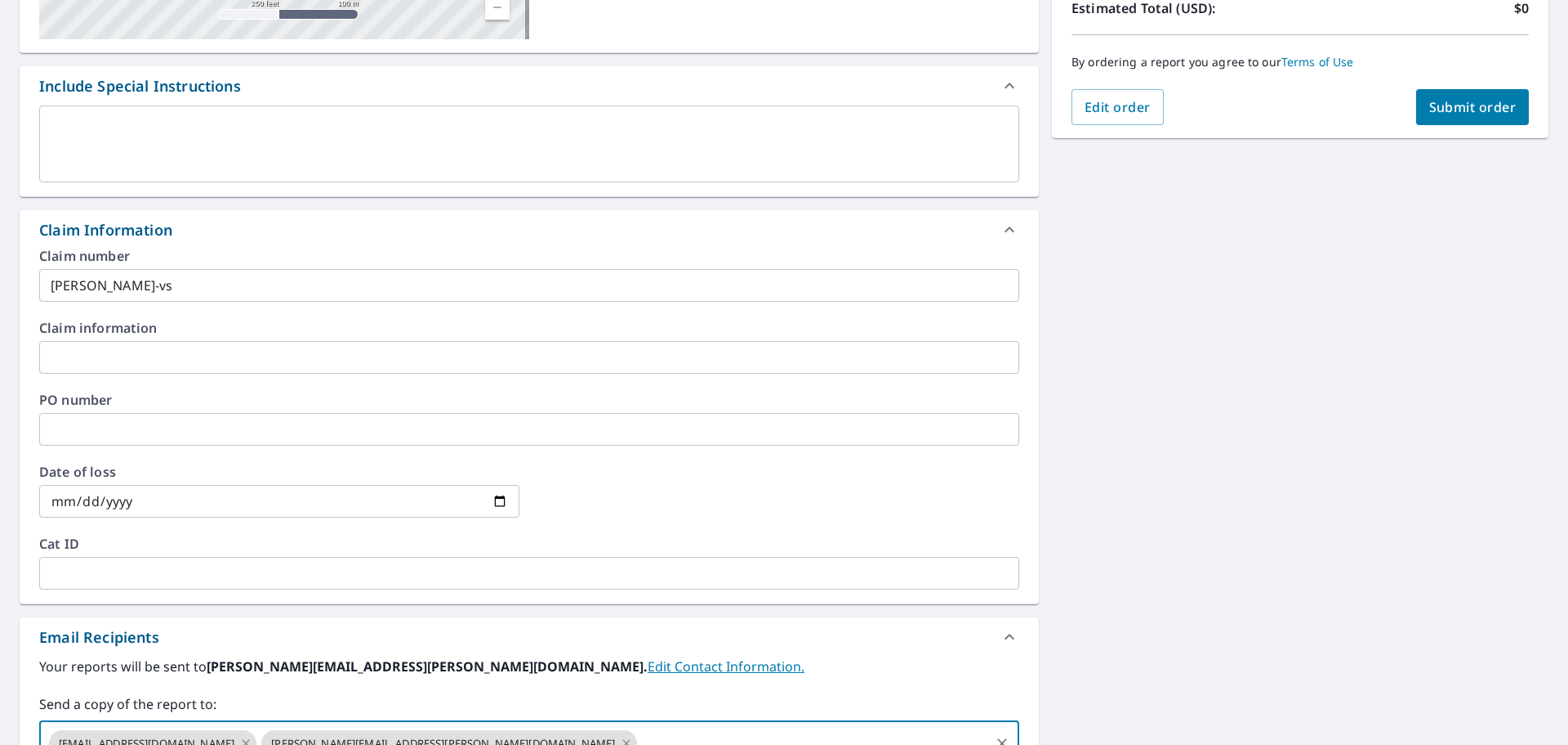
click at [1456, 114] on span "Submit order" at bounding box center [1473, 107] width 88 height 18
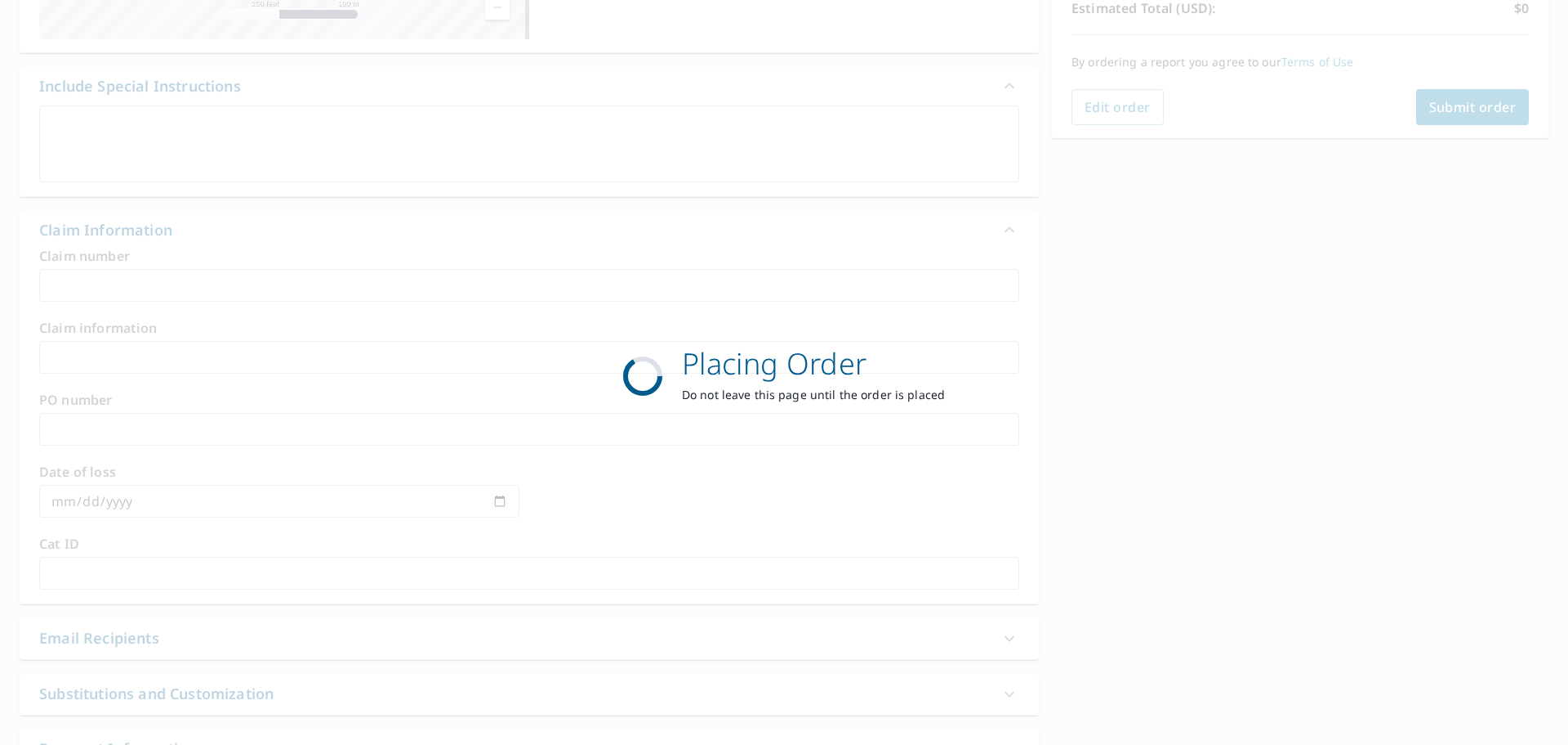
scroll to position [218, 0]
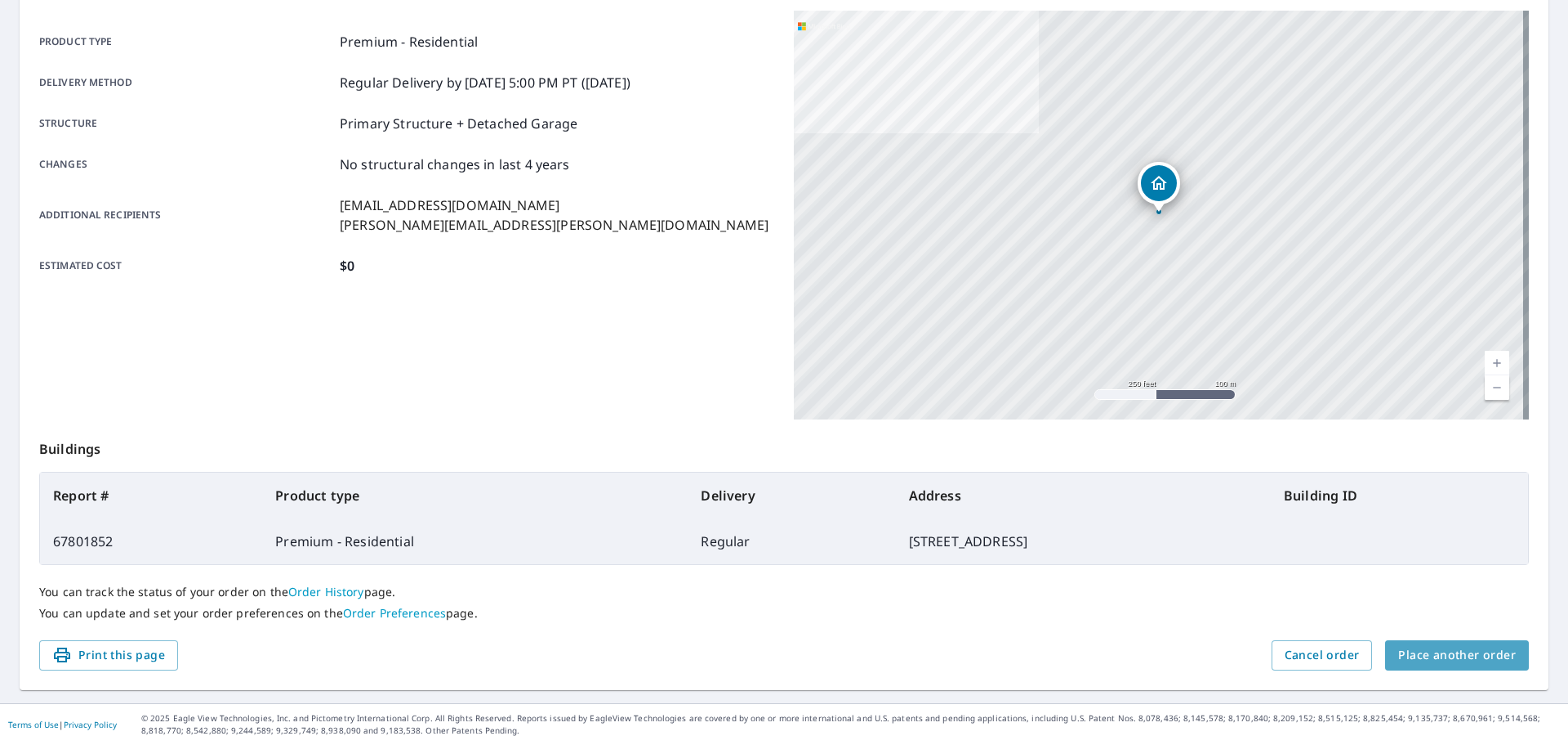
click at [1453, 658] on span "Place another order" at bounding box center [1457, 655] width 117 height 21
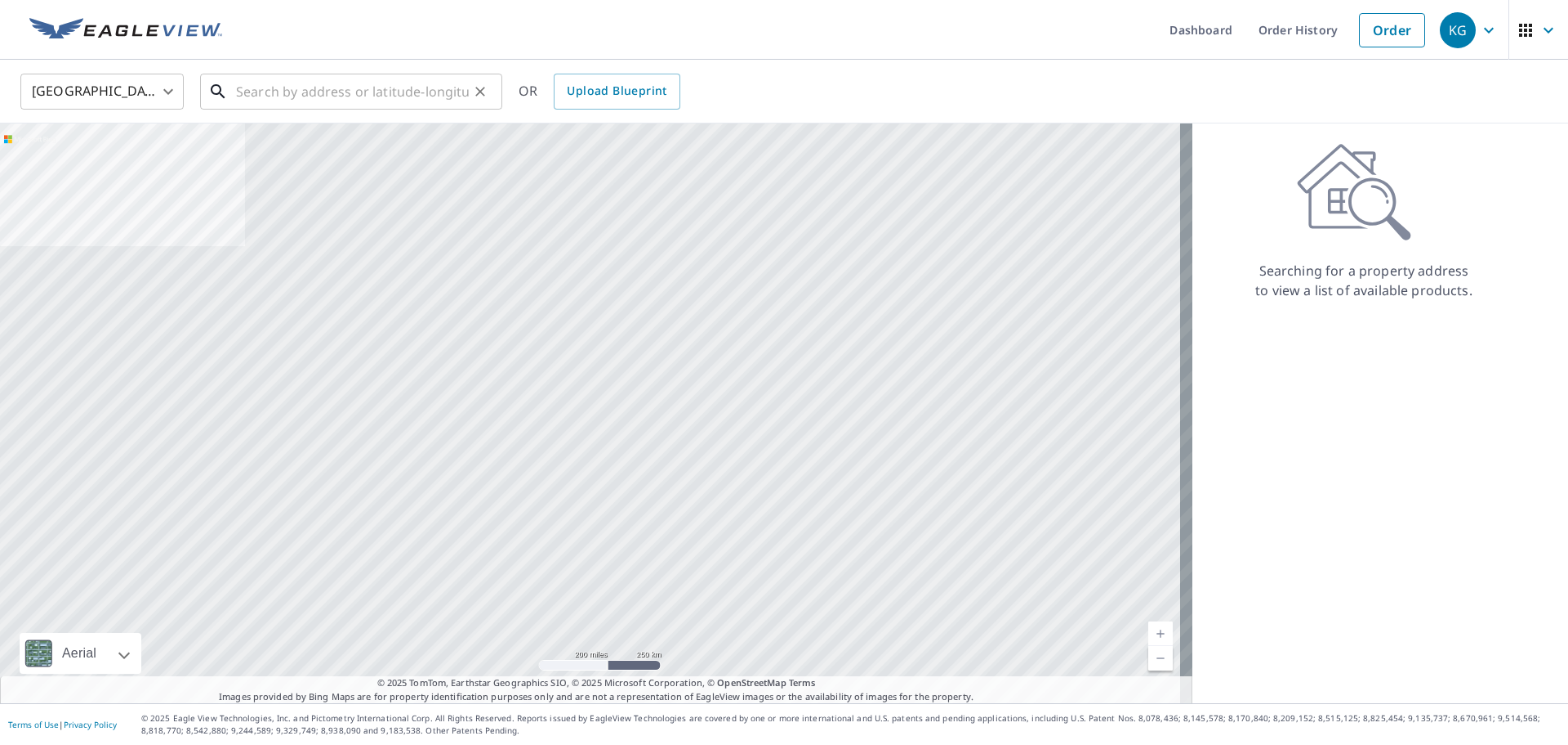
click at [246, 74] on input "text" at bounding box center [353, 91] width 233 height 46
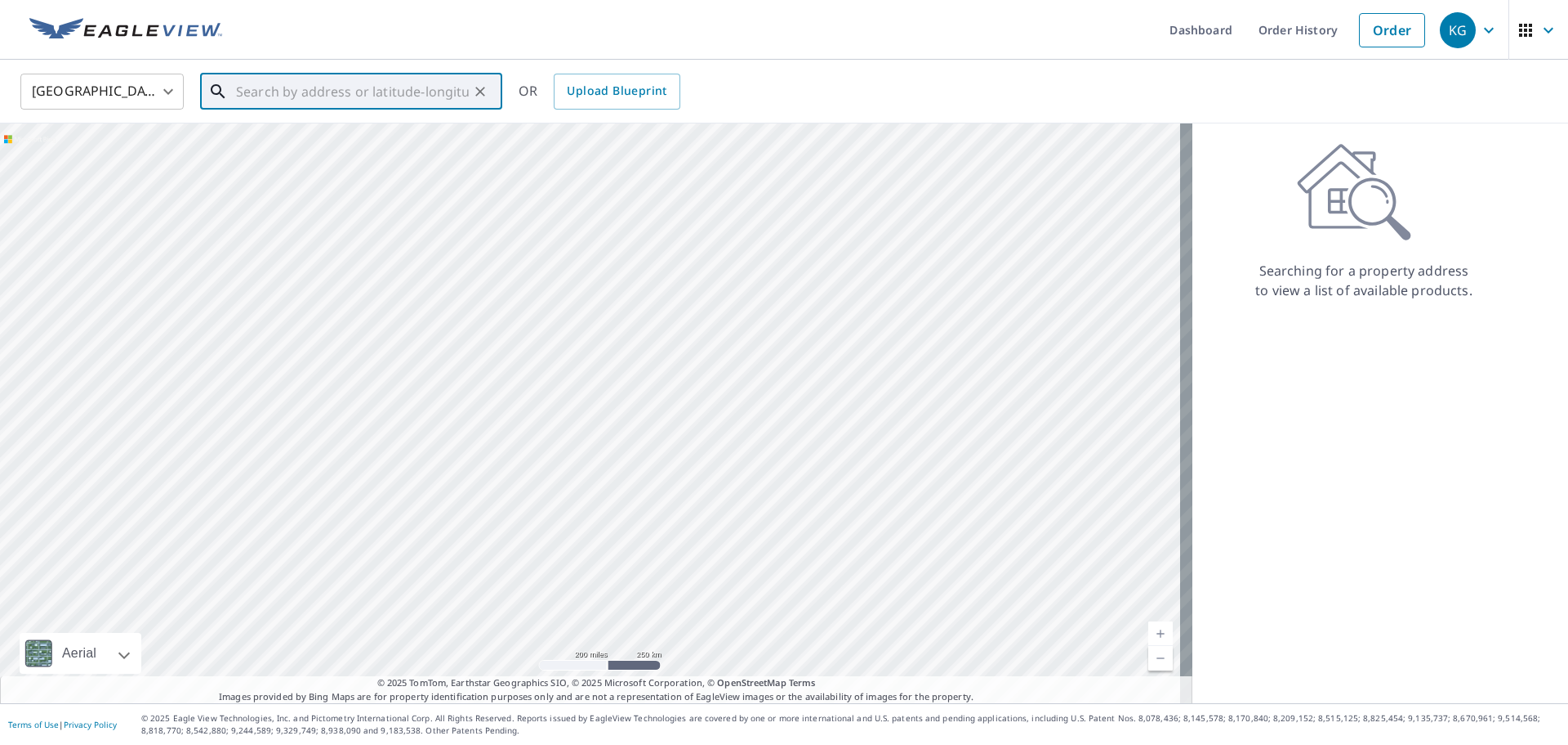
click at [281, 101] on input "text" at bounding box center [353, 91] width 233 height 46
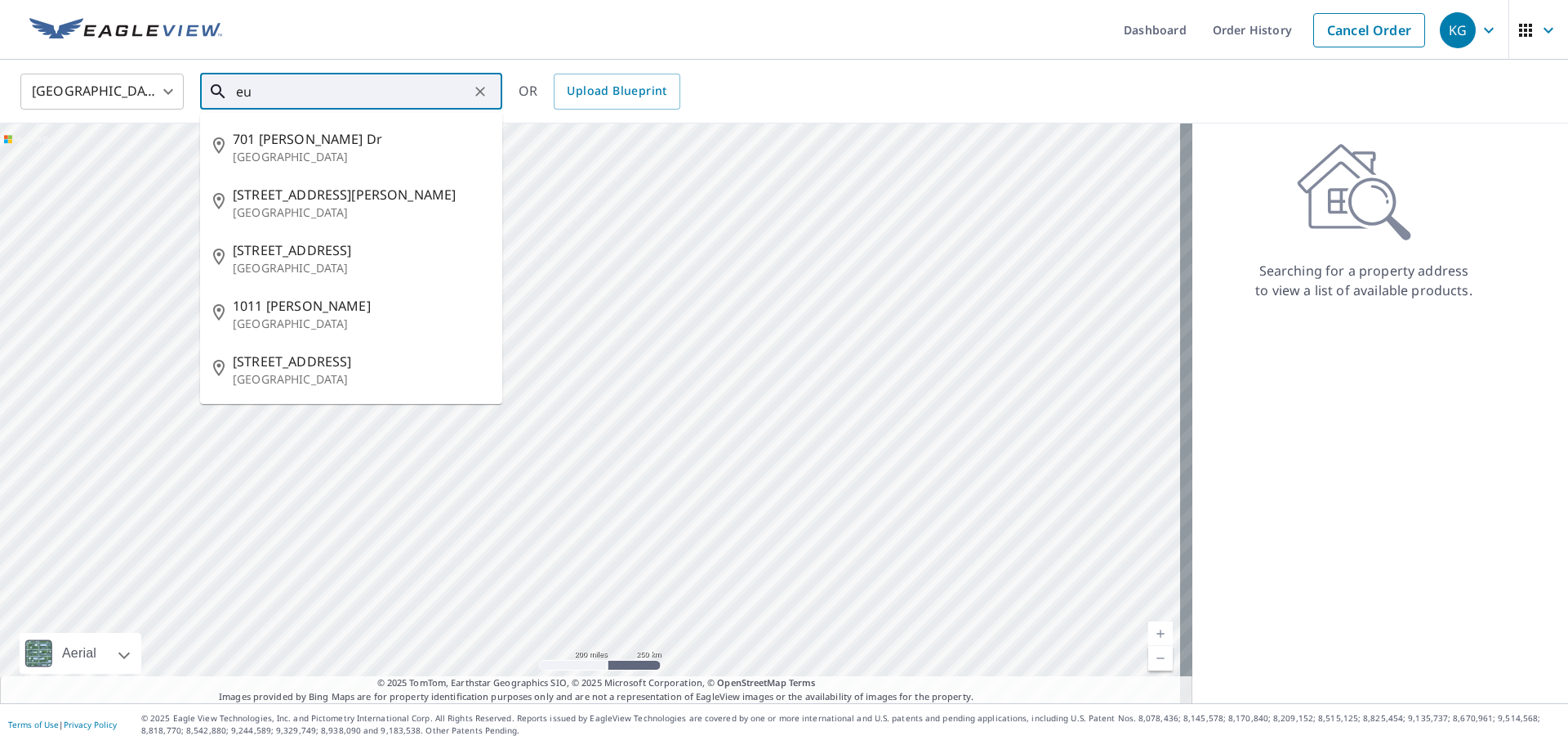
type input "e"
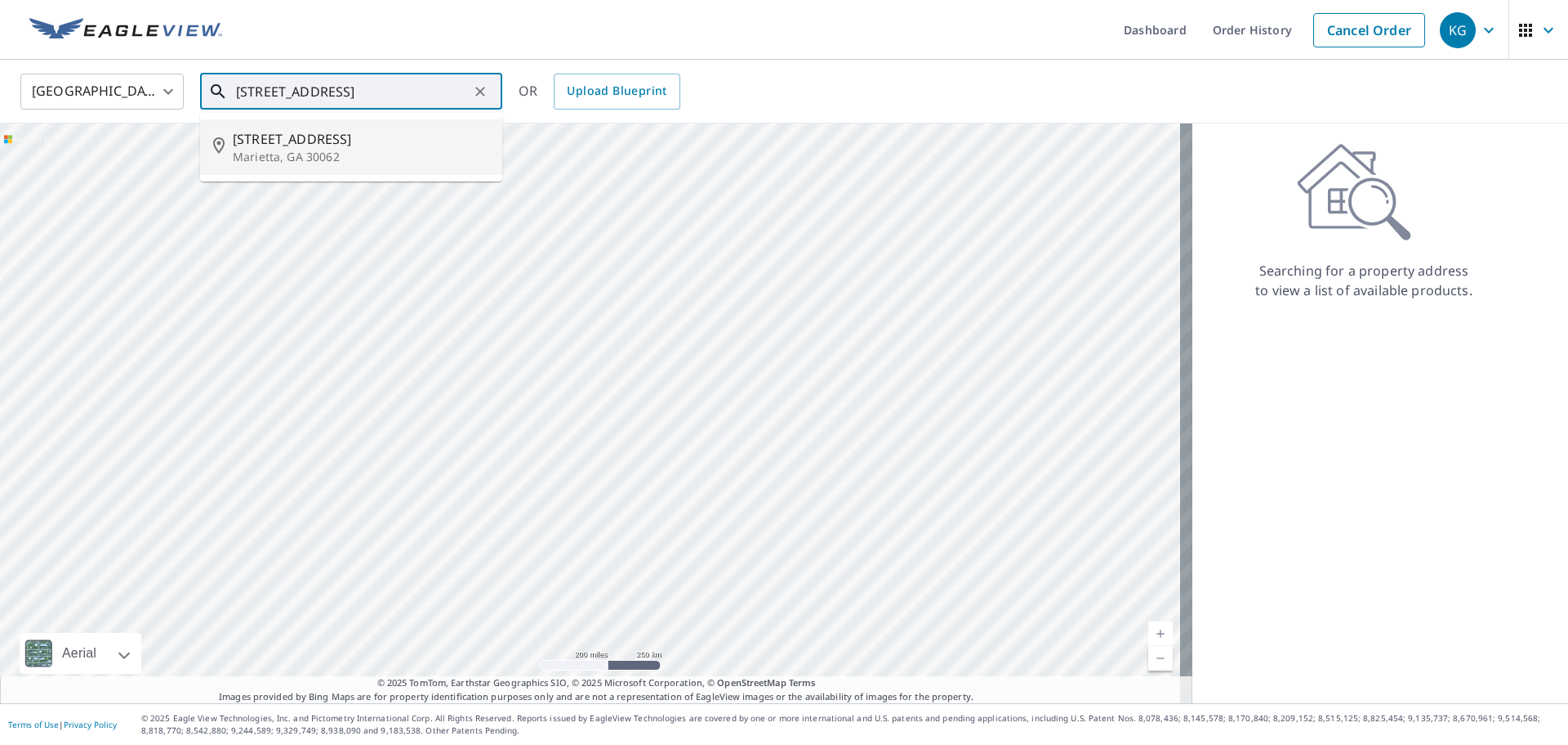
click at [295, 151] on p "Marietta, GA 30062" at bounding box center [361, 157] width 257 height 16
type input "[STREET_ADDRESS][PERSON_NAME]"
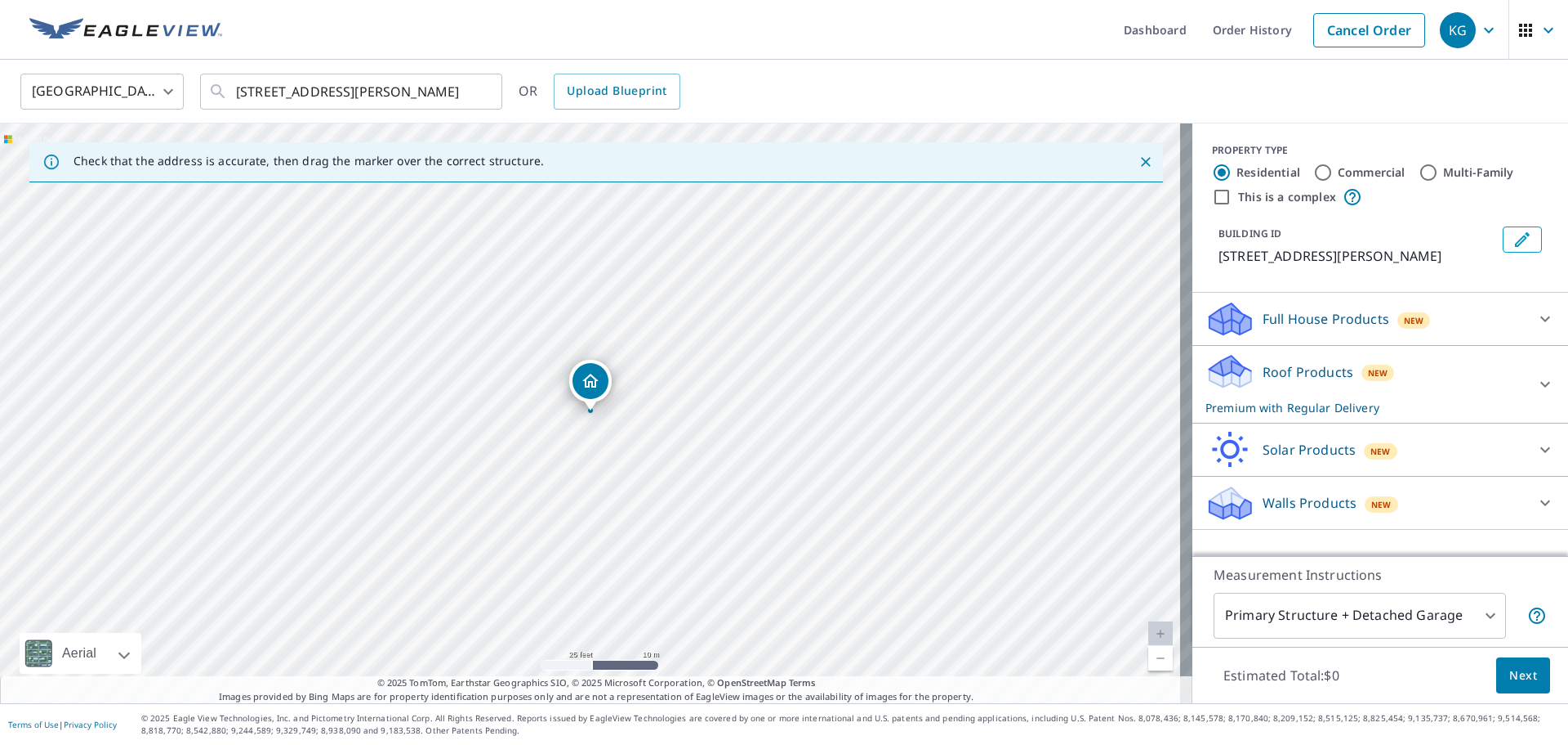
click at [1521, 672] on span "Next" at bounding box center [1523, 675] width 28 height 21
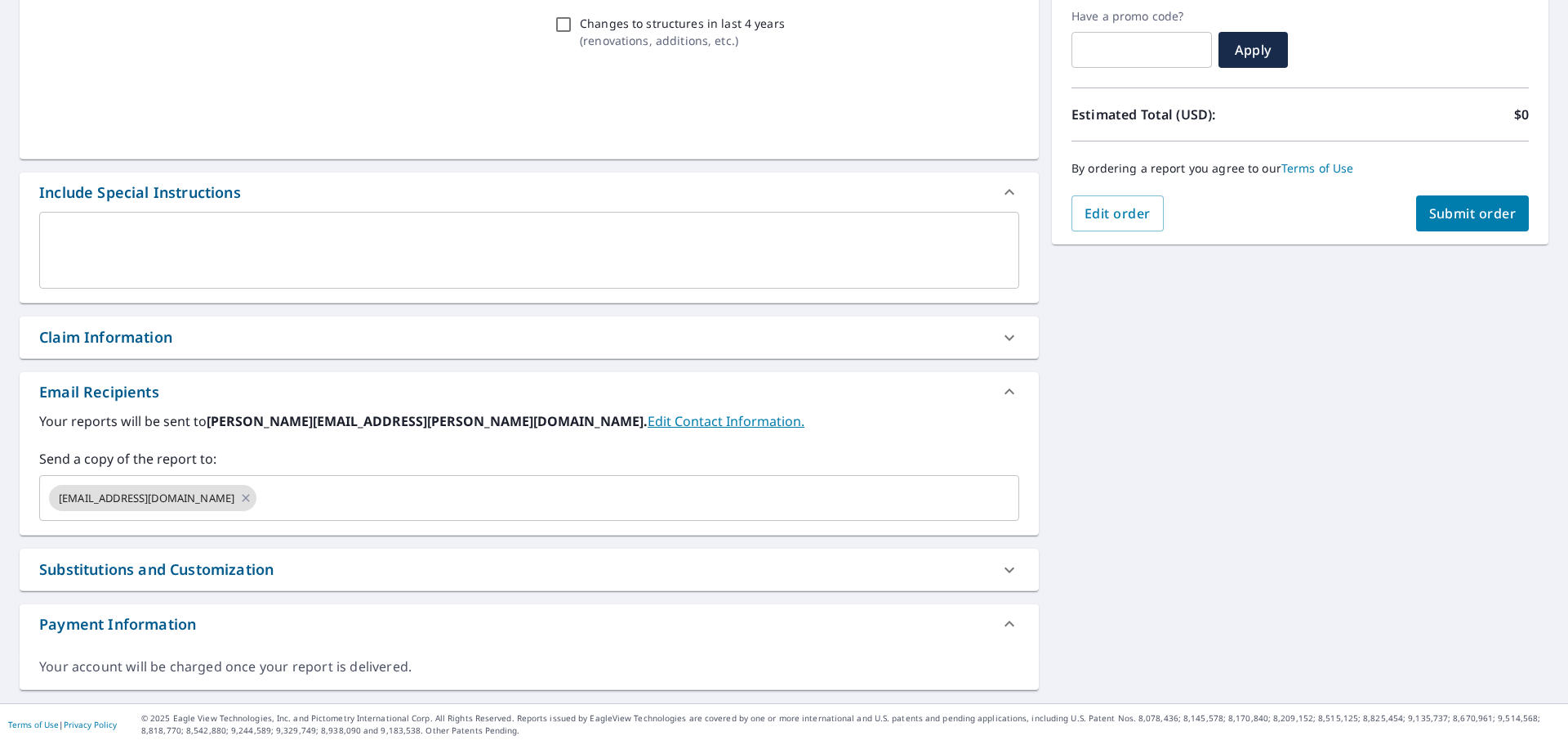
scroll to position [277, 0]
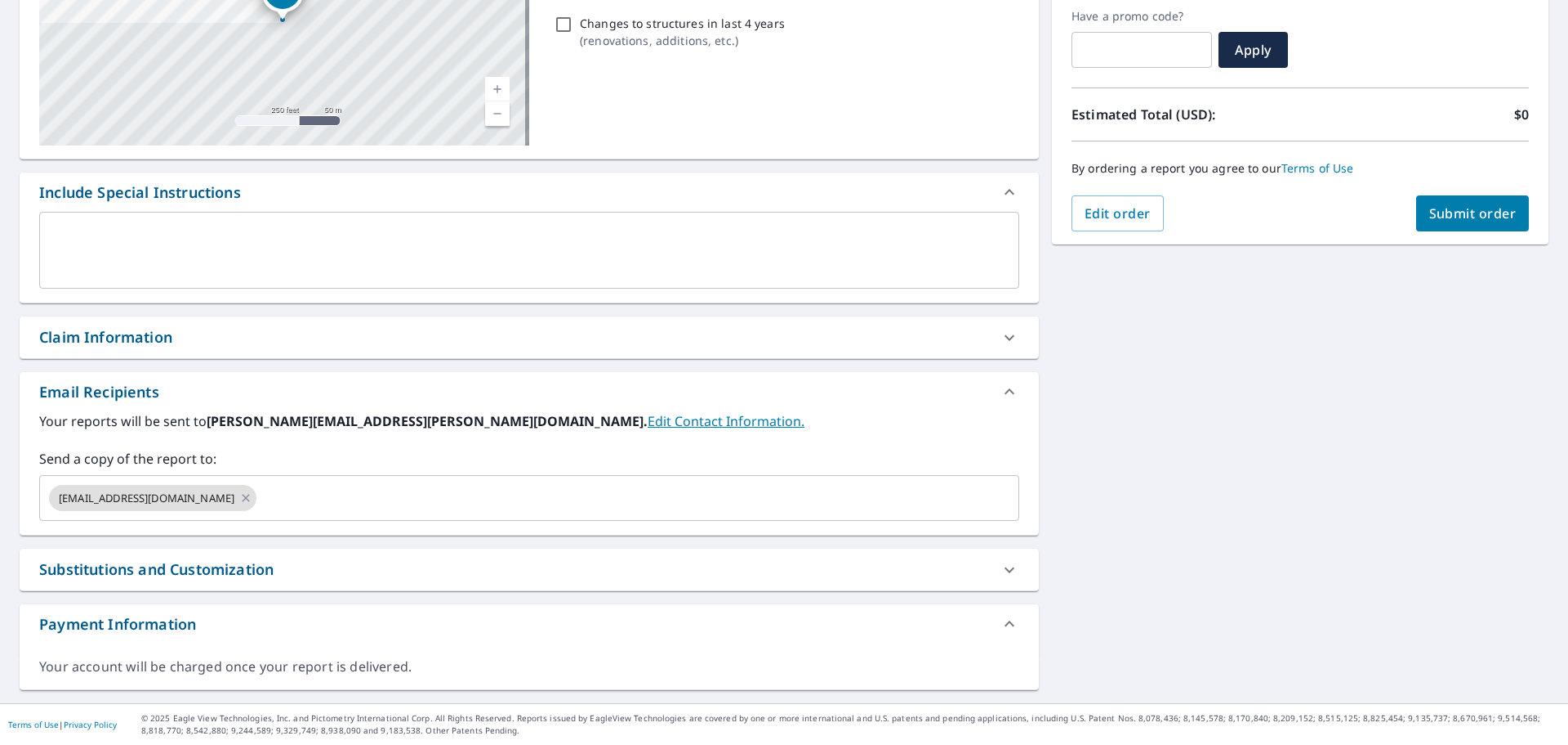
click at [156, 350] on div "Claim Information" at bounding box center [529, 337] width 1019 height 42
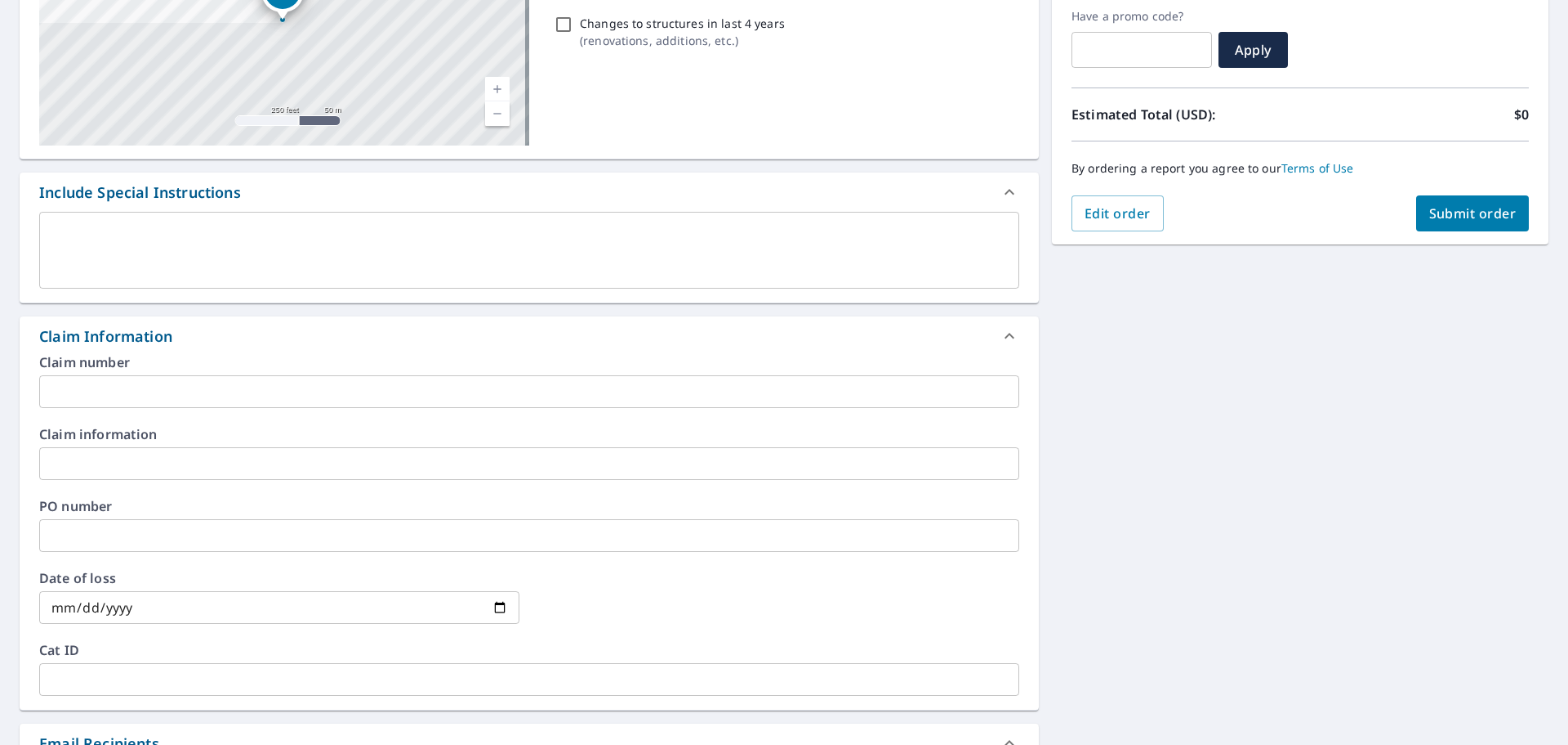
click at [159, 389] on input "text" at bounding box center [529, 391] width 980 height 33
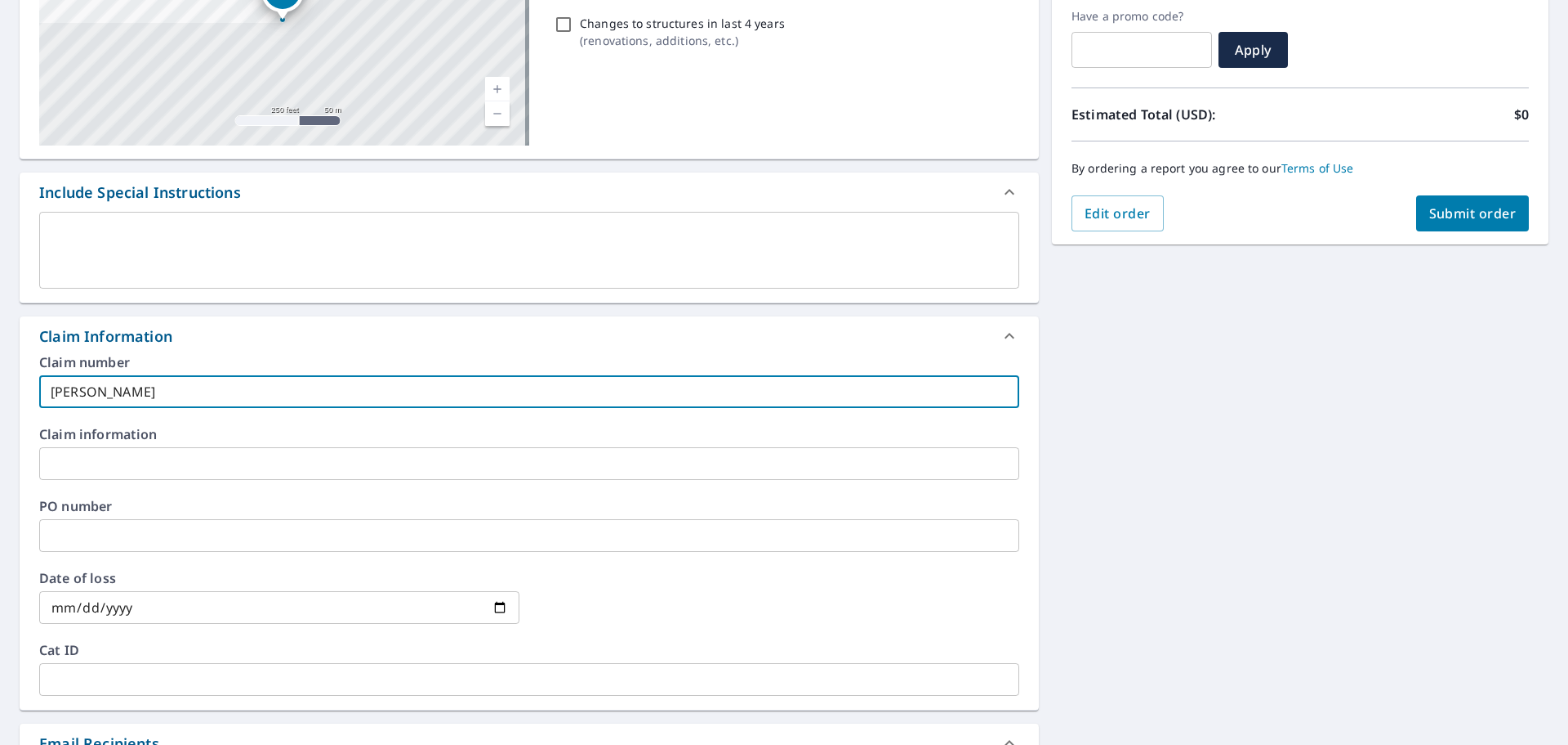
type input "[PERSON_NAME]-vs"
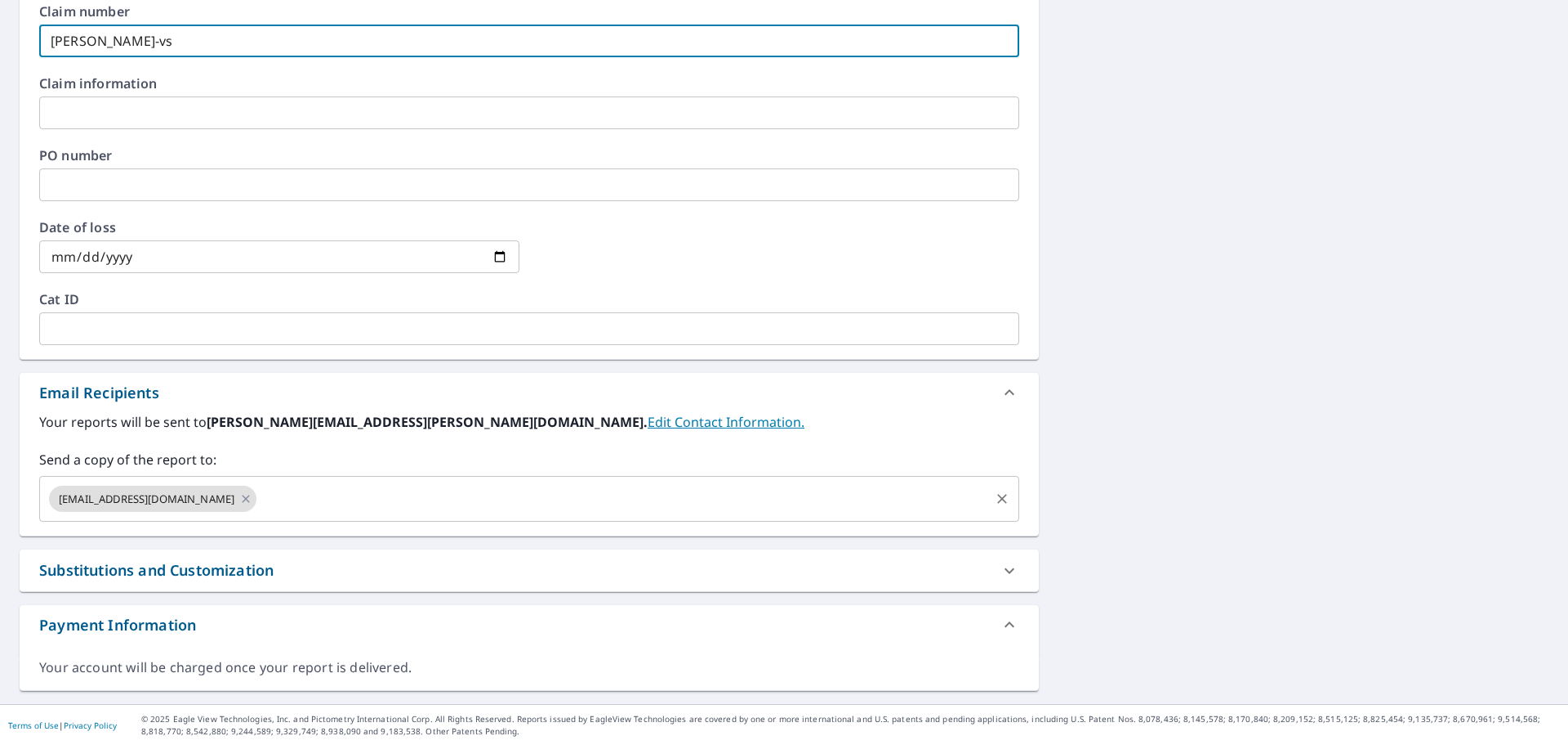
scroll to position [629, 0]
click at [259, 482] on div "[EMAIL_ADDRESS][DOMAIN_NAME] ​" at bounding box center [529, 497] width 980 height 46
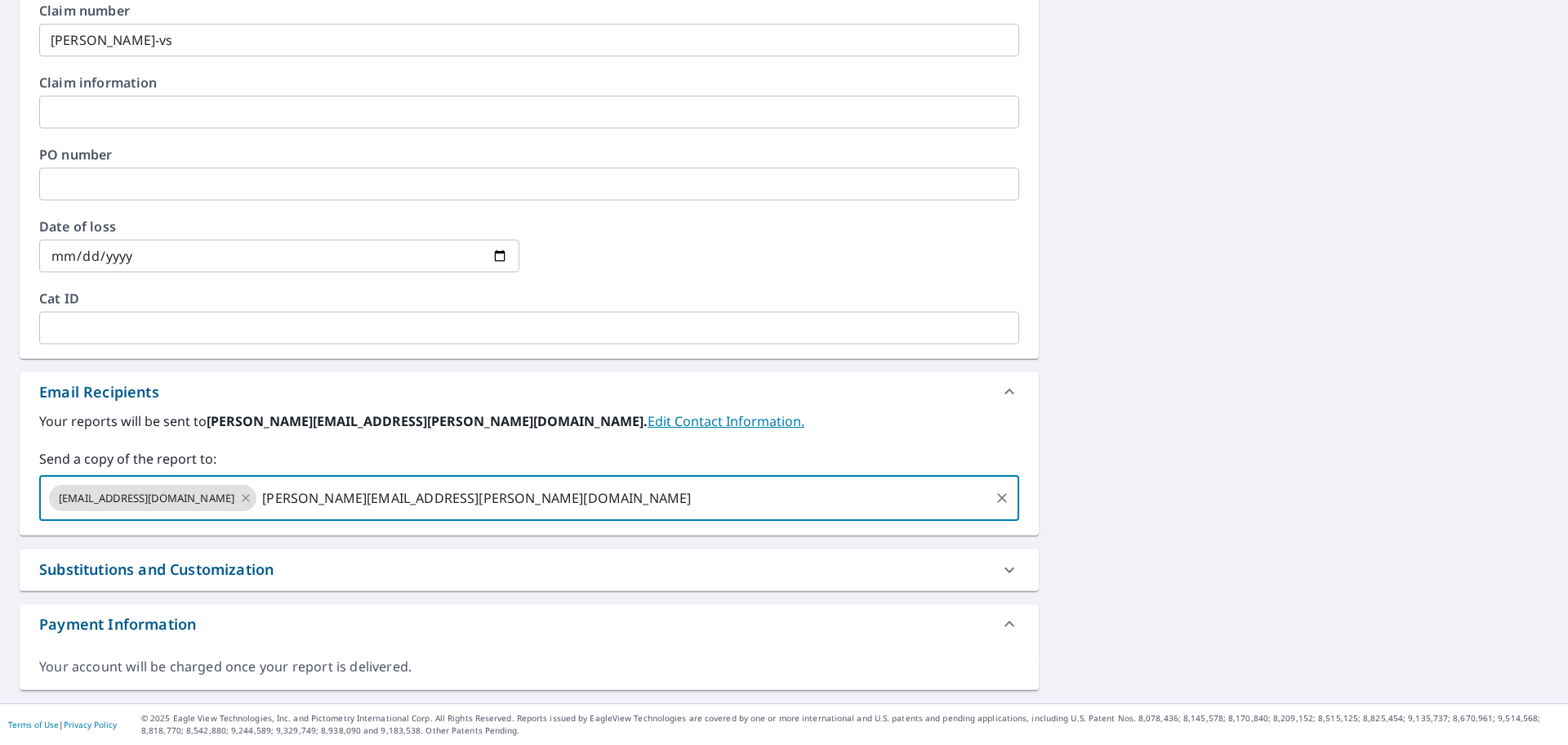
type input "[PERSON_NAME][EMAIL_ADDRESS][PERSON_NAME][DOMAIN_NAME]"
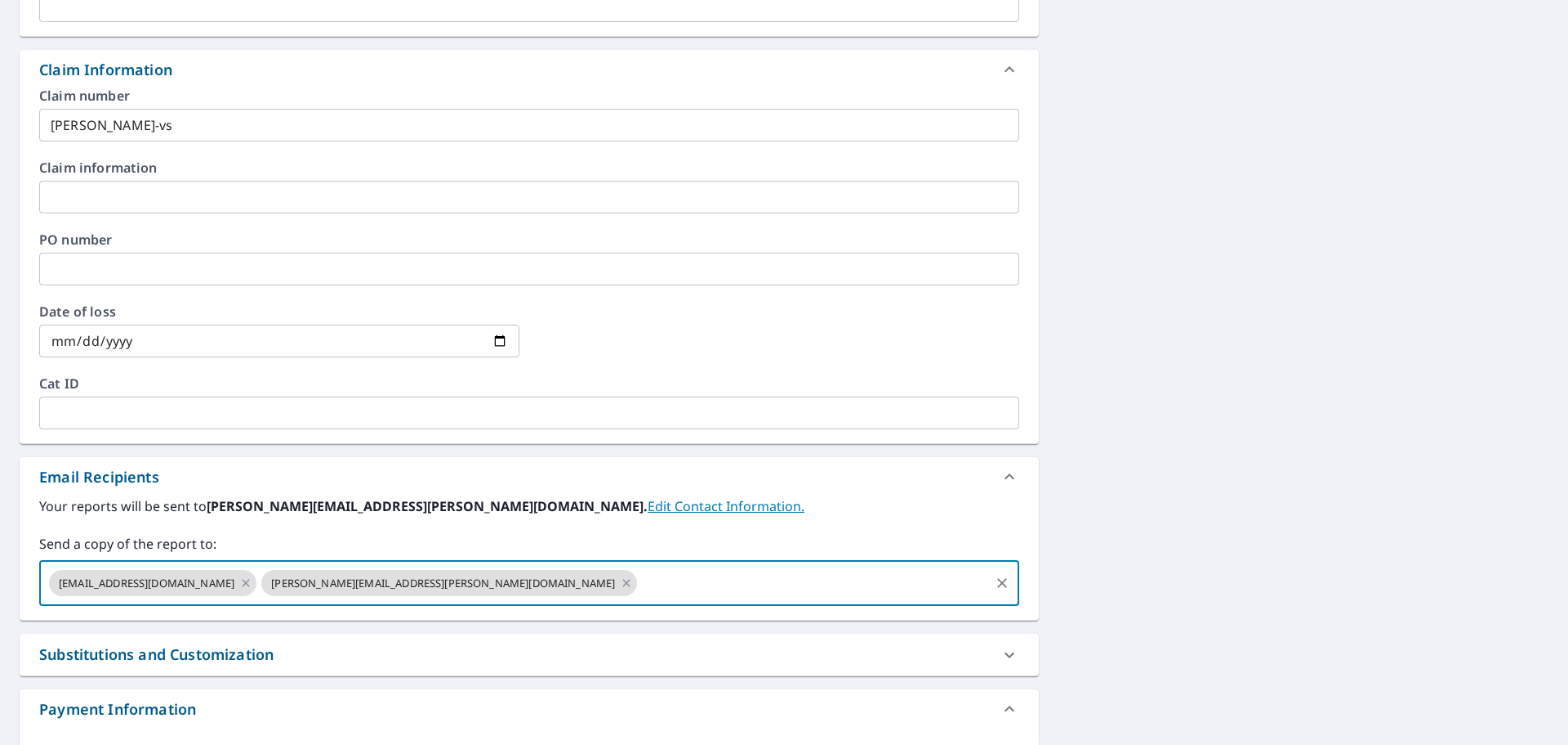
scroll to position [302, 0]
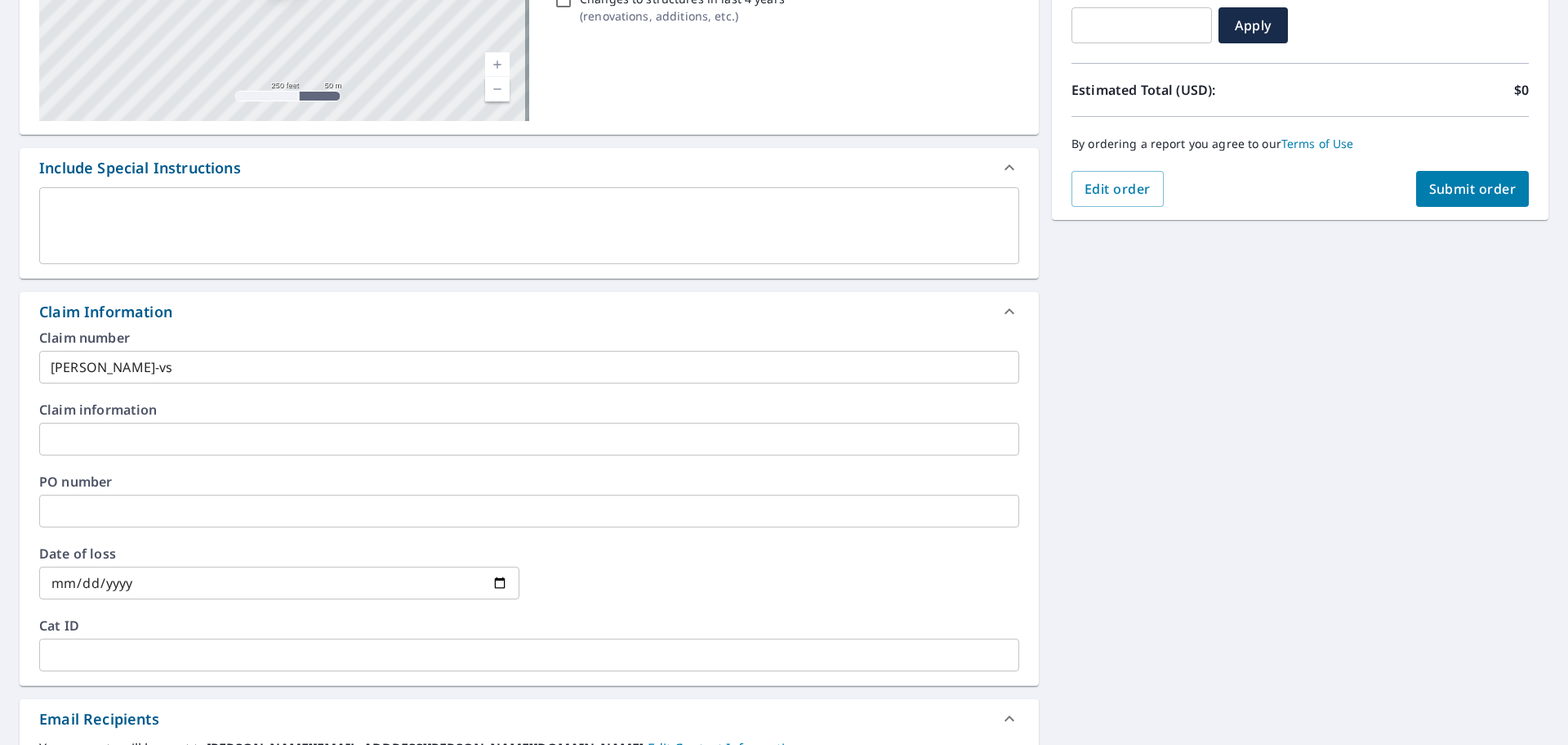
click at [1433, 178] on button "Submit order" at bounding box center [1473, 189] width 114 height 36
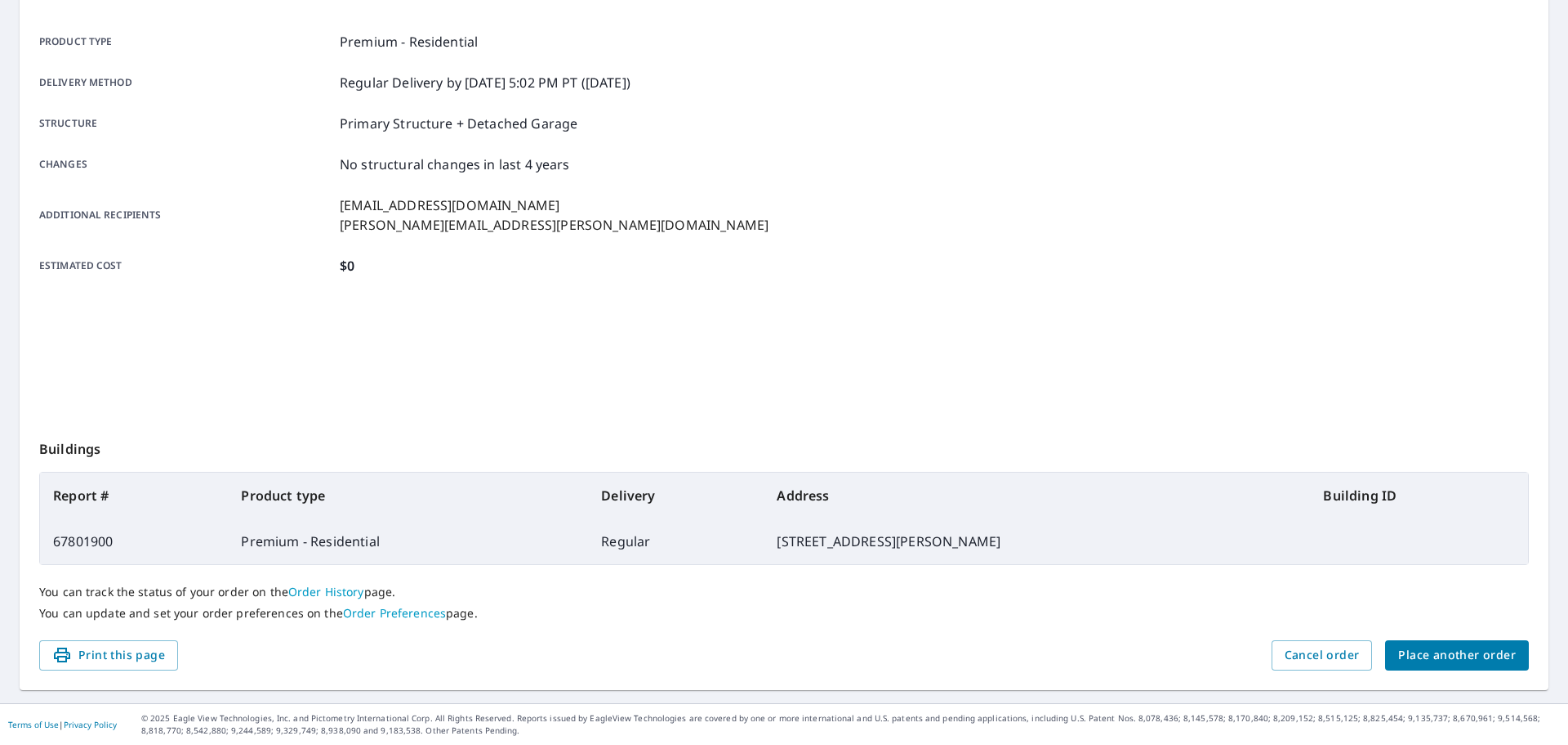
scroll to position [218, 0]
